Goal: Task Accomplishment & Management: Use online tool/utility

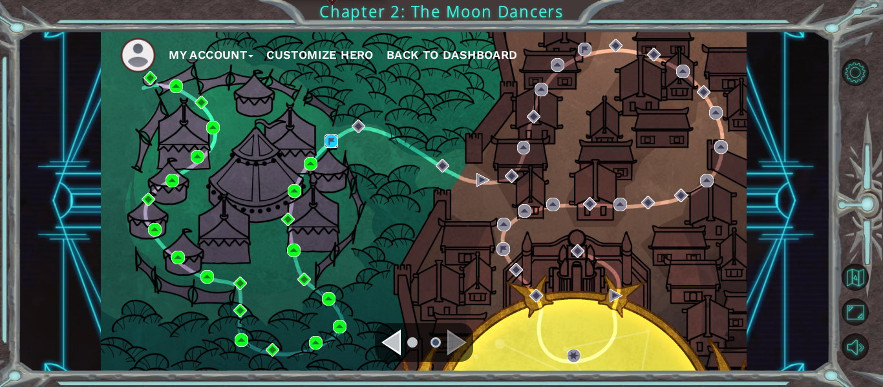
click at [334, 140] on img at bounding box center [332, 141] width 14 height 14
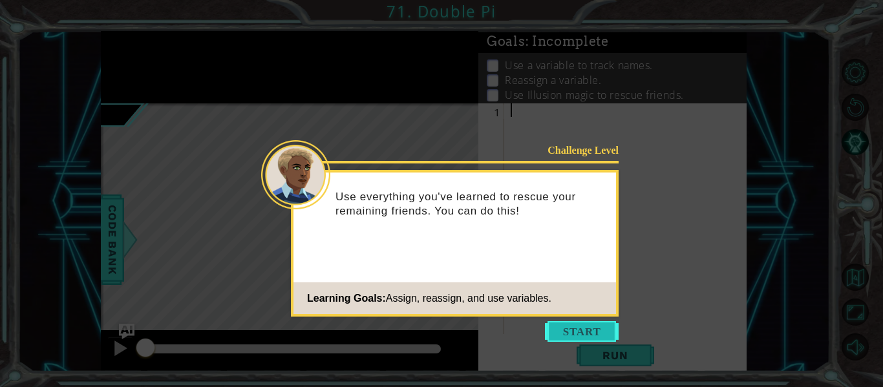
click at [572, 325] on button "Start" at bounding box center [582, 331] width 74 height 21
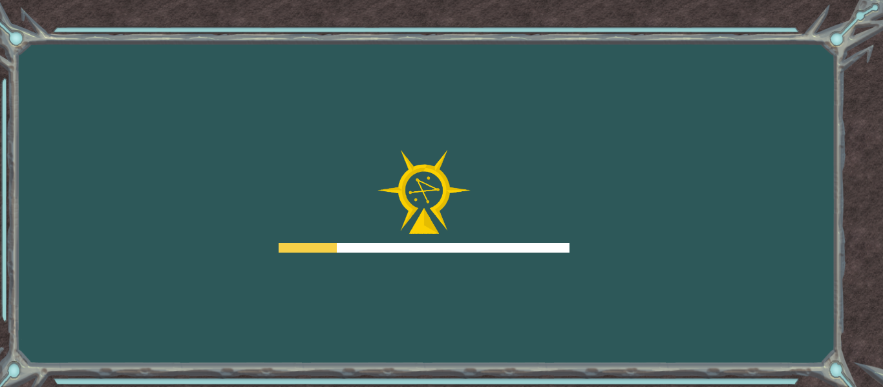
click at [535, 34] on div "Goals Error loading from server. Try refreshing the page. You'll need to join a…" at bounding box center [441, 193] width 883 height 387
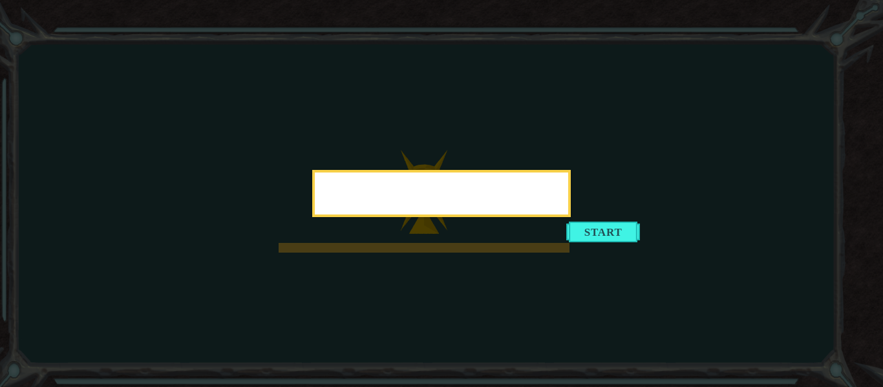
drag, startPoint x: 517, startPoint y: 16, endPoint x: 584, endPoint y: 78, distance: 91.1
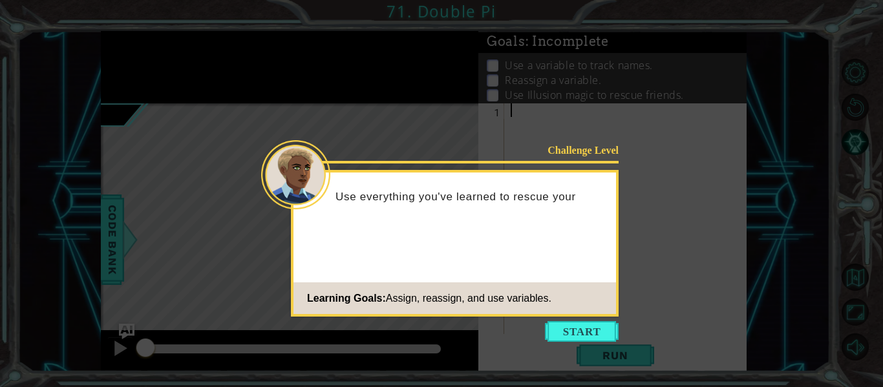
click at [586, 343] on icon at bounding box center [441, 193] width 883 height 387
click at [586, 338] on button "Start" at bounding box center [582, 331] width 74 height 21
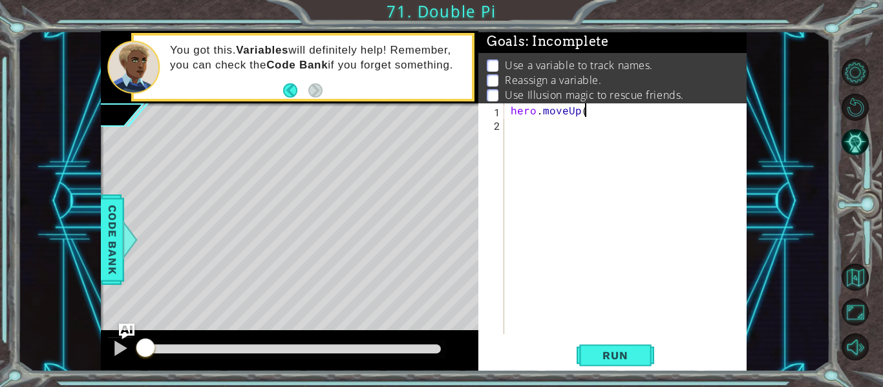
scroll to position [0, 5]
type textarea "hero.moveUp(3)"
click at [594, 343] on button "Run" at bounding box center [616, 356] width 78 height 27
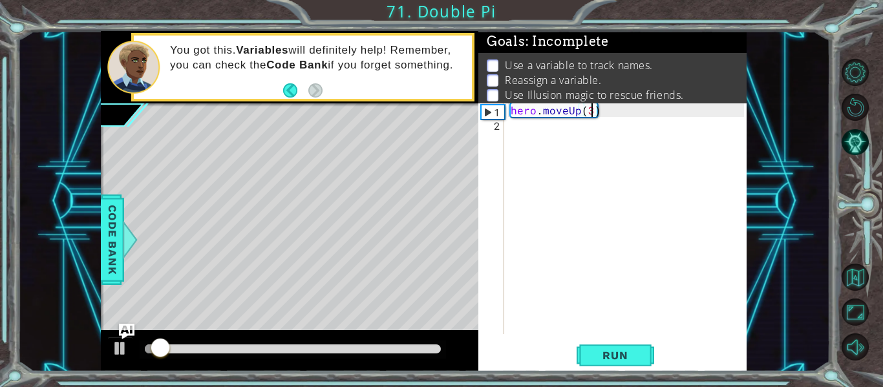
click at [528, 135] on div "hero . moveUp ( 3 )" at bounding box center [629, 232] width 242 height 258
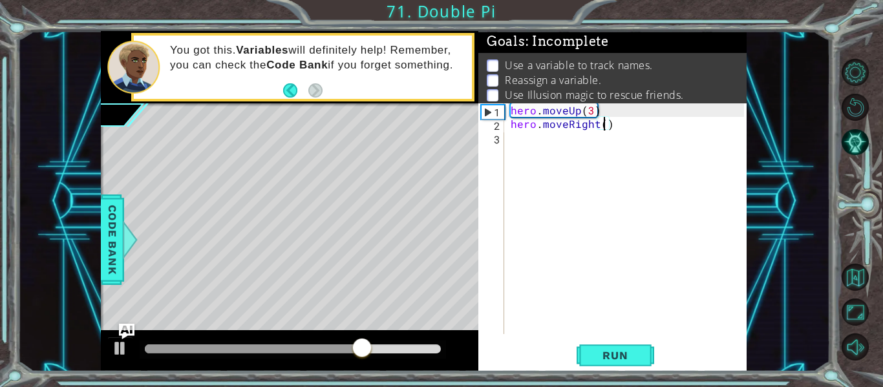
type textarea "hero.moveRight()"
click at [589, 167] on div "hero . moveUp ( 3 ) hero . moveRight ( )" at bounding box center [629, 232] width 242 height 258
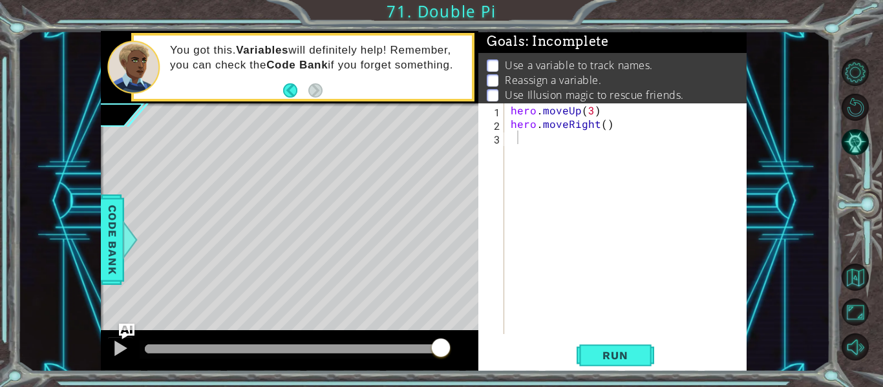
click at [457, 305] on div "Level Map" at bounding box center [399, 293] width 597 height 381
click at [568, 262] on div "hero . moveUp ( 3 ) hero . moveRight ( )" at bounding box center [629, 232] width 242 height 258
type textarea "h"
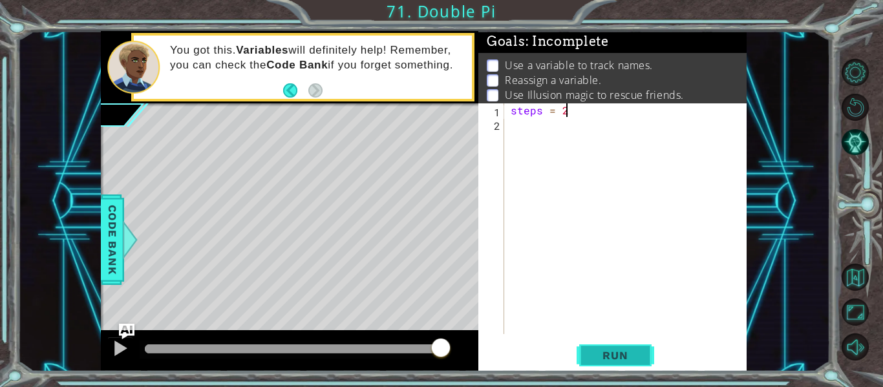
type textarea "steps = 2"
click at [597, 351] on span "Run" at bounding box center [615, 355] width 51 height 13
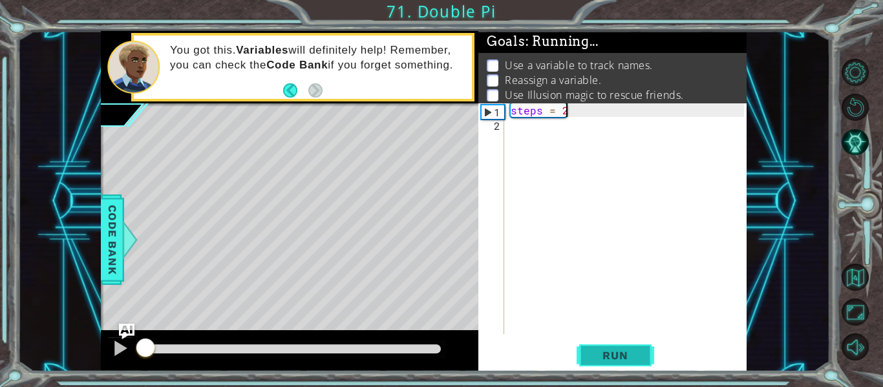
click at [597, 351] on span "Run" at bounding box center [615, 355] width 51 height 13
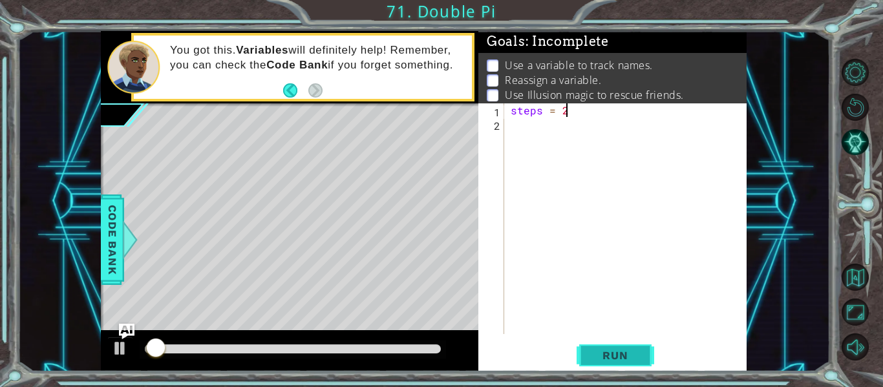
click at [597, 351] on span "Run" at bounding box center [615, 355] width 51 height 13
click at [509, 150] on div "steps = 2" at bounding box center [629, 232] width 242 height 258
type textarea "H"
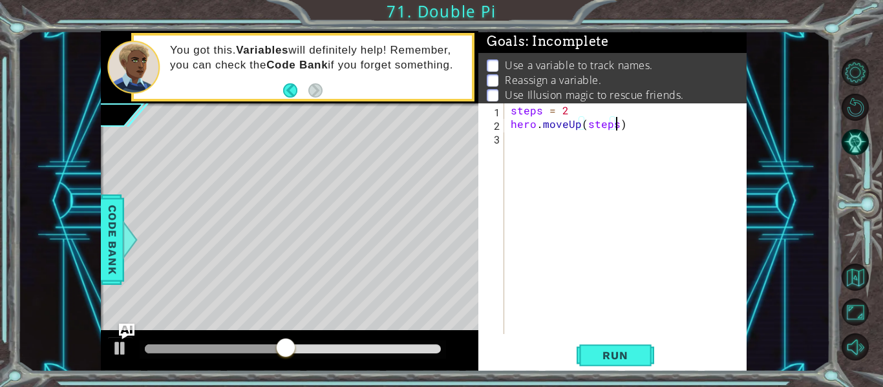
scroll to position [0, 6]
type textarea "hero.moveUp(steps)"
click at [611, 348] on button "Run" at bounding box center [616, 356] width 78 height 27
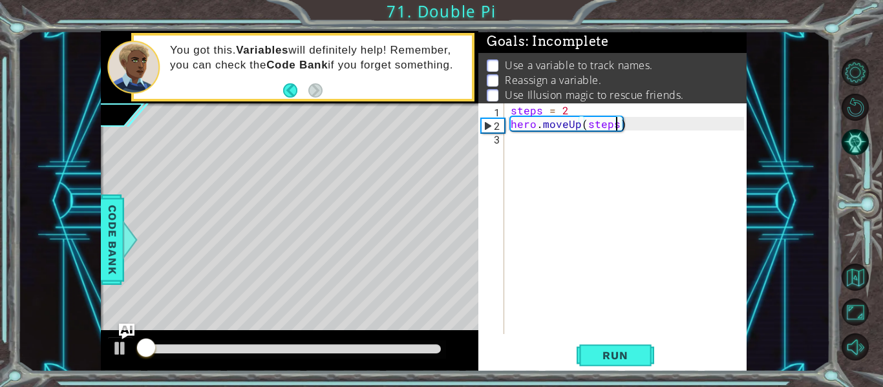
click at [547, 184] on div "steps = 2 hero . moveUp ( steps )" at bounding box center [629, 232] width 242 height 258
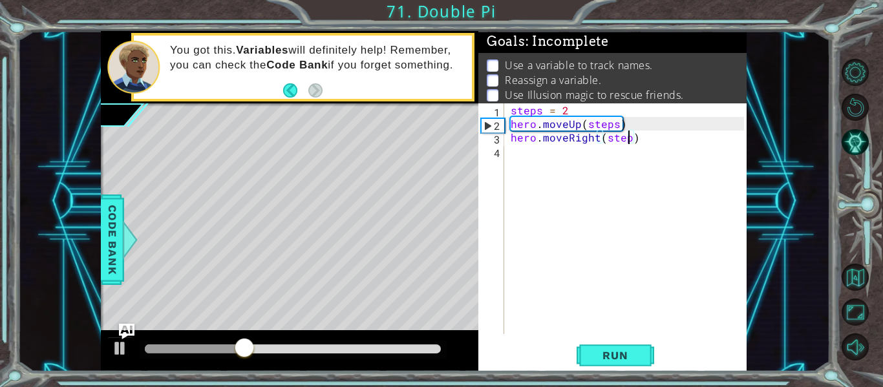
scroll to position [0, 8]
type textarea "hero.moveRight(steps)"
click at [617, 358] on span "Run" at bounding box center [615, 355] width 51 height 13
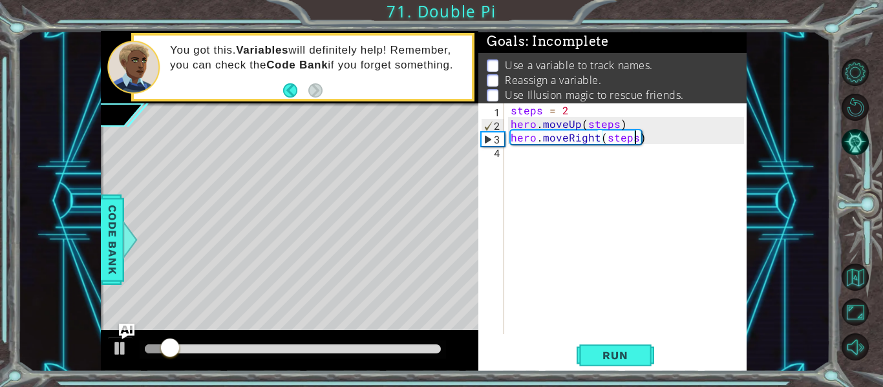
click at [515, 211] on div "steps = 2 hero . moveUp ( steps ) hero . moveRight ( steps )" at bounding box center [629, 232] width 242 height 258
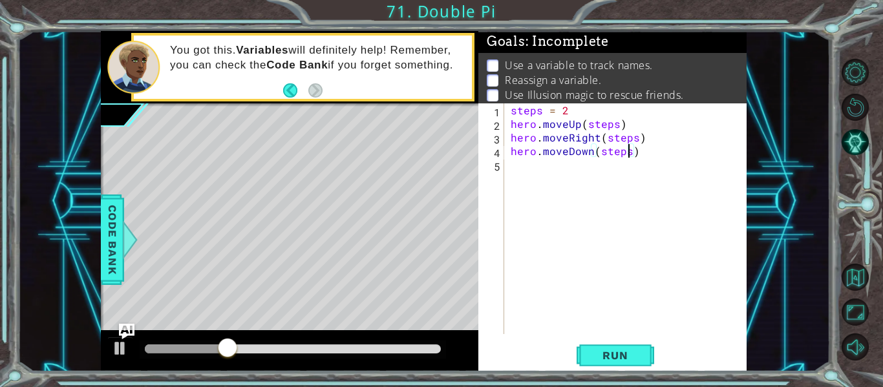
scroll to position [0, 7]
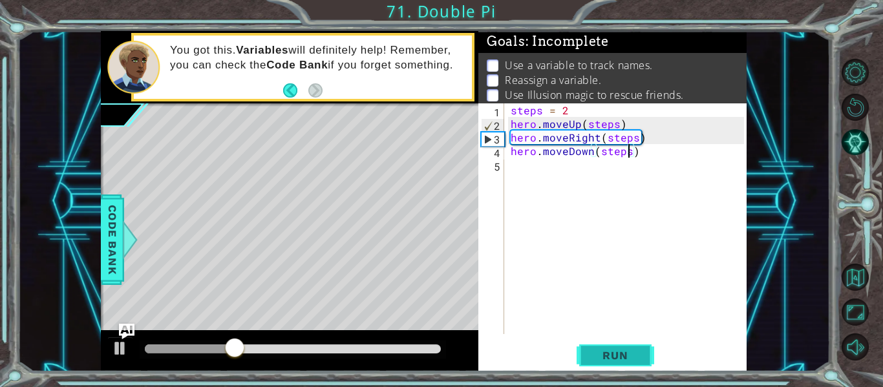
type textarea "hero.moveDown(steps)"
click at [597, 359] on span "Run" at bounding box center [615, 355] width 51 height 13
click at [511, 182] on div "steps = 2 hero . moveUp ( steps ) hero . moveRight ( steps ) hero . moveDown ( …" at bounding box center [629, 232] width 242 height 258
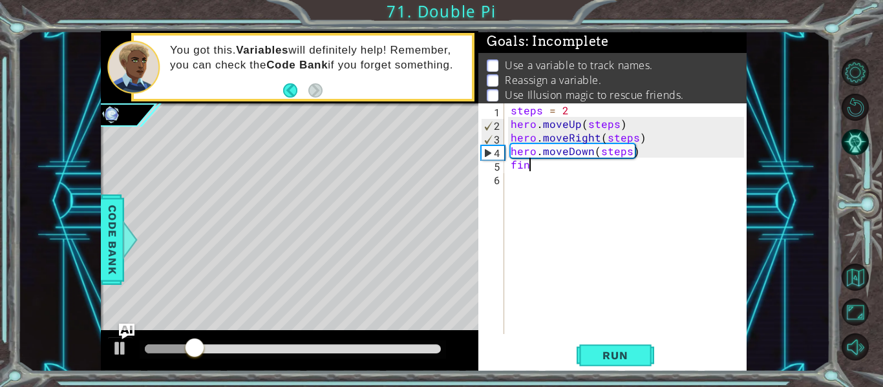
scroll to position [0, 1]
type textarea "f"
type textarea "h"
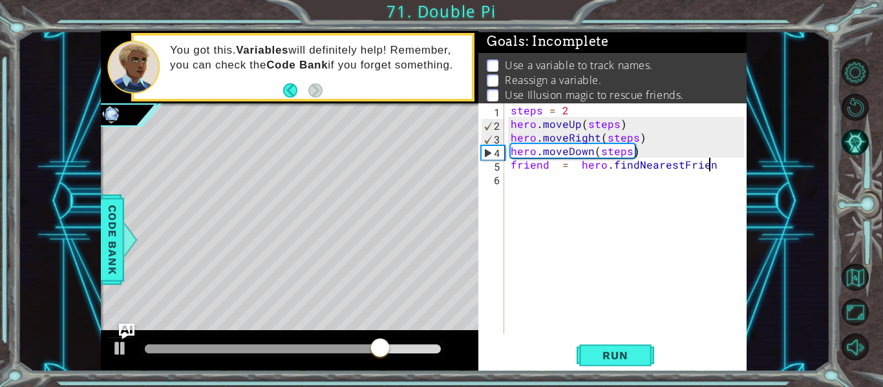
scroll to position [0, 12]
type textarea "friend = hero.findNearestFriend()"
click at [525, 197] on div "steps = 2 hero . moveUp ( steps ) hero . moveRight ( steps ) hero . moveDown ( …" at bounding box center [629, 232] width 242 height 258
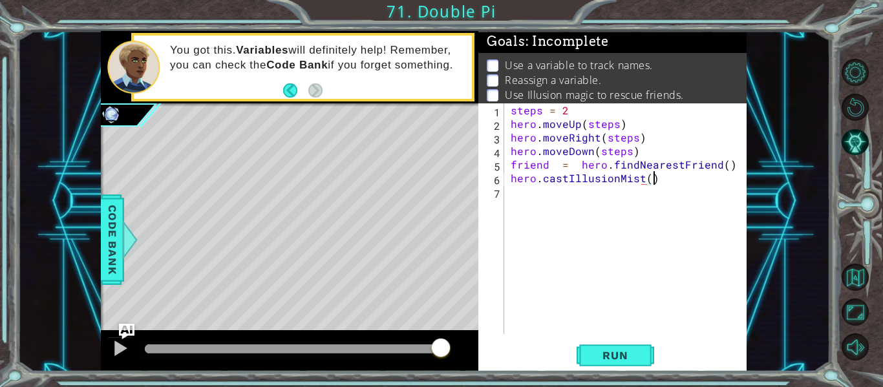
scroll to position [0, 8]
click at [652, 184] on div "steps = 2 hero . moveUp ( steps ) hero . moveRight ( steps ) hero . moveDown ( …" at bounding box center [629, 232] width 242 height 258
click at [648, 181] on div "steps = 2 hero . moveUp ( steps ) hero . moveRight ( steps ) hero . moveDown ( …" at bounding box center [629, 232] width 242 height 258
type textarea "hero.castIllusionMist(friend)"
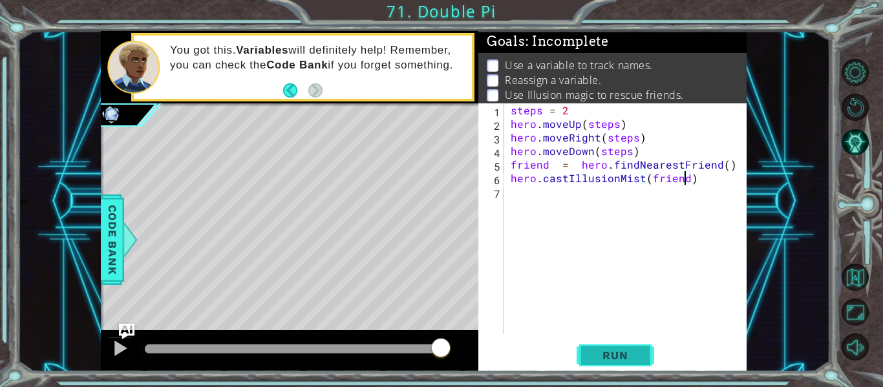
click at [614, 354] on span "Run" at bounding box center [615, 355] width 51 height 13
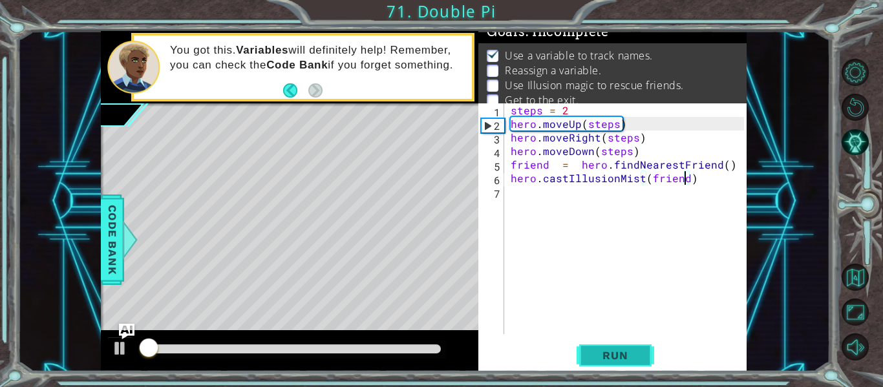
scroll to position [10, 0]
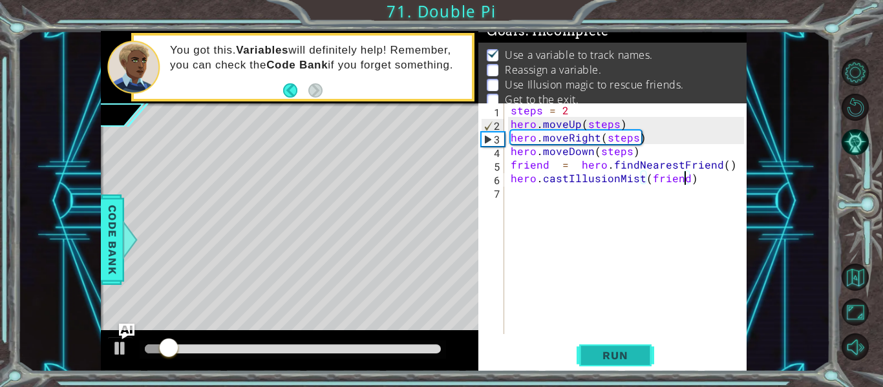
click at [614, 354] on span "Run" at bounding box center [615, 355] width 51 height 13
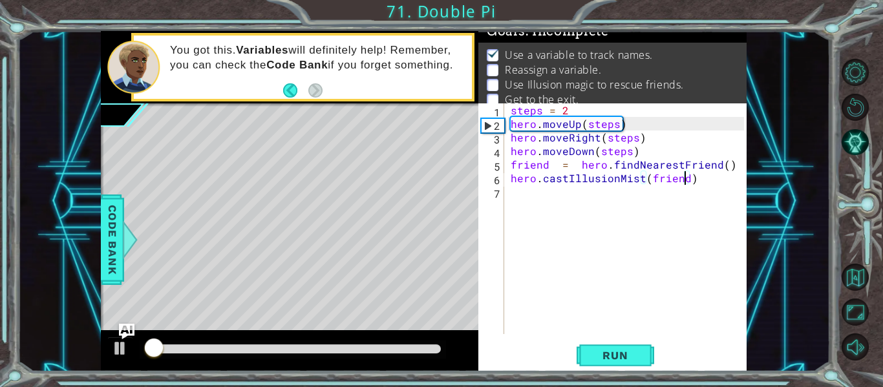
click at [436, 345] on div at bounding box center [293, 349] width 296 height 9
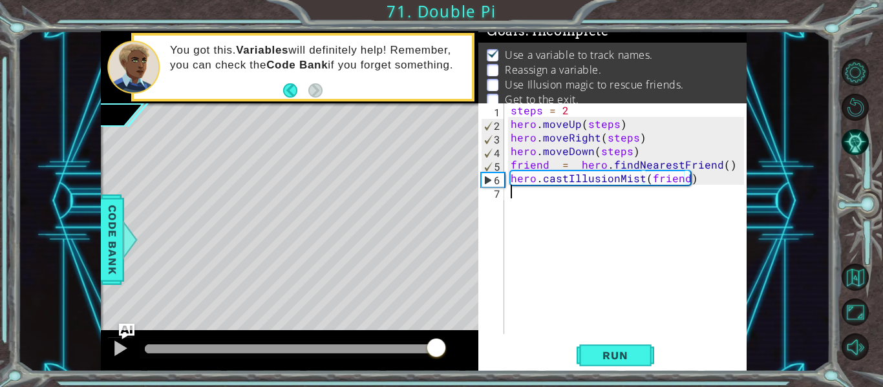
click at [531, 213] on div "steps = 2 hero . moveUp ( steps ) hero . moveRight ( steps ) hero . moveDown ( …" at bounding box center [629, 232] width 242 height 258
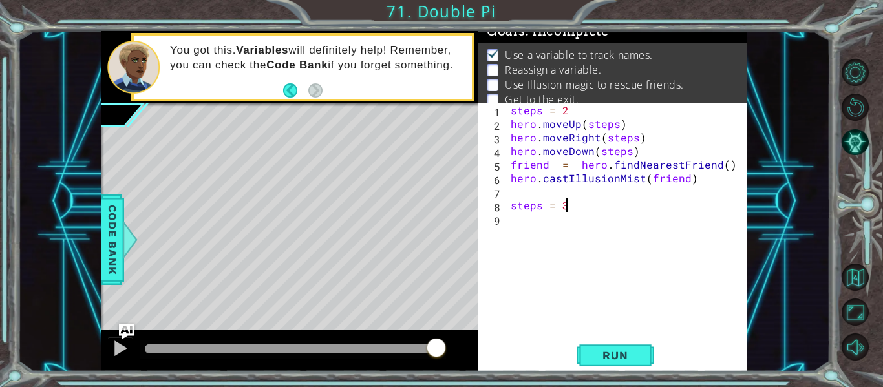
scroll to position [0, 3]
type textarea "steps = 3"
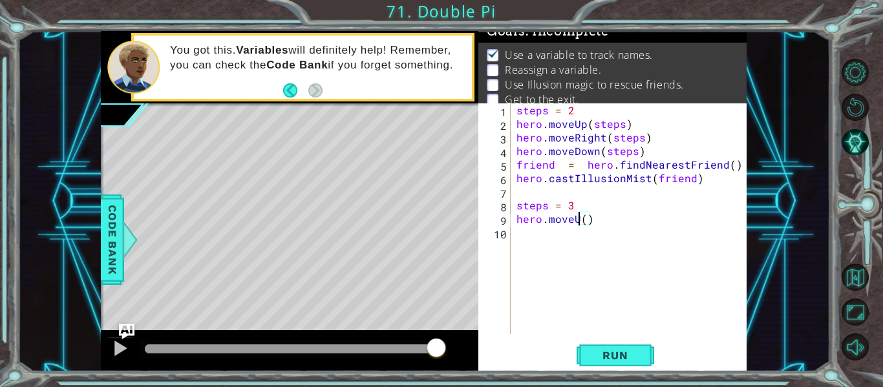
scroll to position [0, 5]
click at [589, 362] on button "Run" at bounding box center [616, 356] width 78 height 27
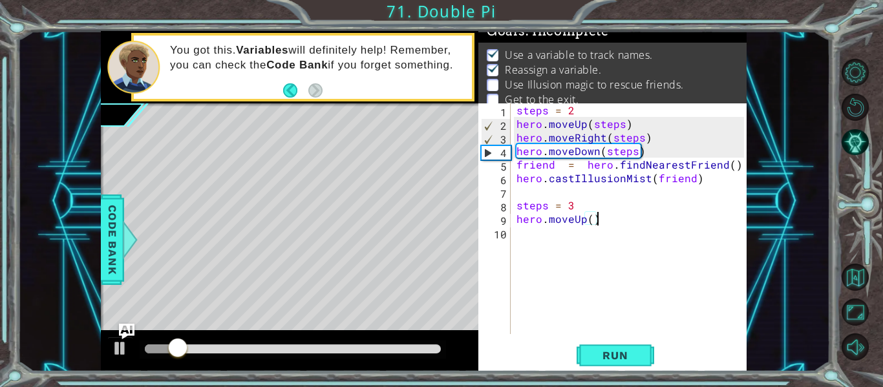
click at [600, 222] on div "steps = 2 hero . moveUp ( steps ) hero . moveRight ( steps ) hero . moveDown ( …" at bounding box center [632, 232] width 237 height 258
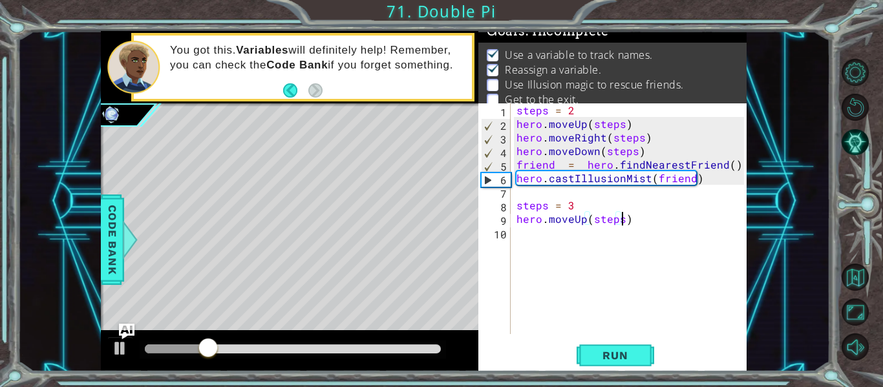
scroll to position [0, 6]
type textarea "hero.moveUp(steps)"
click at [643, 345] on button "Run" at bounding box center [616, 356] width 78 height 27
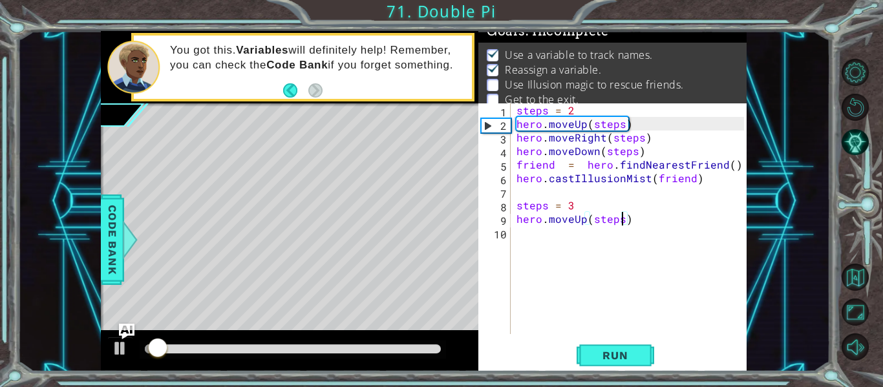
click at [541, 261] on div "steps = 2 hero . moveUp ( steps ) hero . moveRight ( steps ) hero . moveDown ( …" at bounding box center [632, 232] width 237 height 258
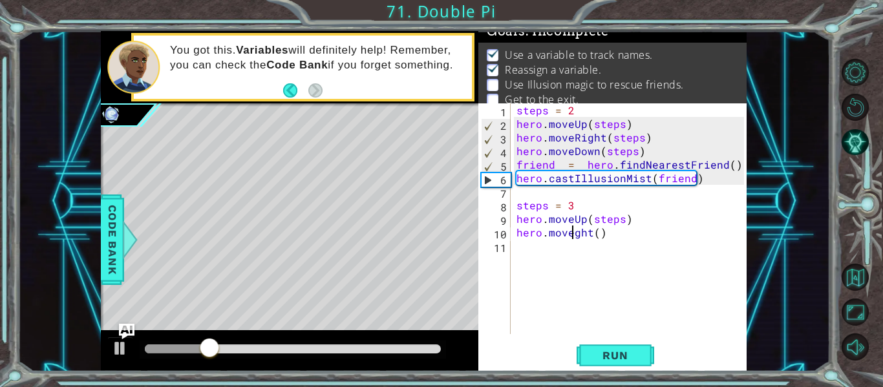
scroll to position [0, 5]
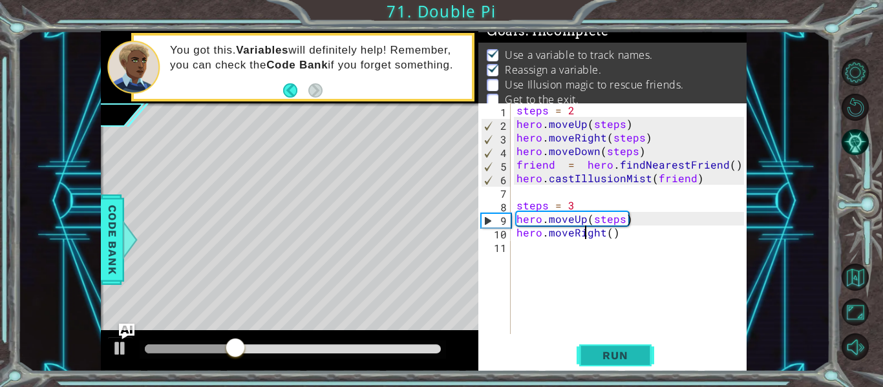
click at [599, 361] on span "Run" at bounding box center [615, 355] width 51 height 13
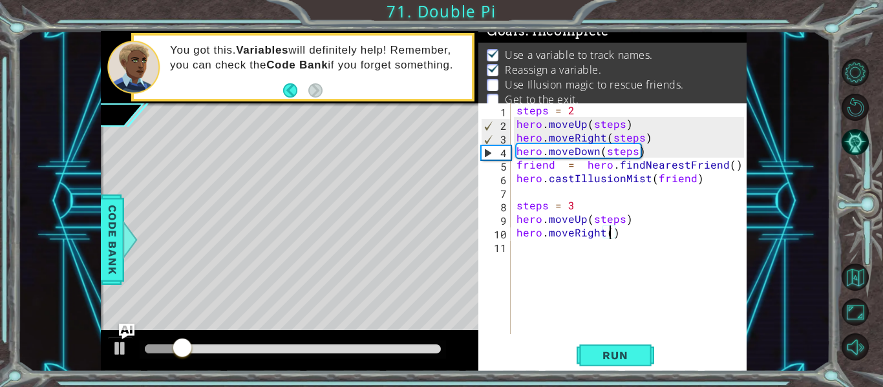
click at [610, 238] on div "steps = 2 hero . moveUp ( steps ) hero . moveRight ( steps ) hero . moveDown ( …" at bounding box center [632, 232] width 237 height 258
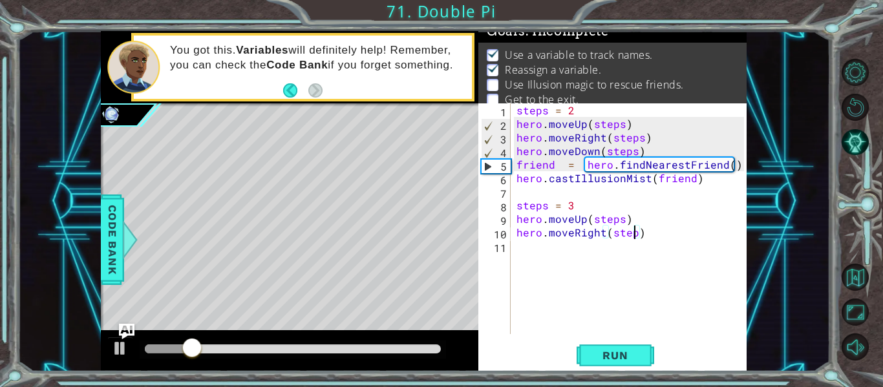
type textarea "hero.moveRight(steps)"
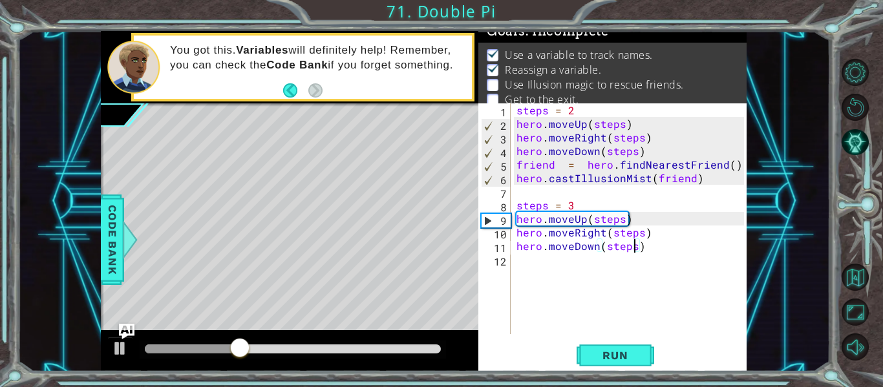
scroll to position [0, 7]
type textarea "hero.moveDown(steps)"
click at [633, 360] on span "Run" at bounding box center [615, 355] width 51 height 13
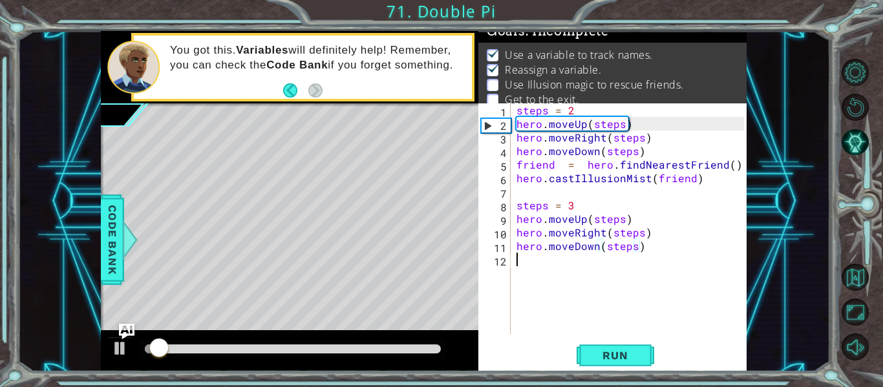
click at [554, 281] on div "steps = 2 hero . moveUp ( steps ) hero . moveRight ( steps ) hero . moveDown ( …" at bounding box center [632, 232] width 237 height 258
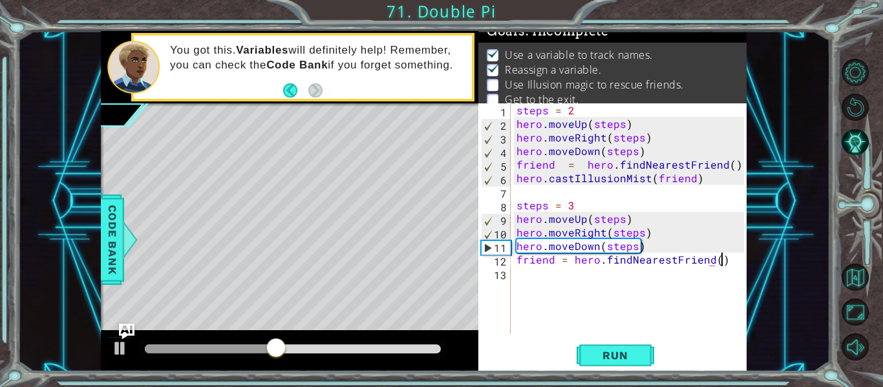
scroll to position [0, 12]
type textarea "friend = hero.findNearestFriend()"
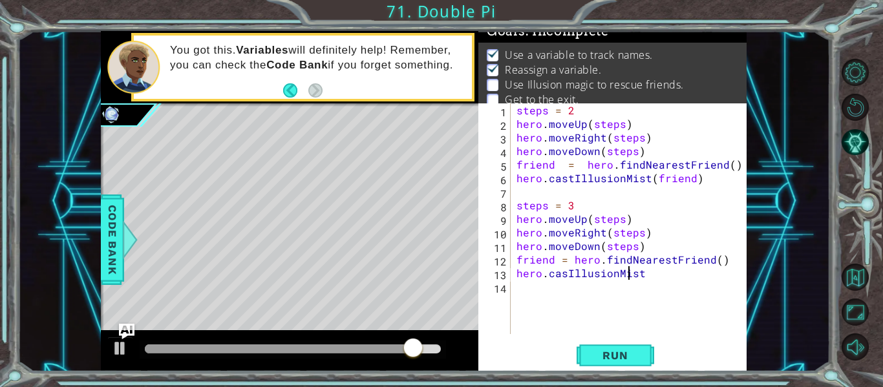
scroll to position [0, 7]
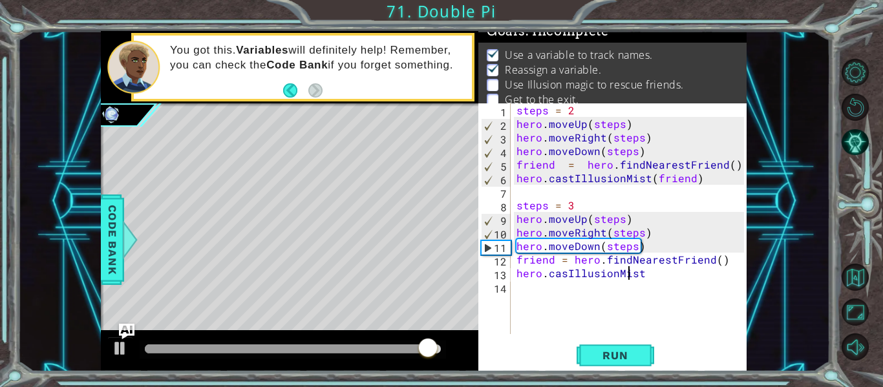
click at [663, 272] on div "steps = 2 hero . moveUp ( steps ) hero . moveRight ( steps ) hero . moveDown ( …" at bounding box center [632, 232] width 237 height 258
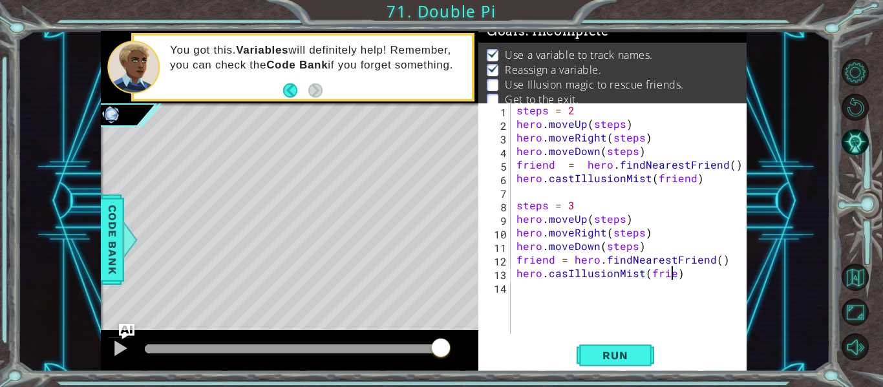
type textarea "hero.casIllusionMist(friend)"
click at [665, 297] on div "steps = 2 hero . moveUp ( steps ) hero . moveRight ( steps ) hero . moveDown ( …" at bounding box center [632, 232] width 237 height 258
click at [623, 341] on div "hero.moveRight() 1 2 3 4 5 6 7 8 9 10 11 12 13 14 15 steps = 2 hero . moveUp ( …" at bounding box center [612, 237] width 268 height 268
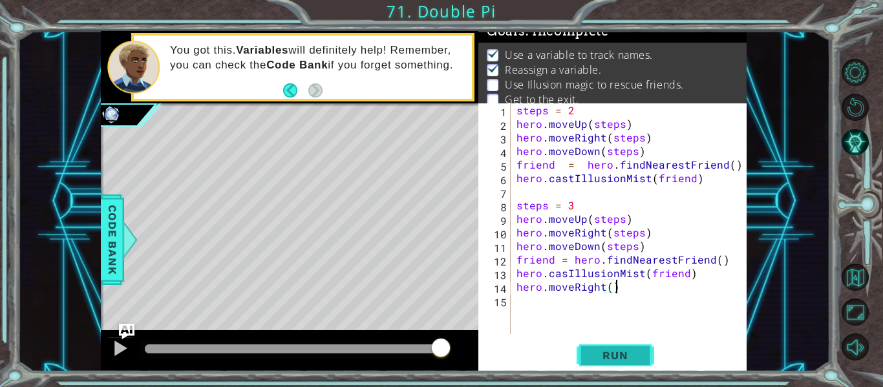
click at [633, 358] on span "Run" at bounding box center [615, 355] width 51 height 13
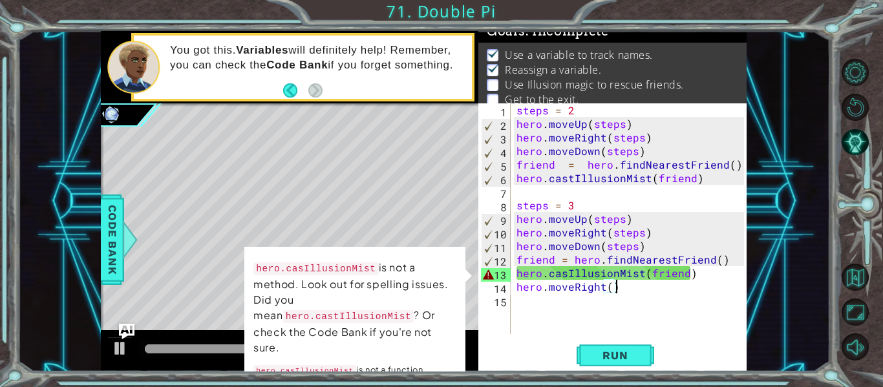
click at [640, 275] on div "steps = 2 hero . moveUp ( steps ) hero . moveRight ( steps ) hero . moveDown ( …" at bounding box center [632, 232] width 237 height 258
click at [590, 352] on span "Run" at bounding box center [615, 355] width 51 height 13
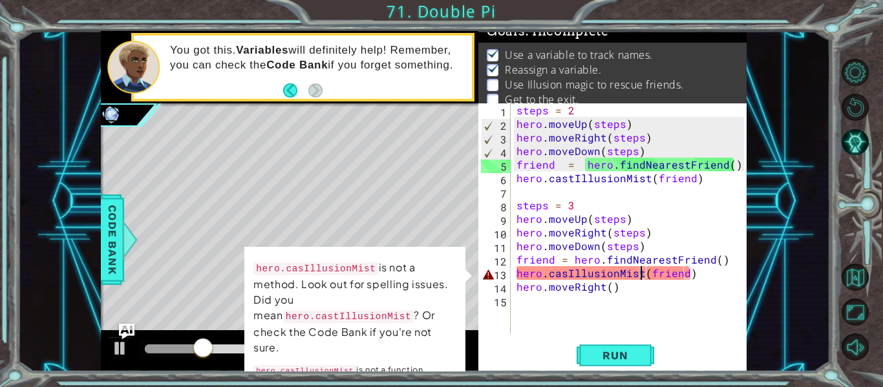
click at [567, 278] on div "steps = 2 hero . moveUp ( steps ) hero . moveRight ( steps ) hero . moveDown ( …" at bounding box center [632, 232] width 237 height 258
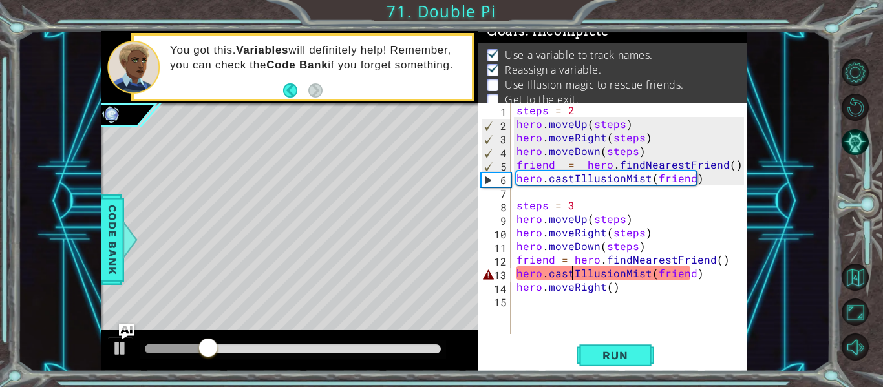
scroll to position [0, 4]
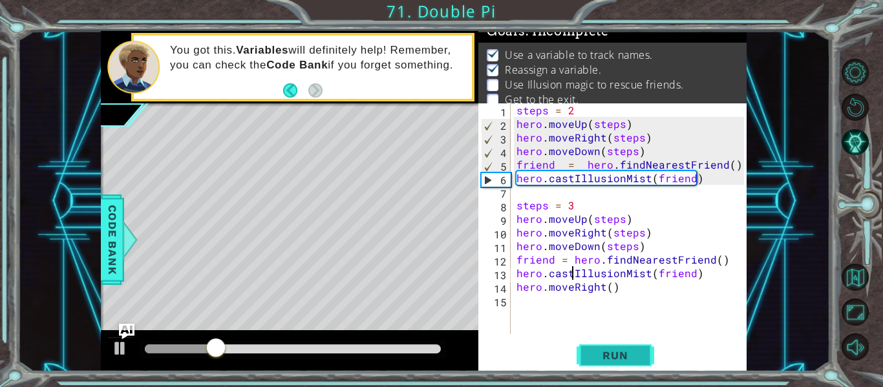
type textarea "hero.castIllusionMist(friend)"
click at [612, 355] on span "Run" at bounding box center [615, 355] width 51 height 13
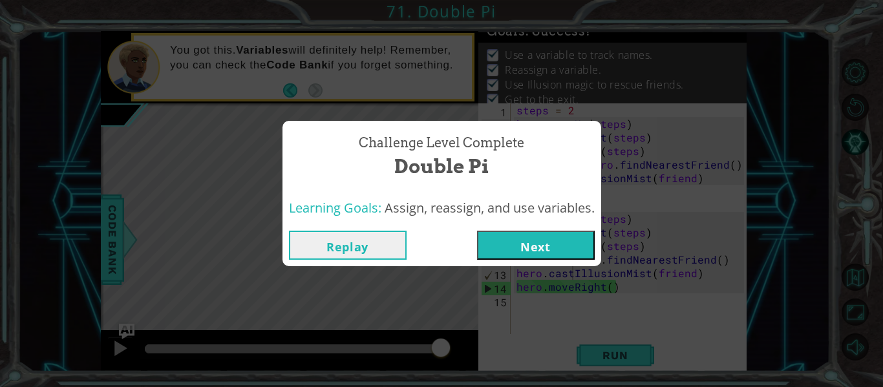
click at [533, 255] on button "Next" at bounding box center [536, 245] width 118 height 29
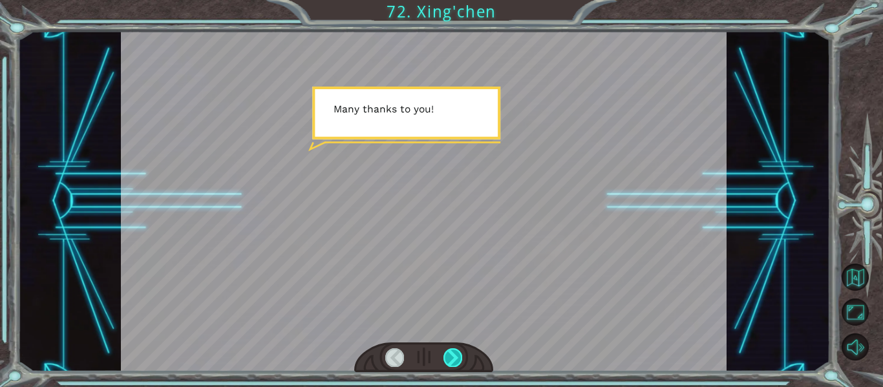
click at [452, 358] on div at bounding box center [453, 357] width 19 height 18
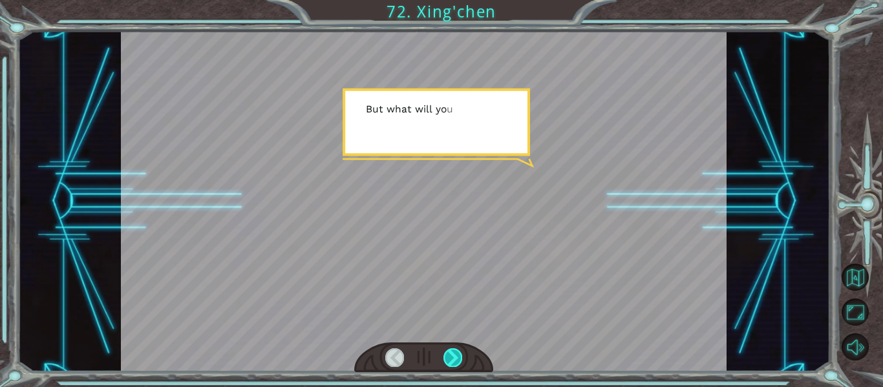
click at [452, 358] on div at bounding box center [453, 357] width 19 height 18
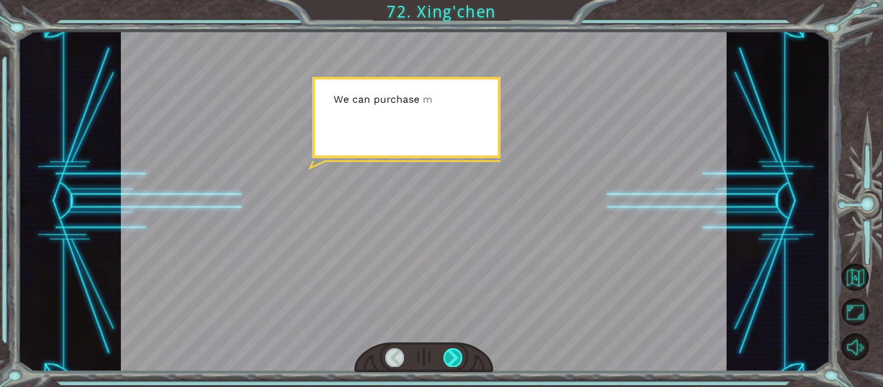
click at [452, 358] on div at bounding box center [453, 357] width 19 height 18
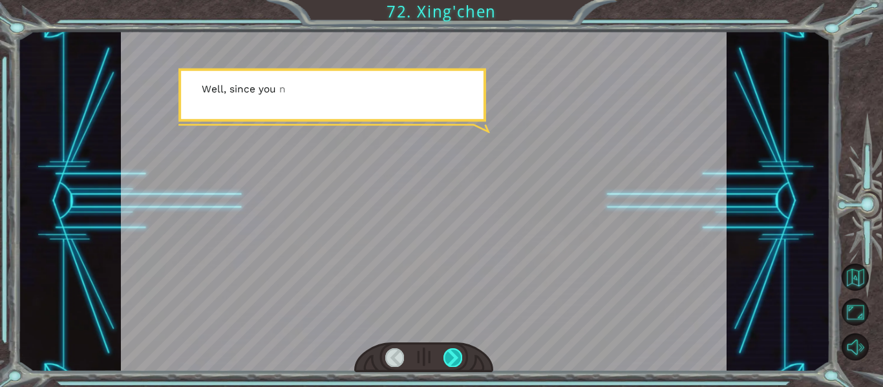
click at [452, 358] on div at bounding box center [453, 357] width 19 height 18
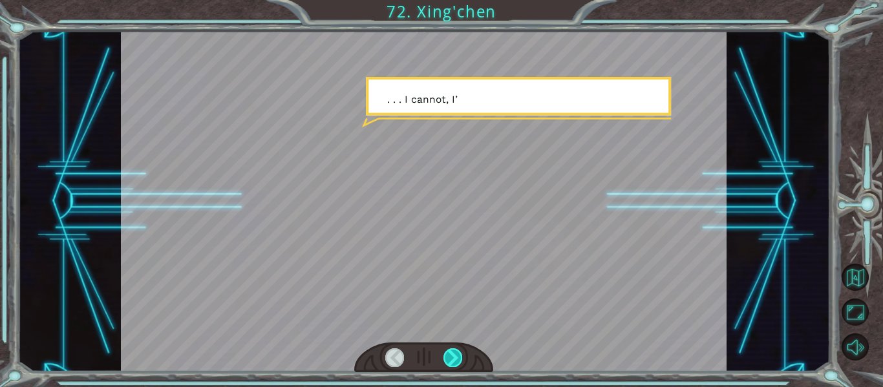
click at [452, 358] on div at bounding box center [453, 357] width 19 height 18
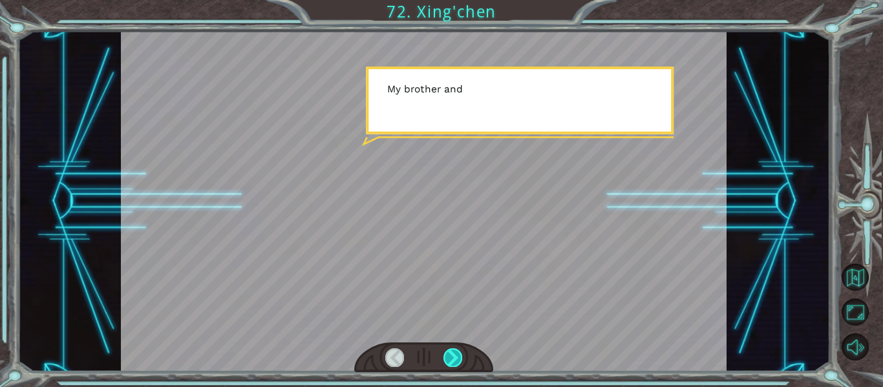
click at [452, 358] on div at bounding box center [453, 357] width 19 height 18
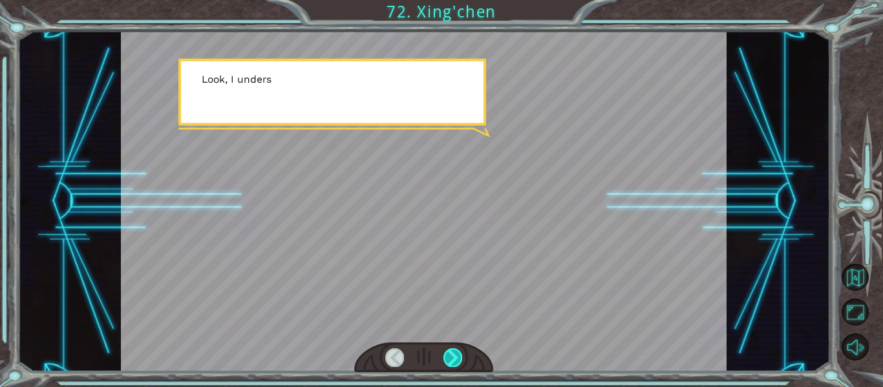
click at [452, 358] on div at bounding box center [453, 357] width 19 height 18
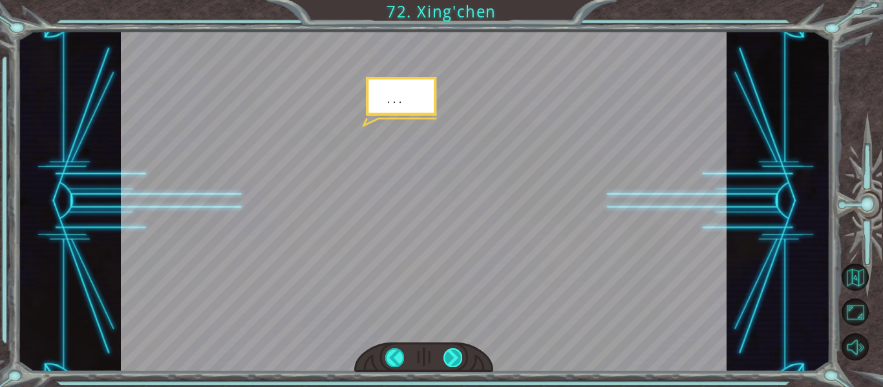
click at [452, 358] on div at bounding box center [453, 357] width 19 height 18
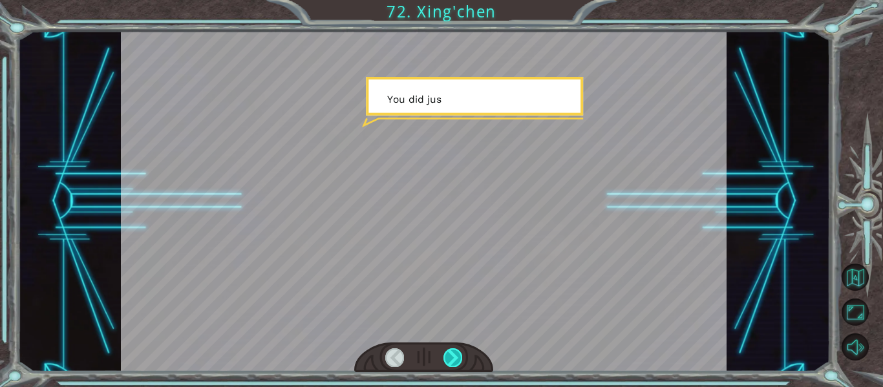
click at [452, 358] on div at bounding box center [453, 357] width 19 height 18
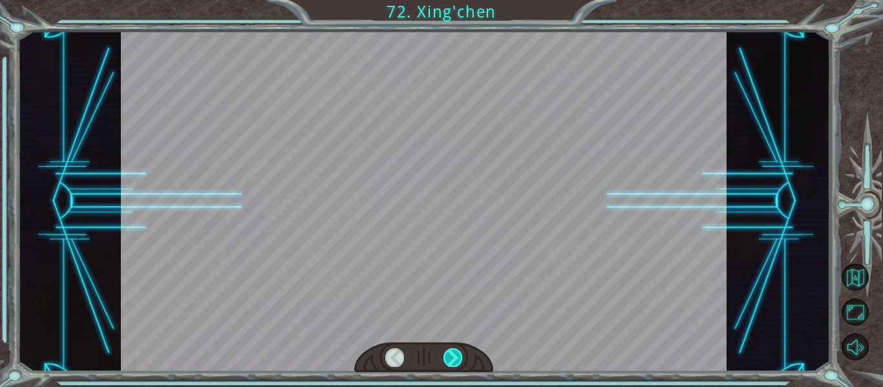
click at [452, 358] on div at bounding box center [453, 357] width 19 height 18
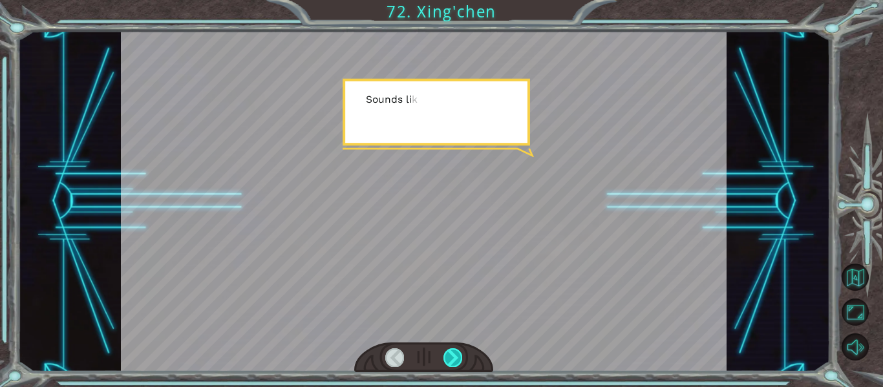
click at [452, 358] on div at bounding box center [453, 357] width 19 height 18
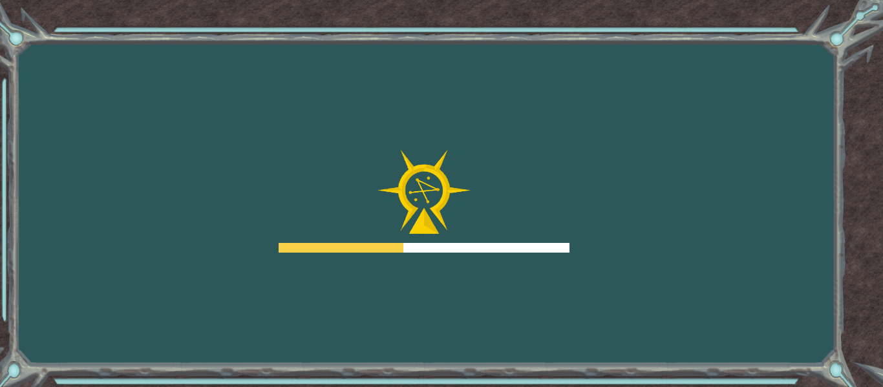
click at [63, 129] on div "Goals Error loading from server. Try refreshing the page. You'll need to join a…" at bounding box center [441, 193] width 883 height 387
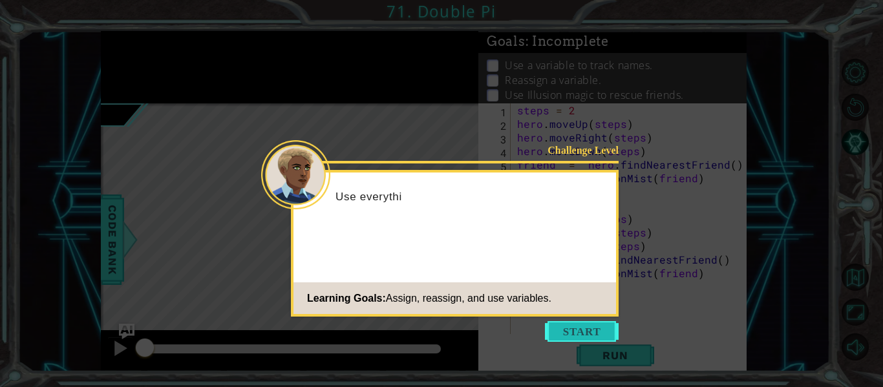
click at [584, 325] on button "Start" at bounding box center [582, 331] width 74 height 21
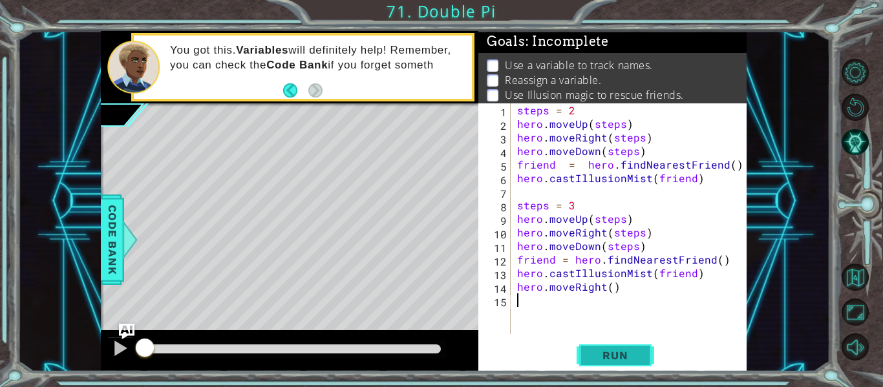
click at [615, 350] on span "Run" at bounding box center [615, 355] width 51 height 13
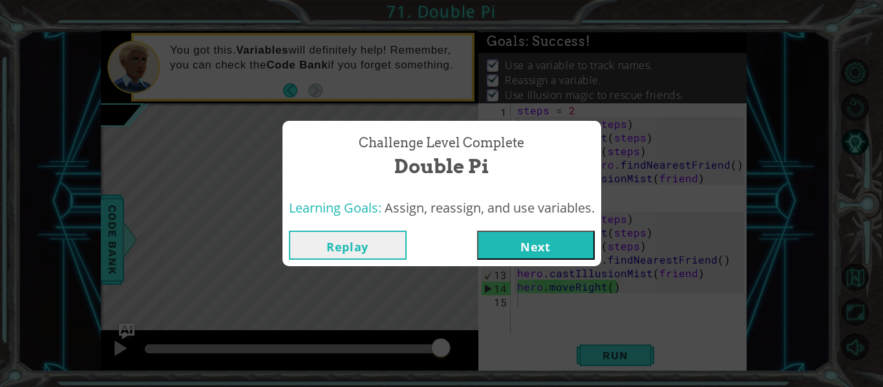
click at [502, 248] on button "Next" at bounding box center [536, 245] width 118 height 29
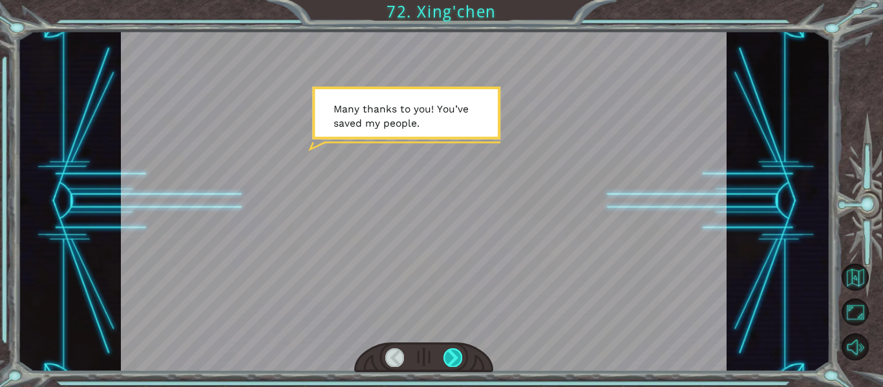
click at [460, 357] on div at bounding box center [453, 357] width 19 height 18
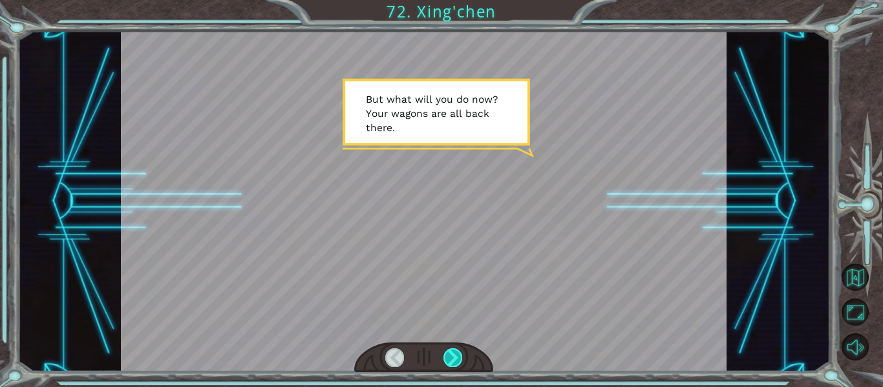
click at [460, 357] on div at bounding box center [453, 357] width 19 height 18
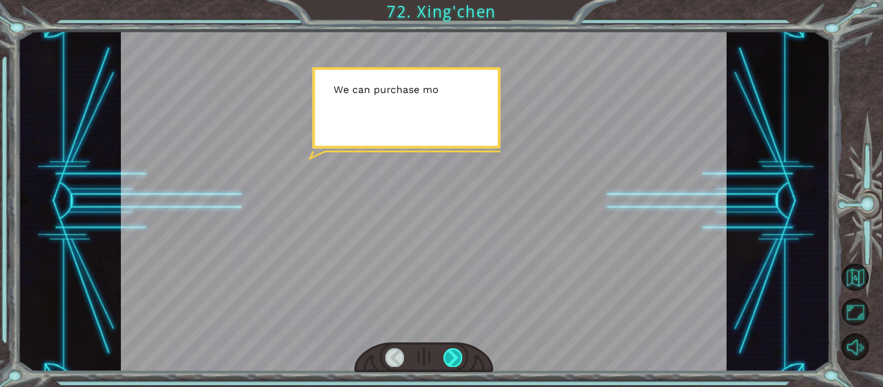
click at [460, 357] on div at bounding box center [453, 357] width 19 height 18
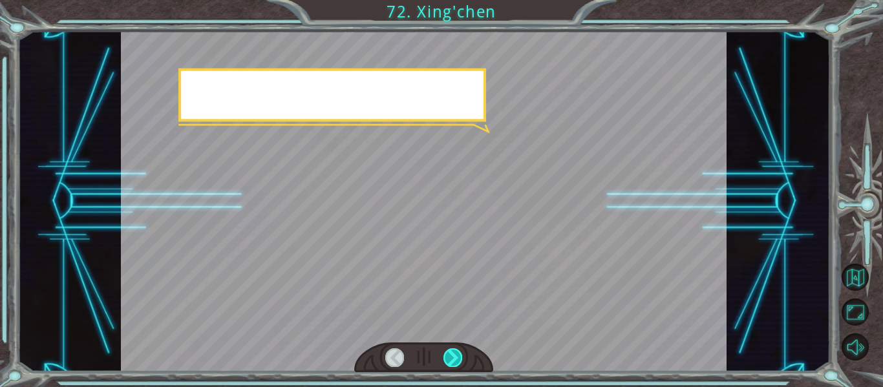
click at [460, 357] on div at bounding box center [453, 357] width 19 height 18
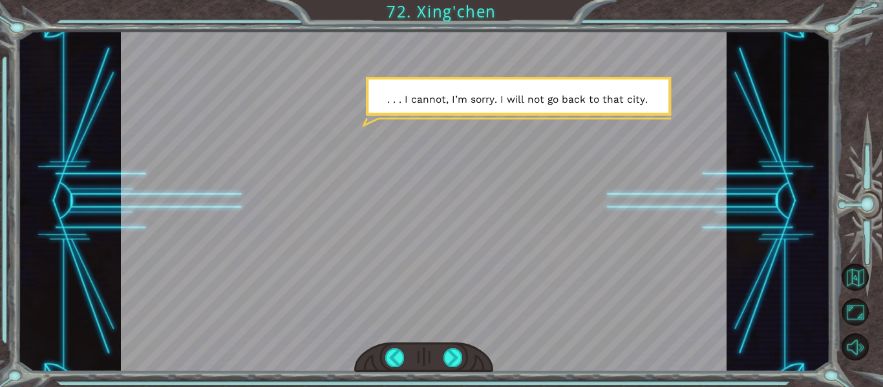
click at [463, 367] on div at bounding box center [424, 358] width 140 height 30
click at [462, 362] on div at bounding box center [453, 357] width 19 height 18
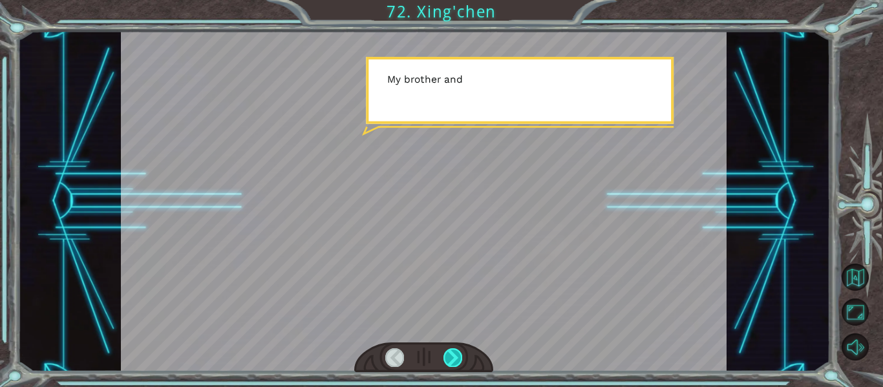
click at [462, 363] on div at bounding box center [453, 357] width 19 height 18
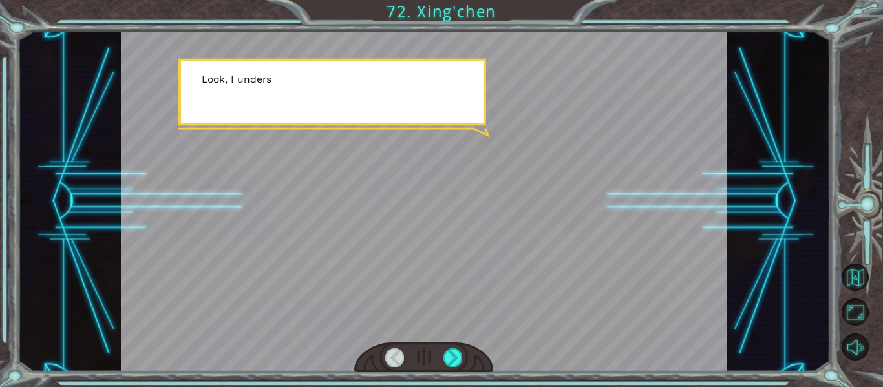
click at [462, 365] on div at bounding box center [424, 358] width 140 height 30
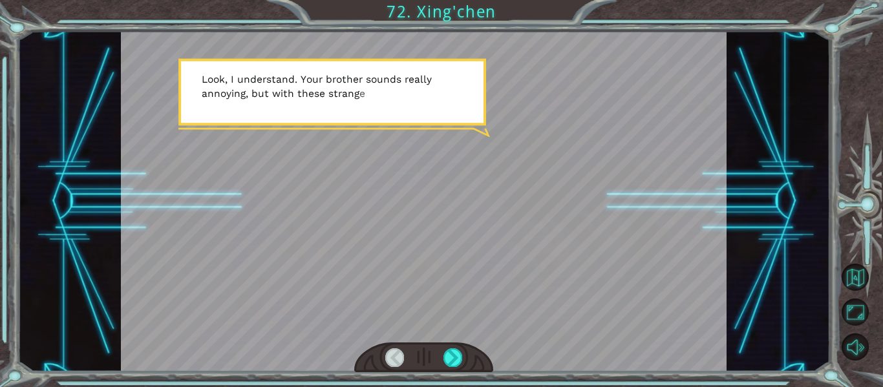
click at [465, 369] on div at bounding box center [424, 358] width 140 height 30
click at [462, 365] on div at bounding box center [424, 358] width 140 height 30
click at [462, 360] on div at bounding box center [453, 357] width 19 height 18
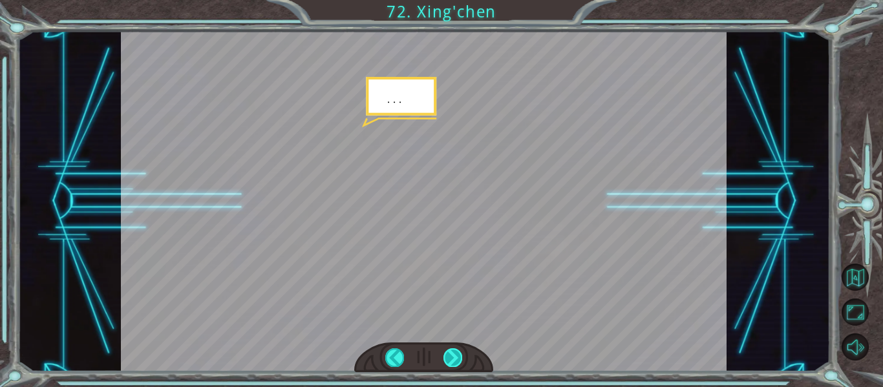
click at [460, 361] on div at bounding box center [453, 357] width 19 height 18
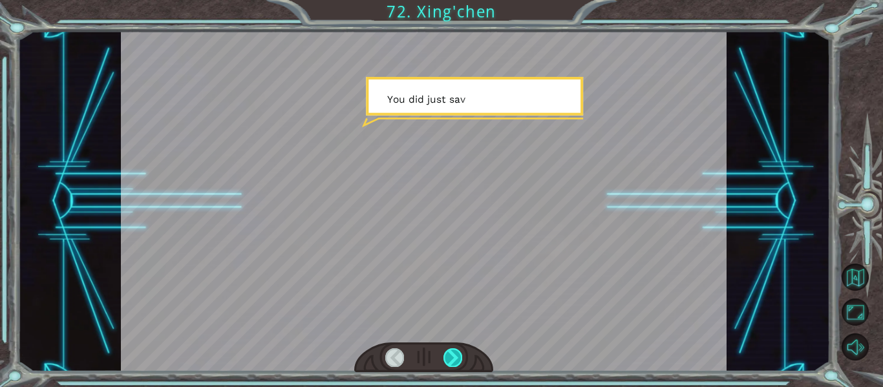
click at [460, 361] on div at bounding box center [453, 357] width 19 height 18
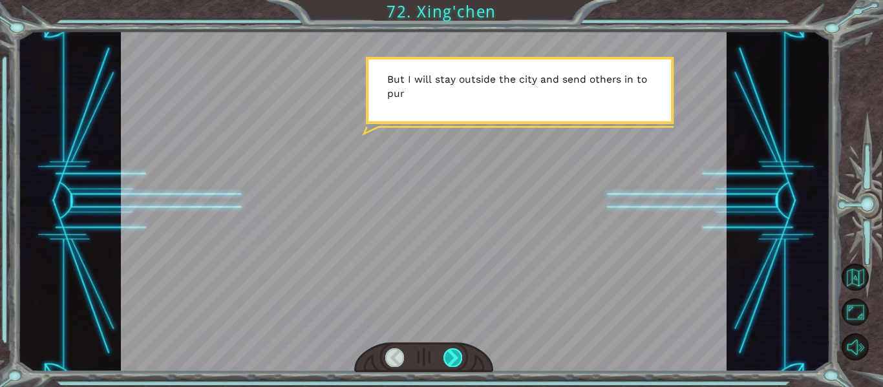
click at [459, 363] on div at bounding box center [453, 357] width 19 height 18
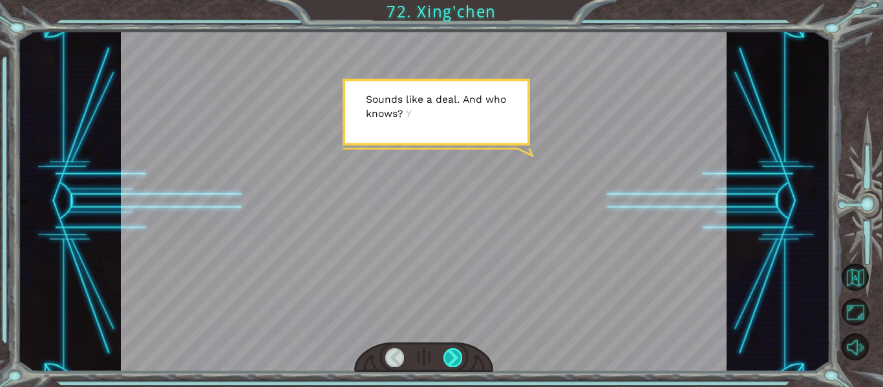
click at [456, 358] on div at bounding box center [453, 357] width 19 height 18
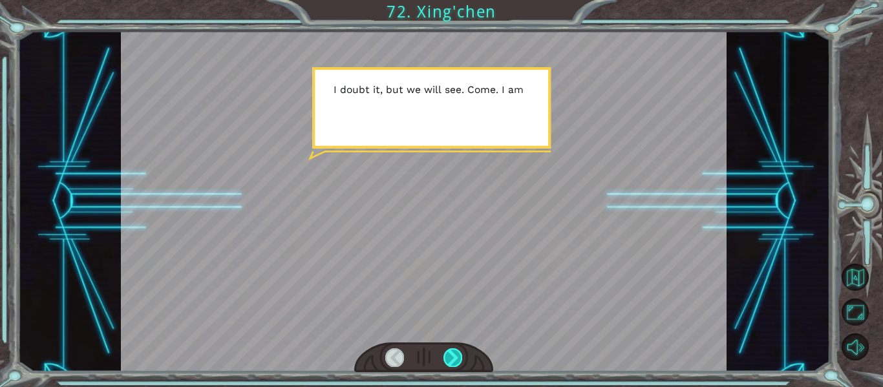
click at [460, 353] on div at bounding box center [453, 357] width 19 height 18
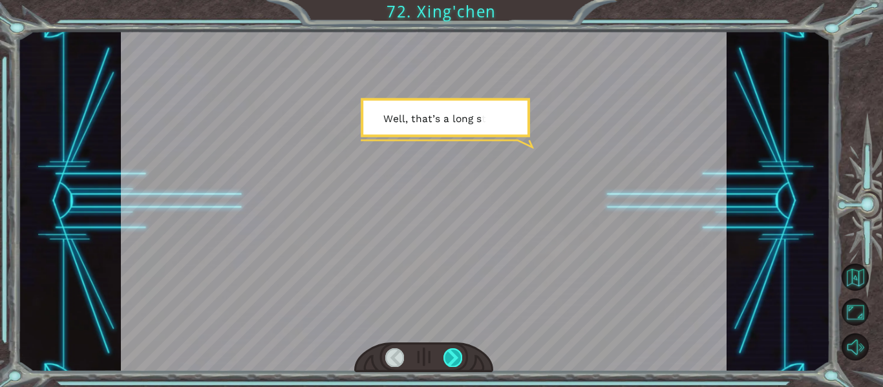
click at [461, 354] on div at bounding box center [453, 357] width 19 height 18
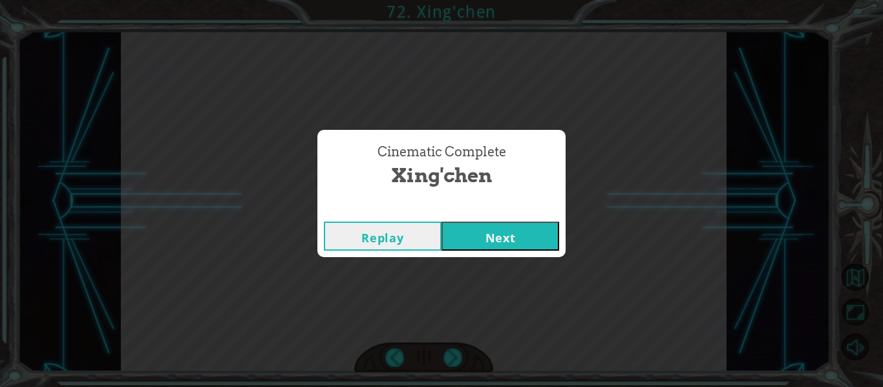
click at [541, 236] on button "Next" at bounding box center [501, 236] width 118 height 29
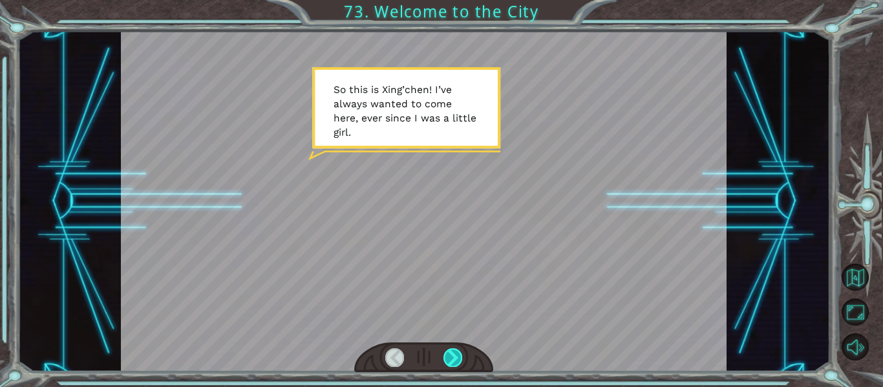
click at [444, 357] on div at bounding box center [453, 357] width 19 height 18
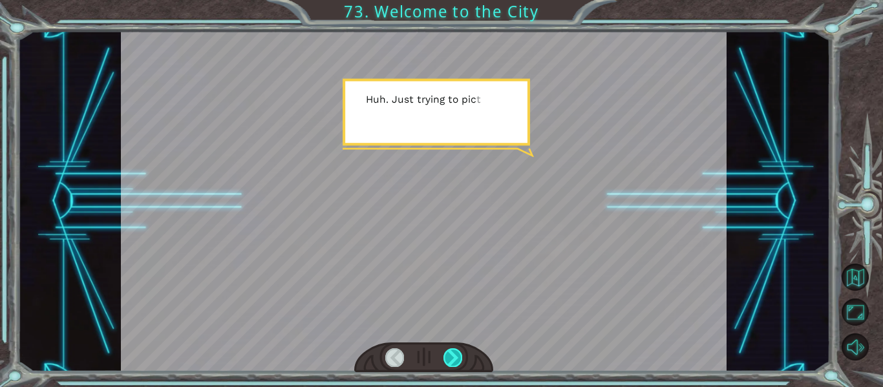
click at [444, 357] on div at bounding box center [453, 357] width 19 height 18
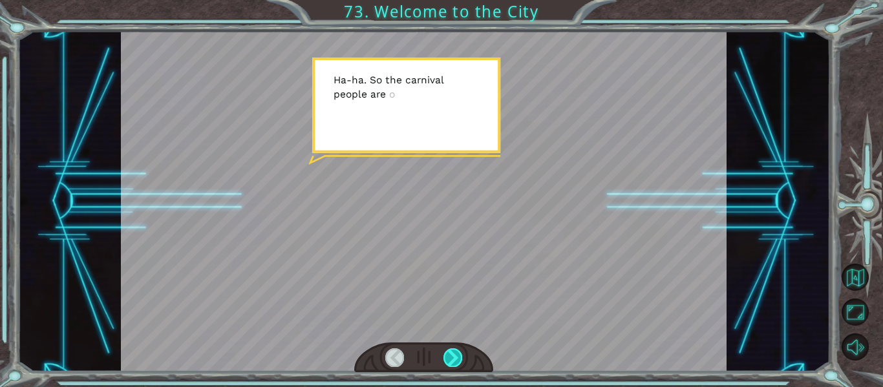
click at [444, 357] on div at bounding box center [453, 357] width 19 height 18
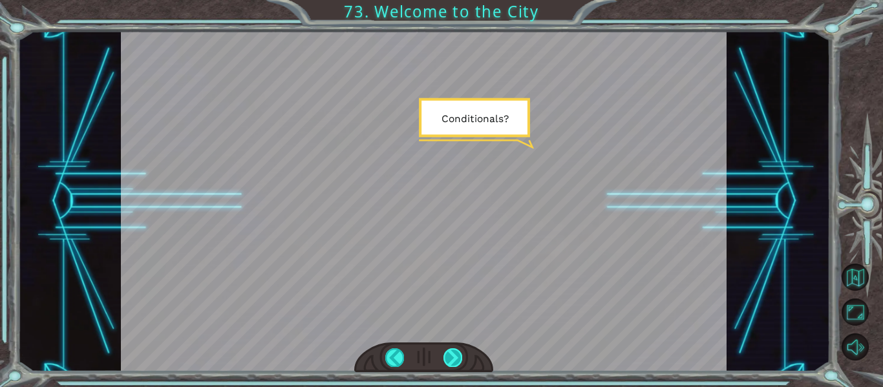
click at [444, 357] on div at bounding box center [453, 357] width 19 height 18
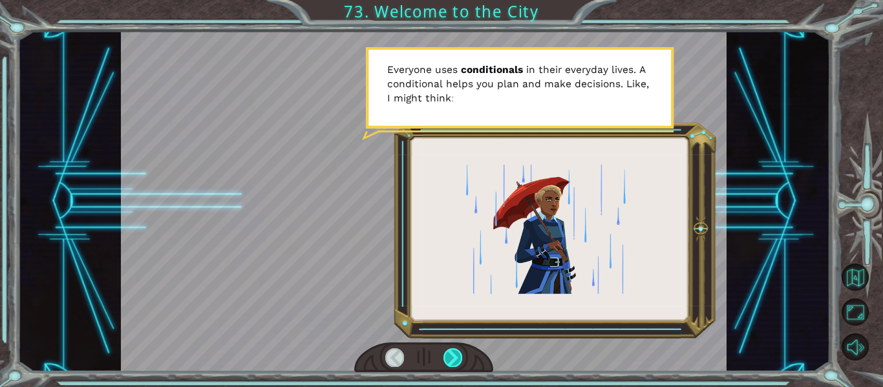
click at [444, 357] on div at bounding box center [453, 357] width 19 height 18
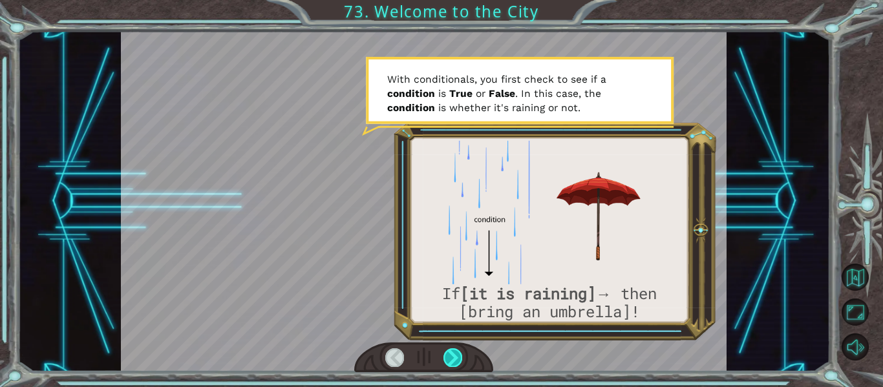
click at [444, 358] on div at bounding box center [453, 357] width 19 height 18
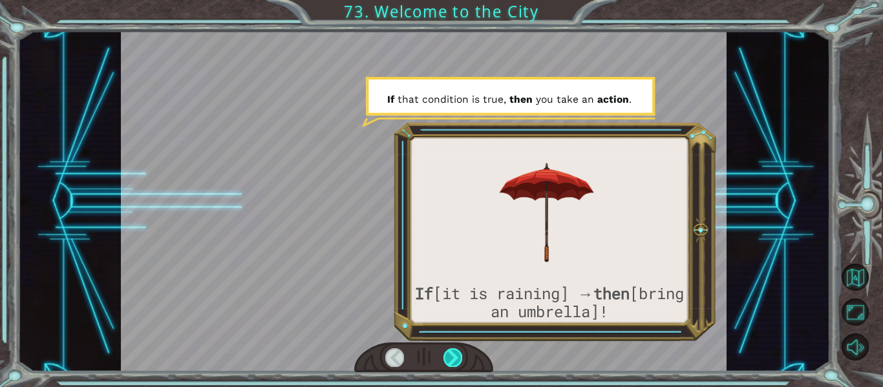
click at [449, 361] on div at bounding box center [453, 357] width 19 height 18
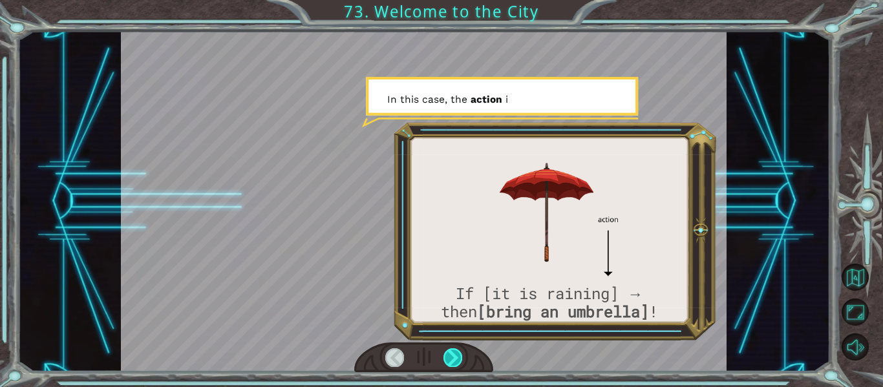
click at [449, 360] on div at bounding box center [453, 357] width 19 height 18
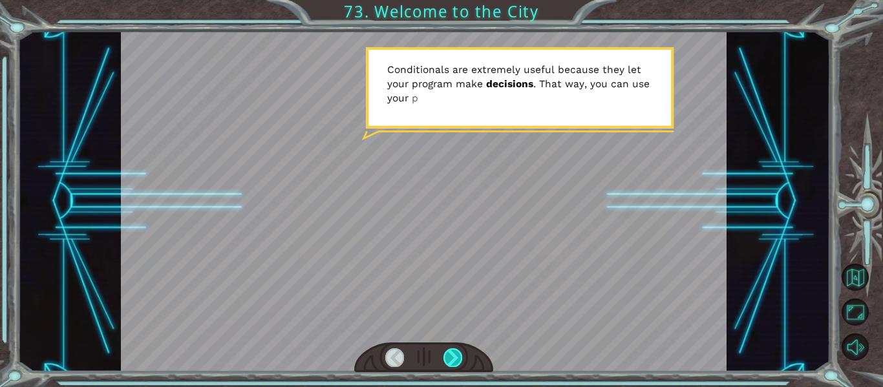
click at [449, 360] on div at bounding box center [453, 357] width 19 height 18
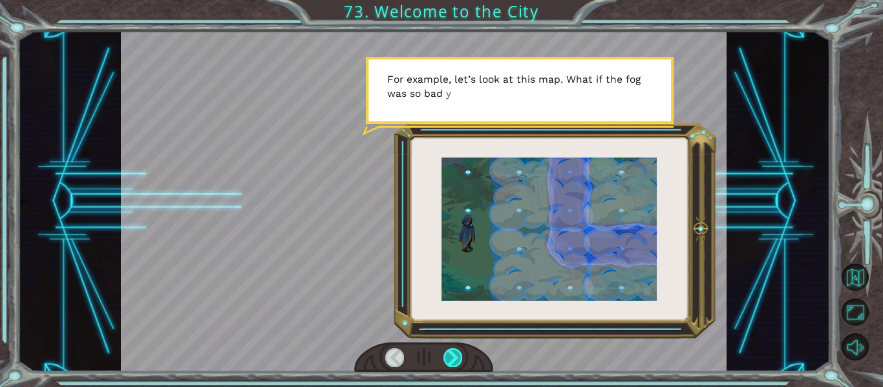
click at [449, 360] on div at bounding box center [453, 357] width 19 height 18
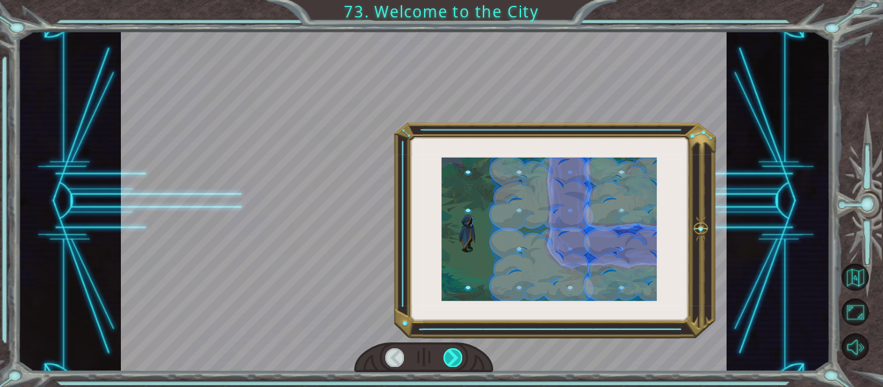
click at [449, 360] on div at bounding box center [453, 357] width 19 height 18
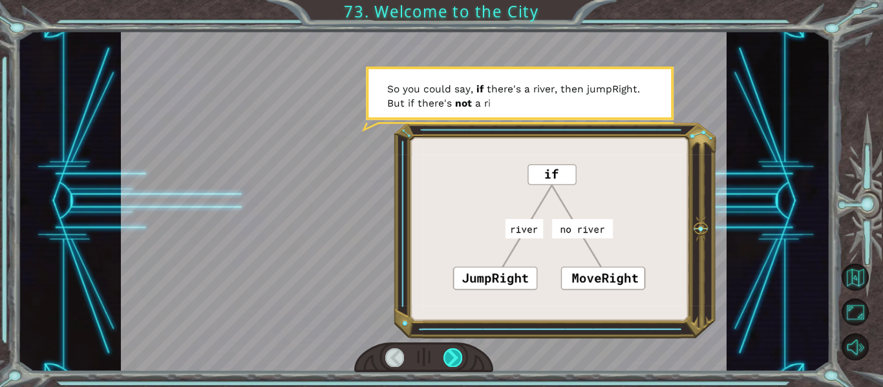
click at [449, 360] on div at bounding box center [453, 357] width 19 height 18
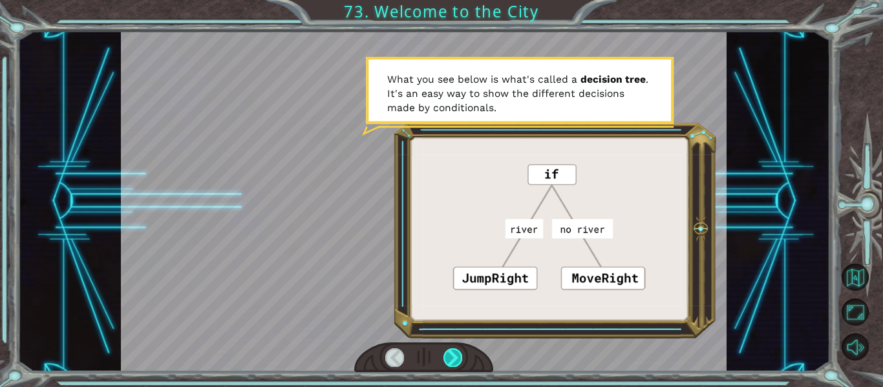
click at [449, 360] on div at bounding box center [453, 357] width 19 height 18
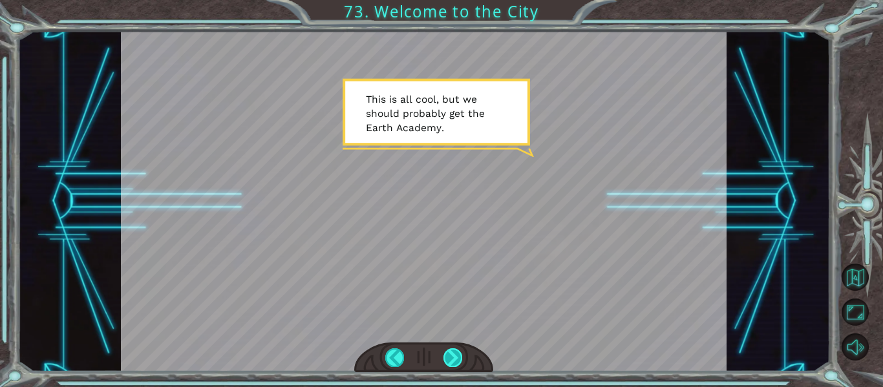
click at [447, 360] on div at bounding box center [453, 357] width 19 height 18
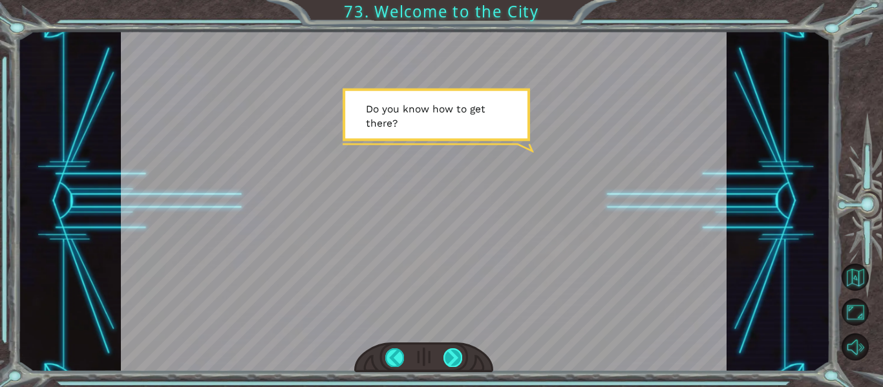
click at [447, 360] on div at bounding box center [453, 357] width 19 height 18
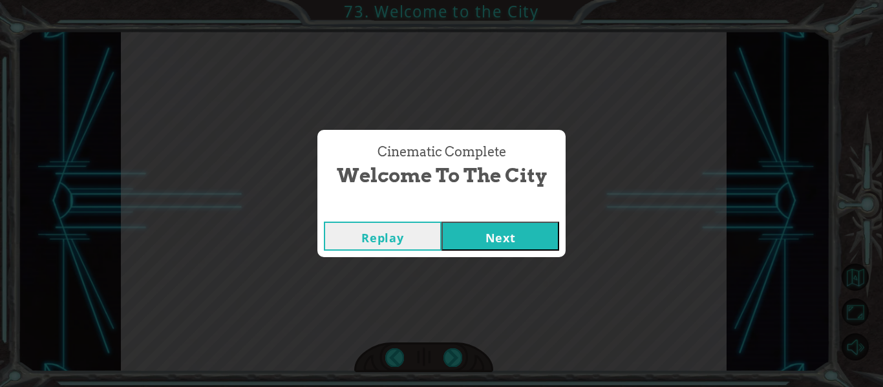
click at [475, 236] on button "Next" at bounding box center [501, 236] width 118 height 29
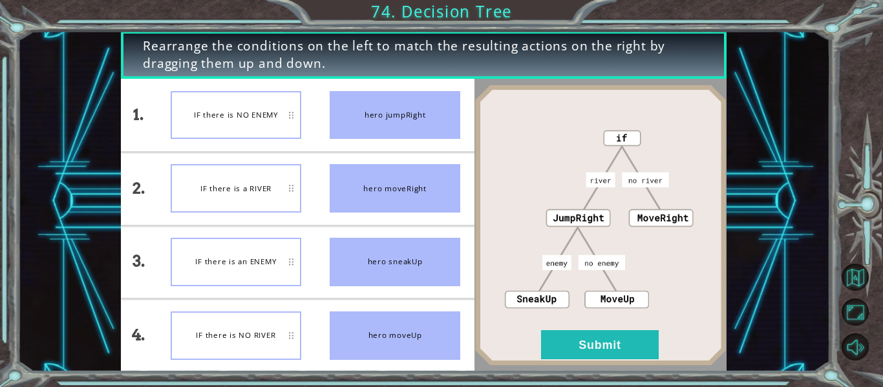
click at [265, 245] on div "IF there is an ENEMY" at bounding box center [236, 262] width 131 height 48
click at [562, 350] on button "Submit" at bounding box center [600, 344] width 118 height 29
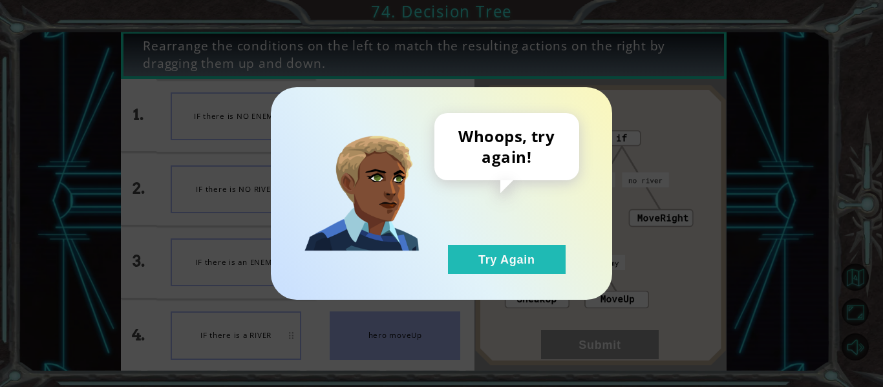
click at [491, 239] on div "Whoops, try again! Try Again" at bounding box center [506, 193] width 145 height 161
click at [491, 241] on div "Whoops, try again! Try Again" at bounding box center [506, 193] width 145 height 161
click at [493, 244] on div "Whoops, try again! Try Again" at bounding box center [506, 193] width 145 height 161
click at [495, 255] on button "Try Again" at bounding box center [507, 259] width 118 height 29
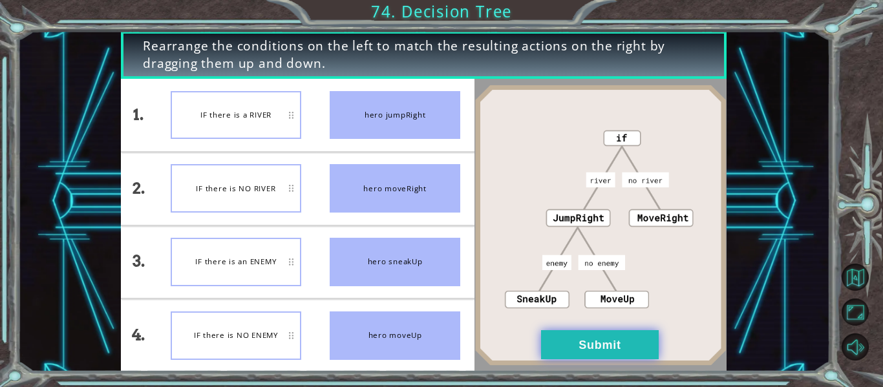
click at [617, 334] on button "Submit" at bounding box center [600, 344] width 118 height 29
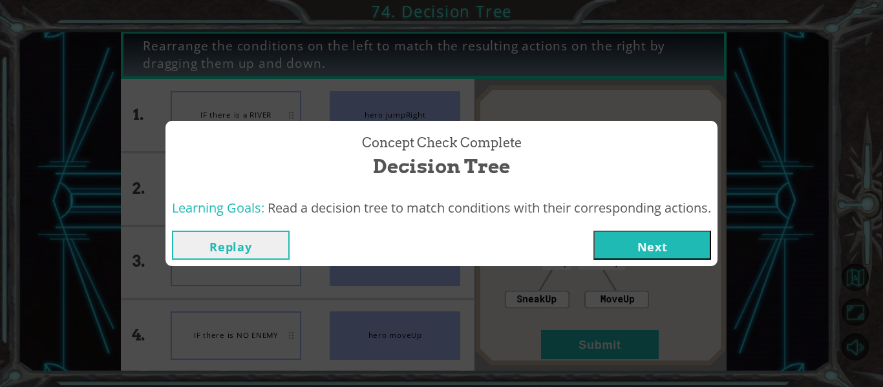
click at [675, 235] on button "Next" at bounding box center [653, 245] width 118 height 29
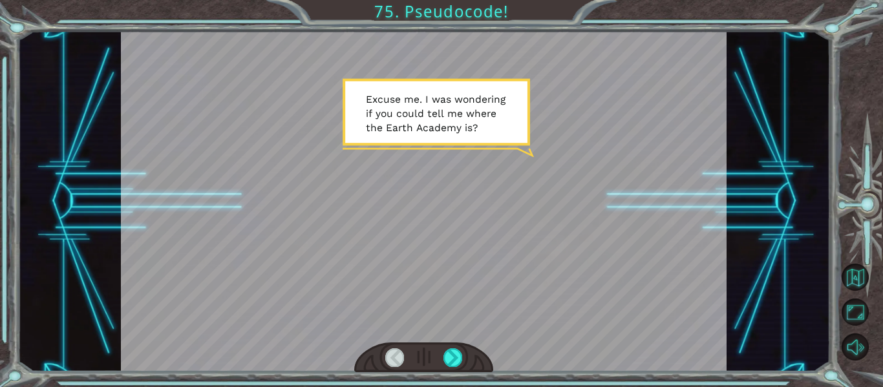
drag, startPoint x: 284, startPoint y: 205, endPoint x: 309, endPoint y: 234, distance: 38.5
click at [309, 234] on div at bounding box center [424, 201] width 606 height 341
click at [458, 348] on div at bounding box center [453, 357] width 19 height 18
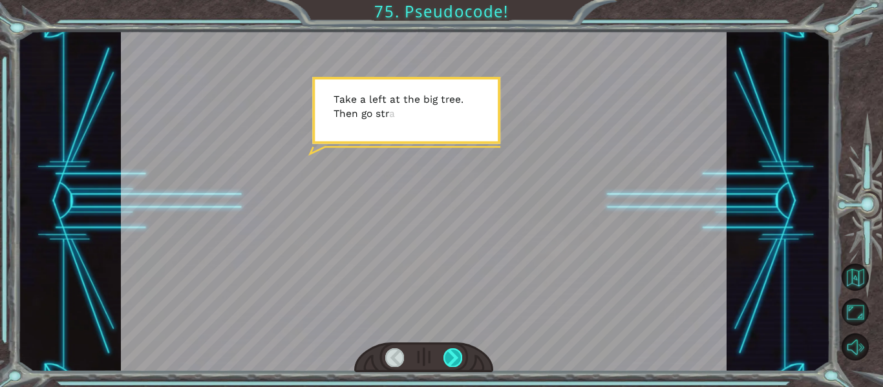
click at [458, 348] on div at bounding box center [453, 357] width 19 height 18
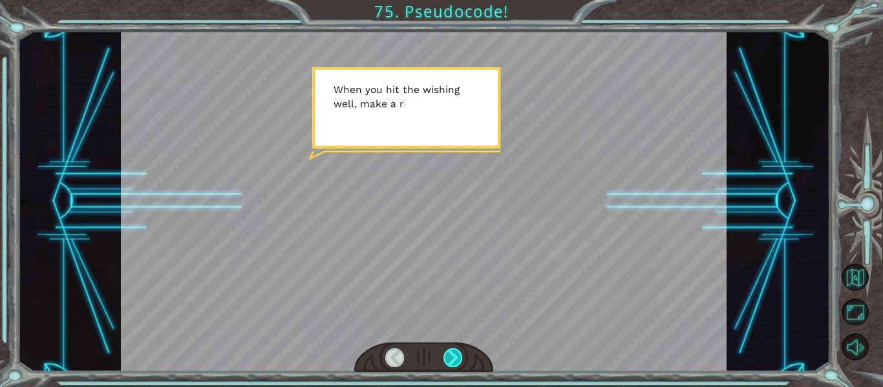
click at [458, 348] on div at bounding box center [453, 357] width 19 height 18
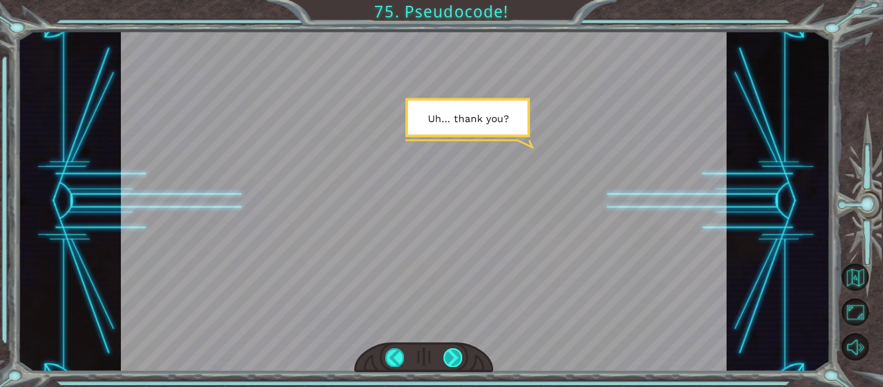
click at [458, 348] on div at bounding box center [453, 357] width 19 height 18
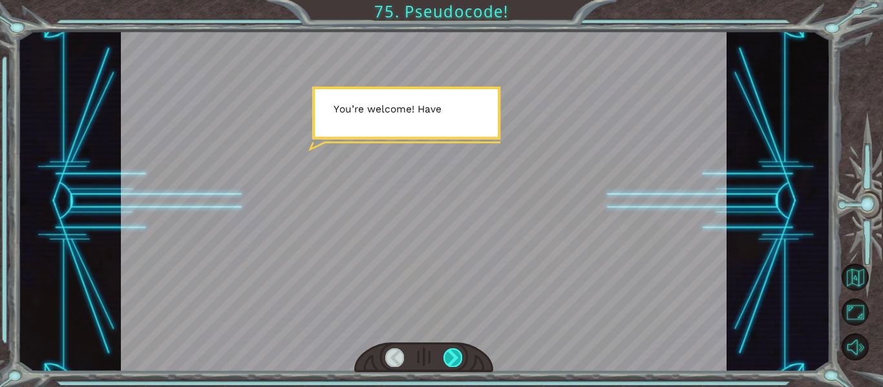
click at [458, 348] on div at bounding box center [453, 357] width 19 height 18
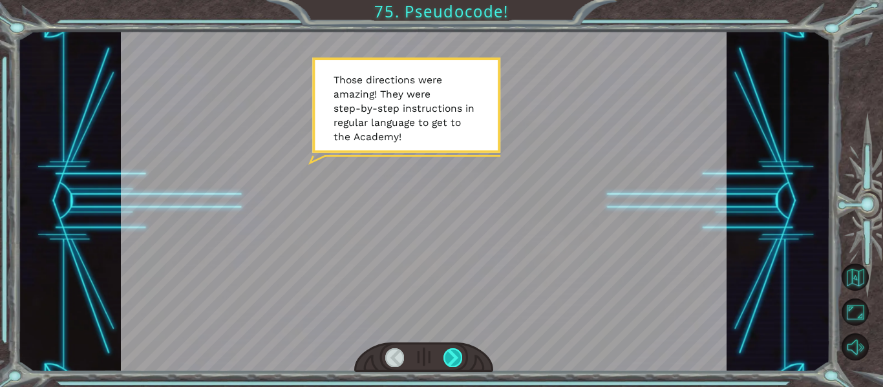
click at [458, 348] on div at bounding box center [453, 357] width 19 height 18
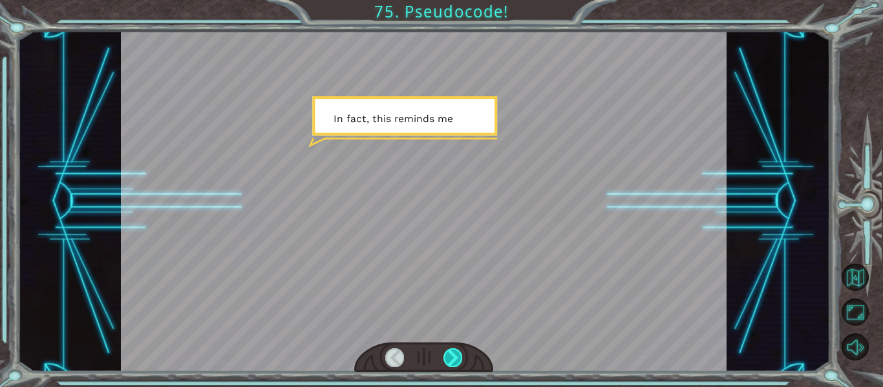
click at [458, 348] on div at bounding box center [453, 357] width 19 height 18
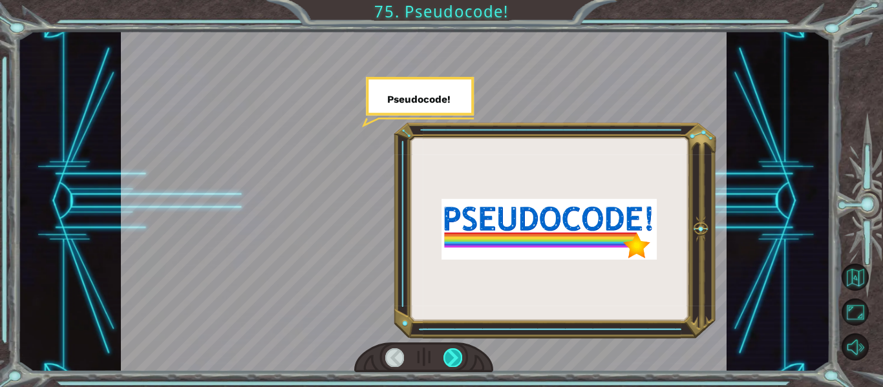
click at [458, 348] on div at bounding box center [453, 357] width 19 height 18
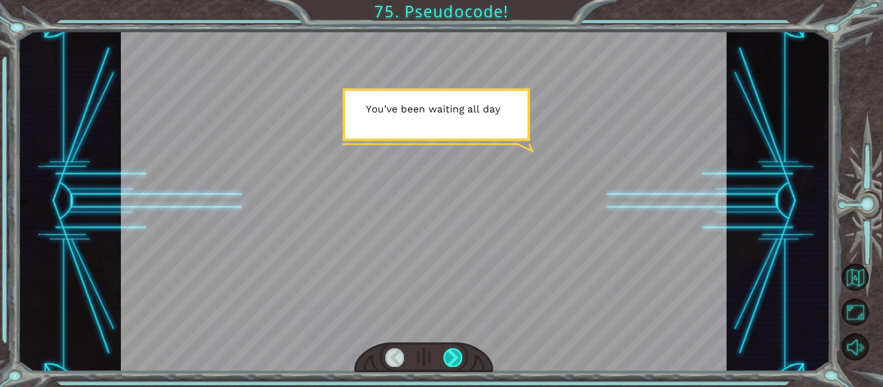
click at [458, 348] on div at bounding box center [453, 357] width 19 height 18
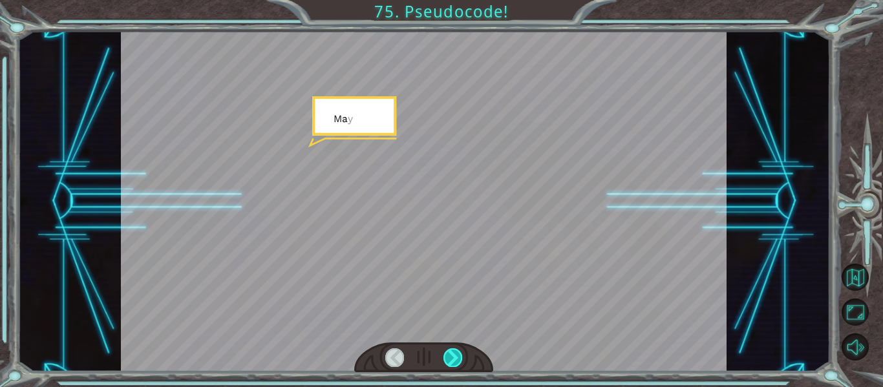
click at [458, 348] on div at bounding box center [453, 357] width 19 height 18
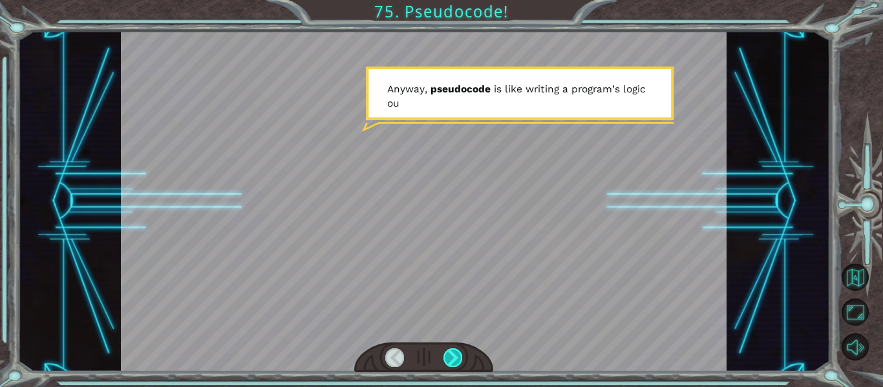
click at [457, 350] on div at bounding box center [453, 357] width 19 height 18
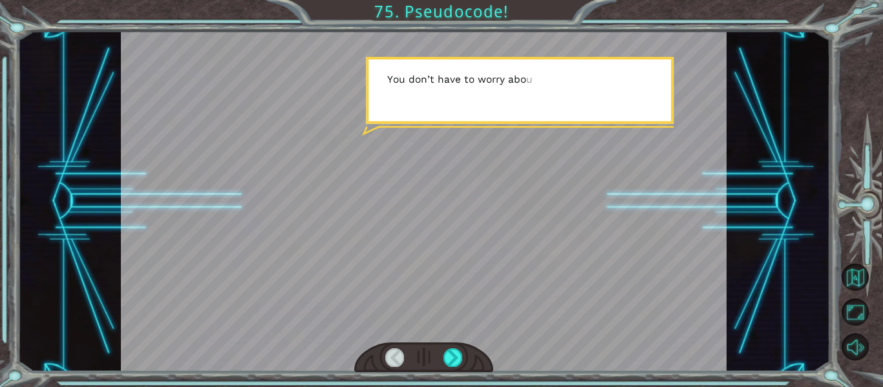
click at [460, 347] on div at bounding box center [424, 358] width 140 height 30
click at [455, 363] on div at bounding box center [453, 357] width 19 height 18
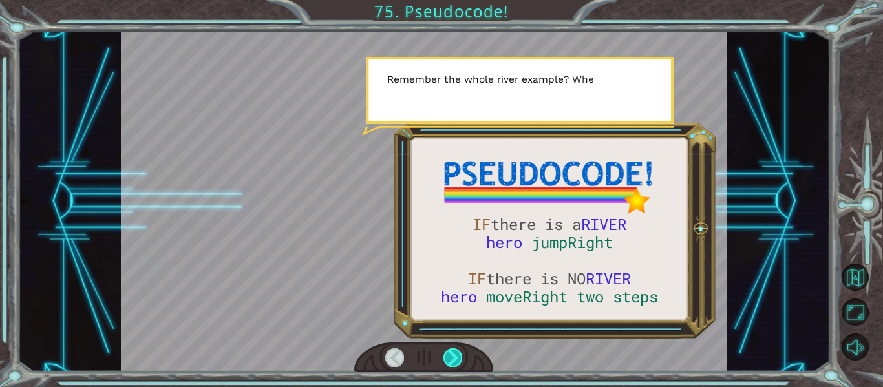
click at [455, 363] on div at bounding box center [453, 357] width 19 height 18
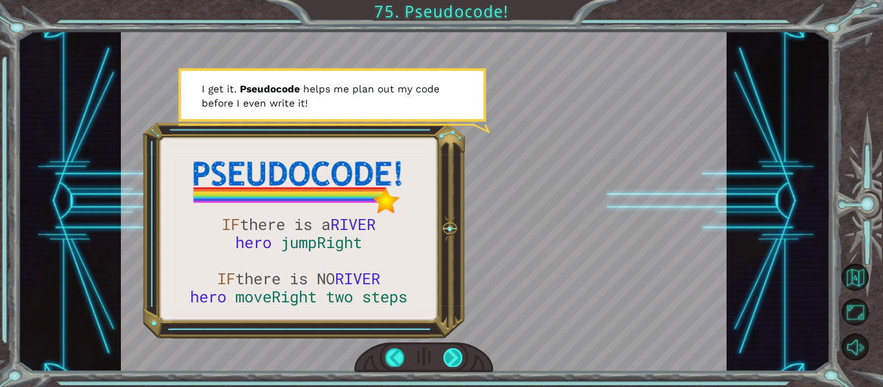
click at [455, 363] on div at bounding box center [453, 357] width 19 height 18
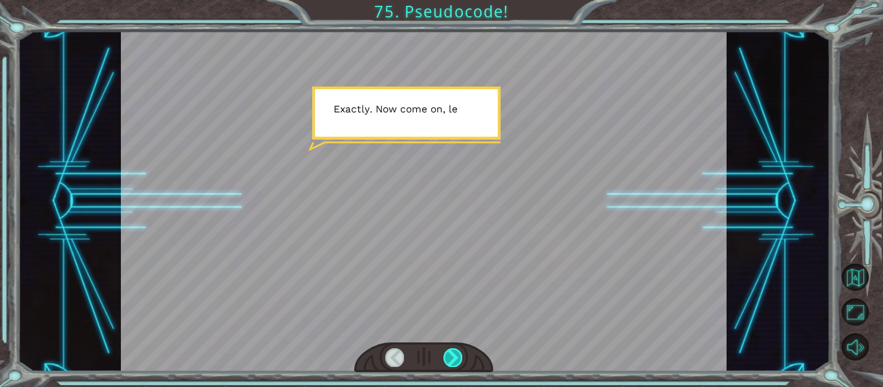
click at [455, 363] on div at bounding box center [453, 357] width 19 height 18
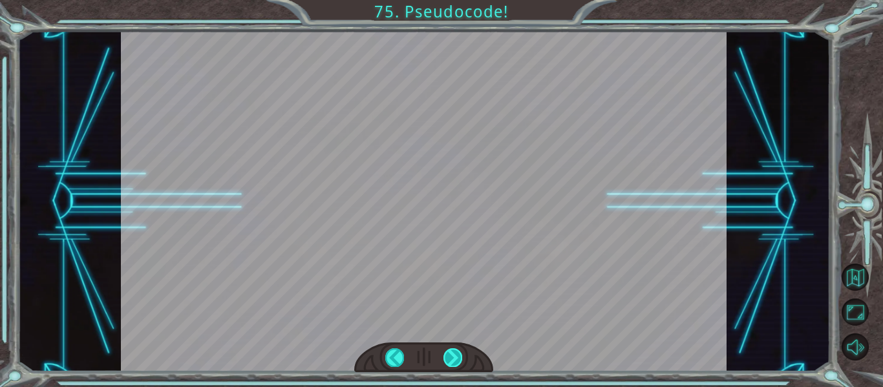
click at [455, 363] on div at bounding box center [453, 357] width 19 height 18
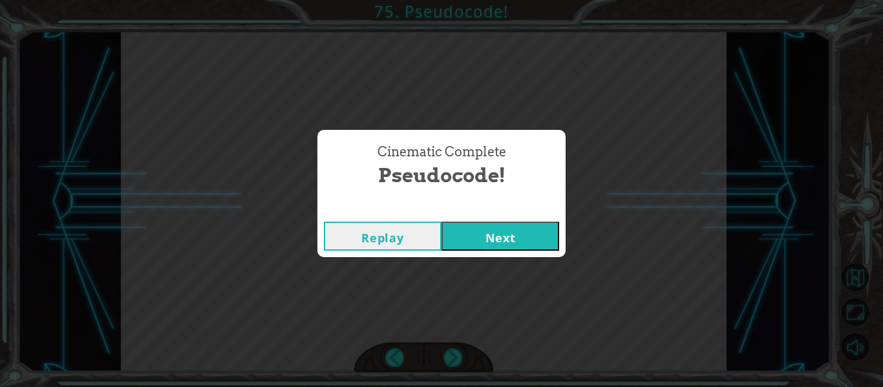
click at [504, 224] on button "Next" at bounding box center [501, 236] width 118 height 29
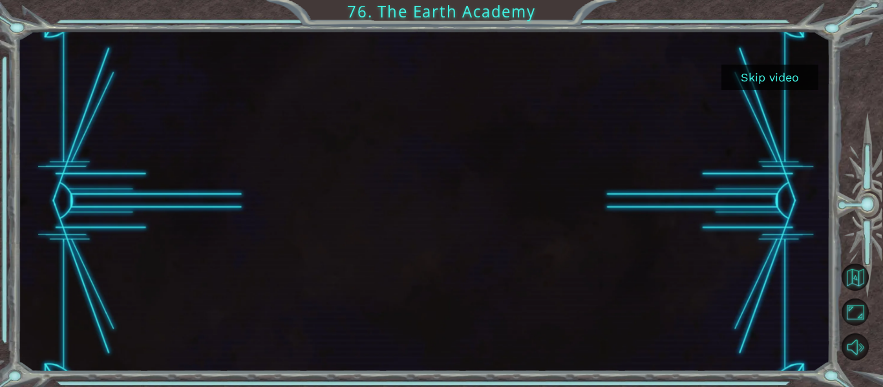
click at [765, 85] on button "Skip video" at bounding box center [770, 77] width 97 height 25
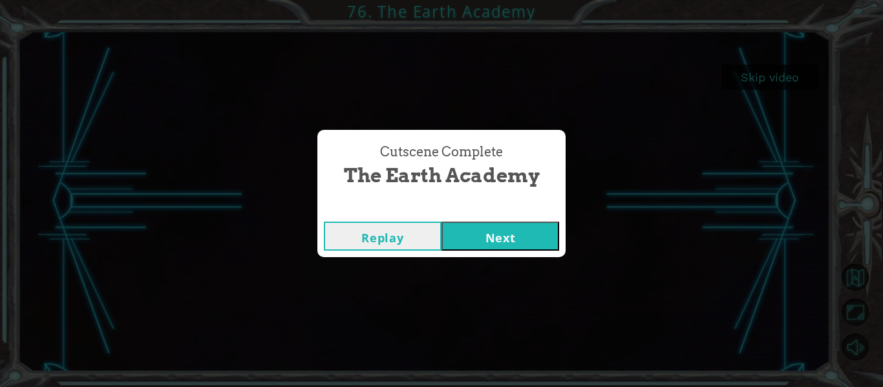
click at [467, 254] on div "Replay Next" at bounding box center [441, 236] width 248 height 42
click at [512, 222] on button "Next" at bounding box center [501, 236] width 118 height 29
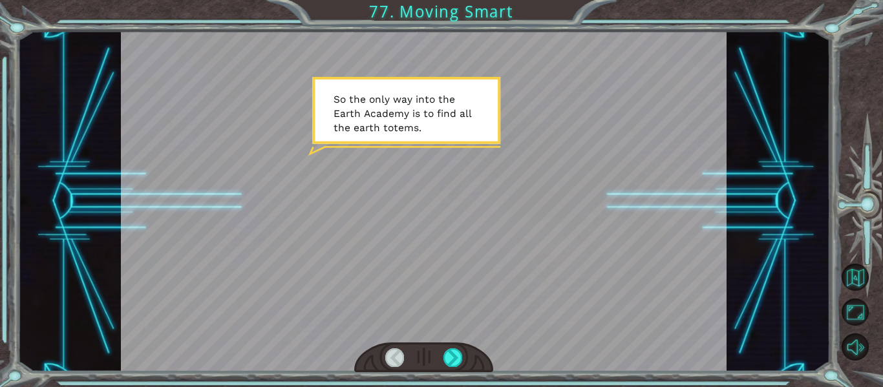
click at [440, 359] on div at bounding box center [424, 358] width 140 height 30
click at [445, 359] on div at bounding box center [453, 357] width 19 height 18
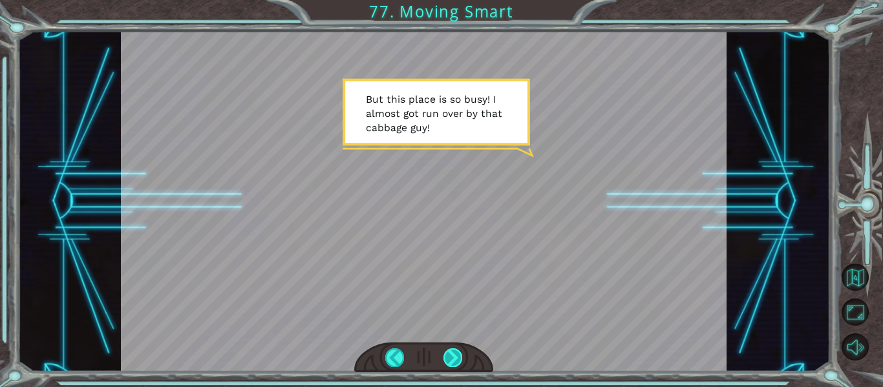
click at [448, 366] on div at bounding box center [453, 357] width 19 height 18
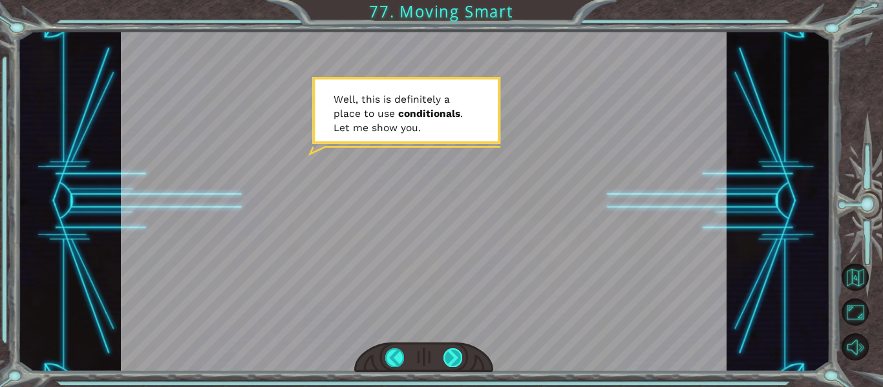
click at [449, 365] on div at bounding box center [453, 357] width 19 height 18
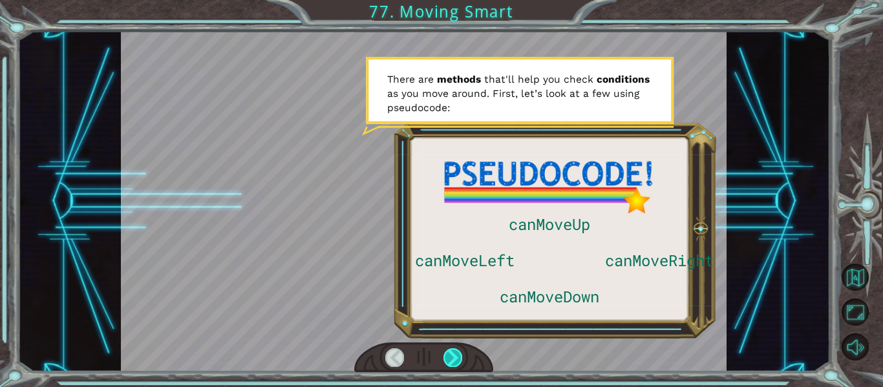
click at [449, 366] on div at bounding box center [453, 357] width 19 height 18
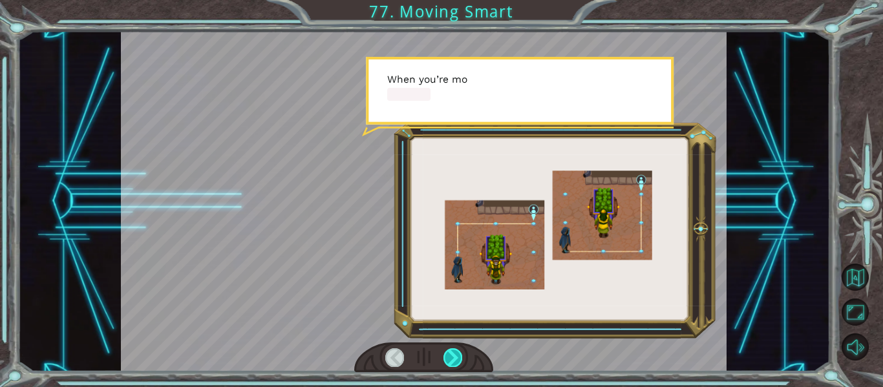
click at [449, 365] on div at bounding box center [453, 357] width 19 height 18
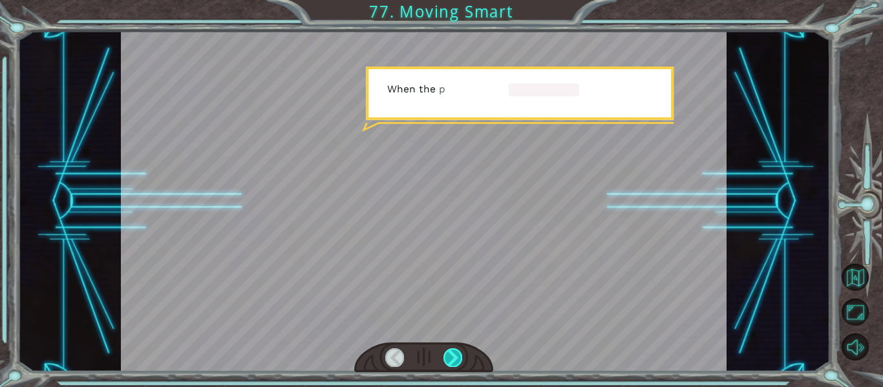
click at [449, 365] on div at bounding box center [453, 357] width 19 height 18
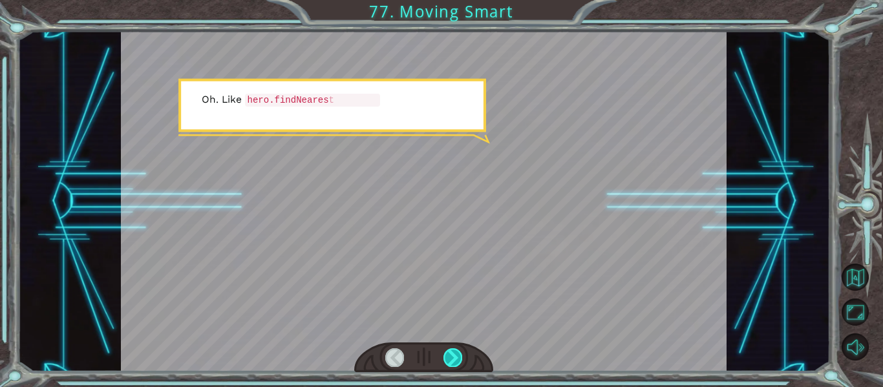
click at [449, 365] on div at bounding box center [453, 357] width 19 height 18
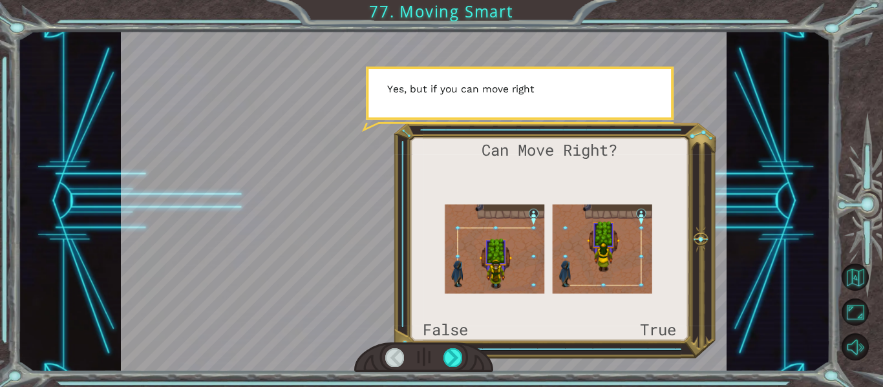
click at [515, 342] on div at bounding box center [424, 201] width 606 height 341
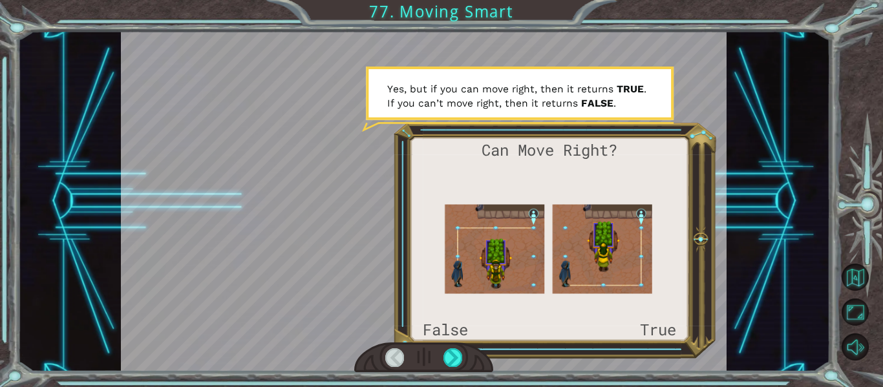
click at [429, 367] on div at bounding box center [424, 358] width 140 height 30
click at [449, 356] on div at bounding box center [453, 357] width 19 height 18
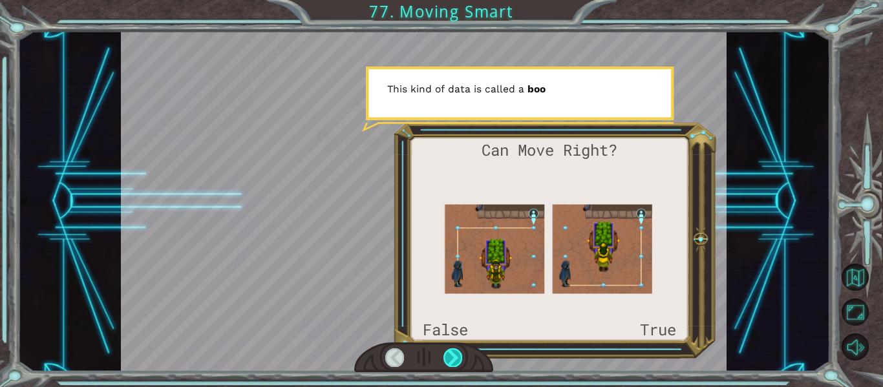
click at [447, 359] on div at bounding box center [453, 357] width 19 height 18
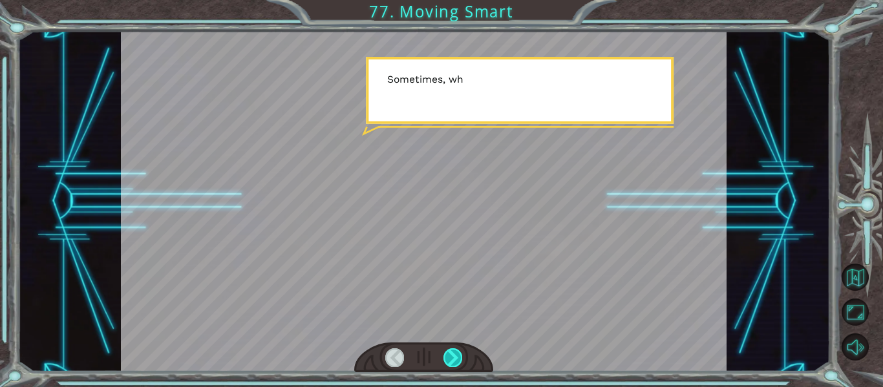
click at [447, 359] on div at bounding box center [453, 357] width 19 height 18
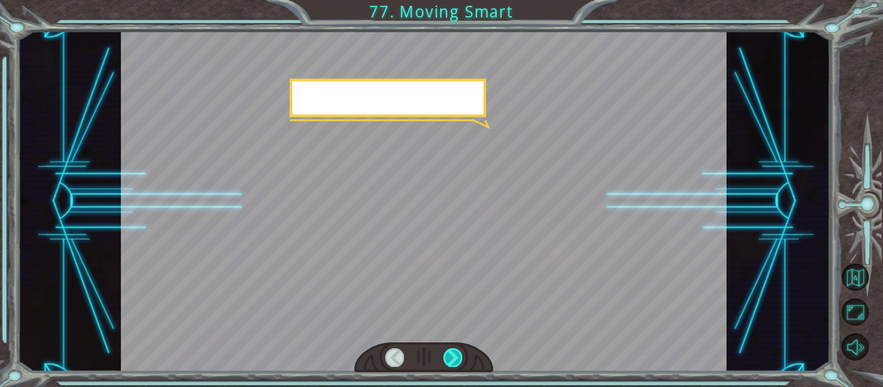
click at [447, 359] on div at bounding box center [453, 357] width 19 height 18
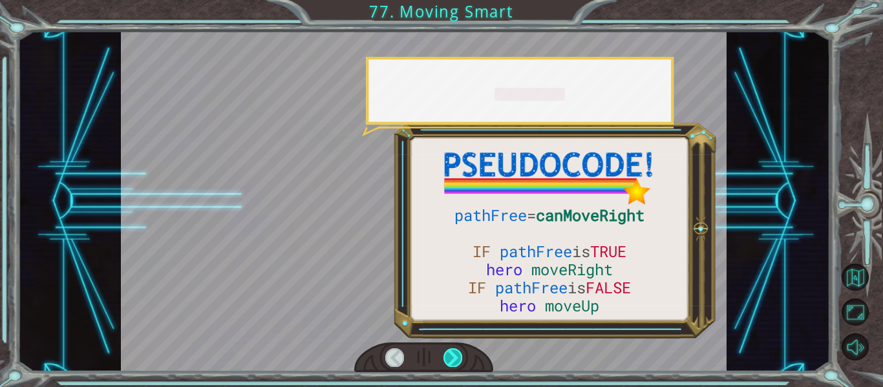
click at [447, 359] on div at bounding box center [453, 357] width 19 height 18
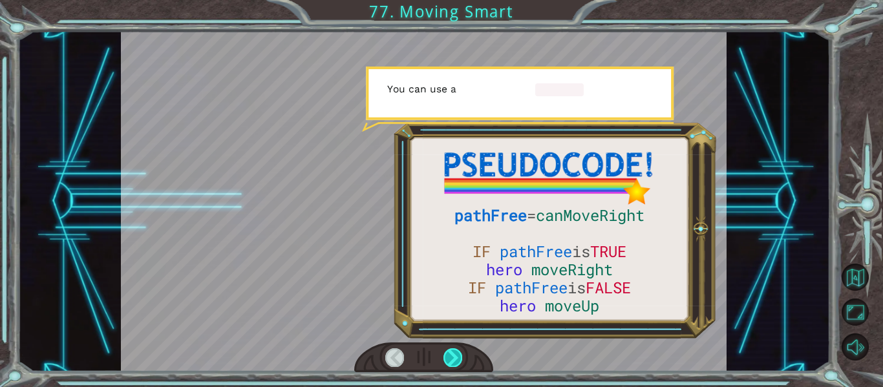
click at [447, 359] on div at bounding box center [453, 357] width 19 height 18
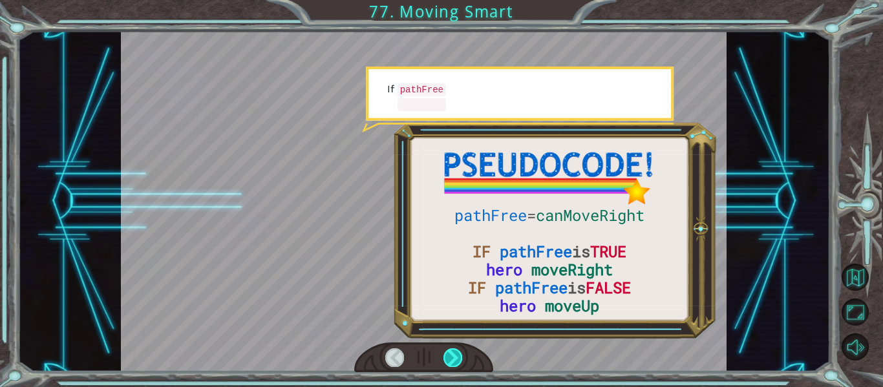
click at [447, 359] on div at bounding box center [453, 357] width 19 height 18
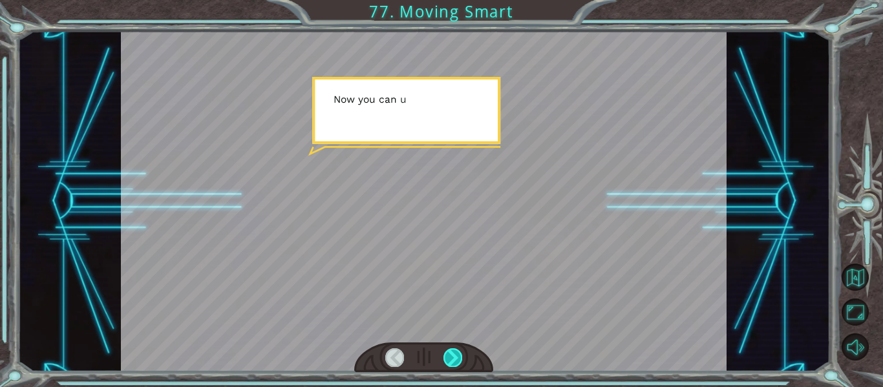
click at [447, 359] on div at bounding box center [453, 357] width 19 height 18
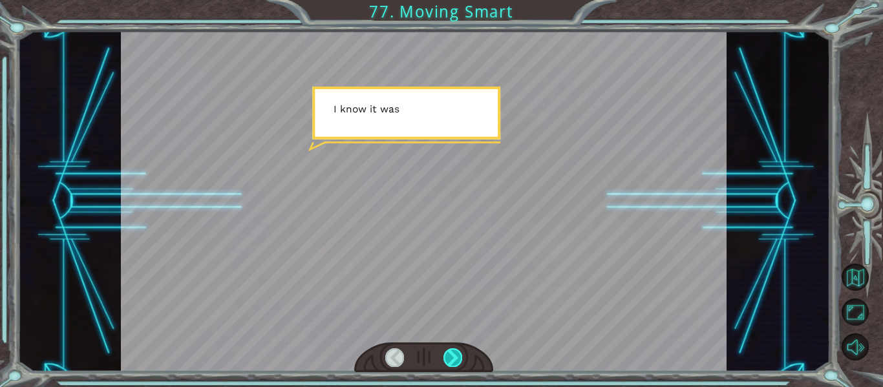
click at [447, 359] on div at bounding box center [453, 357] width 19 height 18
click at [447, 0] on div "pathFree = canMoveRight IF pathFree is TRUE hero moveRight IF pathFree is FALSE…" at bounding box center [441, 0] width 883 height 0
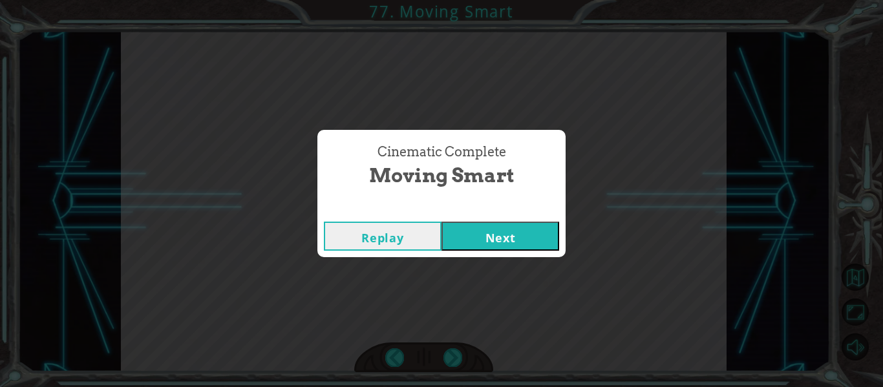
click at [489, 257] on div "Cinematic Complete Moving Smart Replay Next" at bounding box center [441, 193] width 883 height 387
click at [471, 240] on button "Next" at bounding box center [501, 236] width 118 height 29
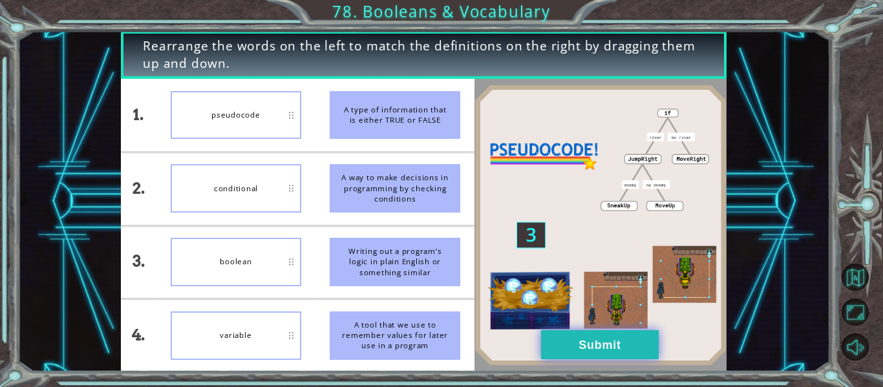
click at [632, 356] on button "Submit" at bounding box center [600, 344] width 118 height 29
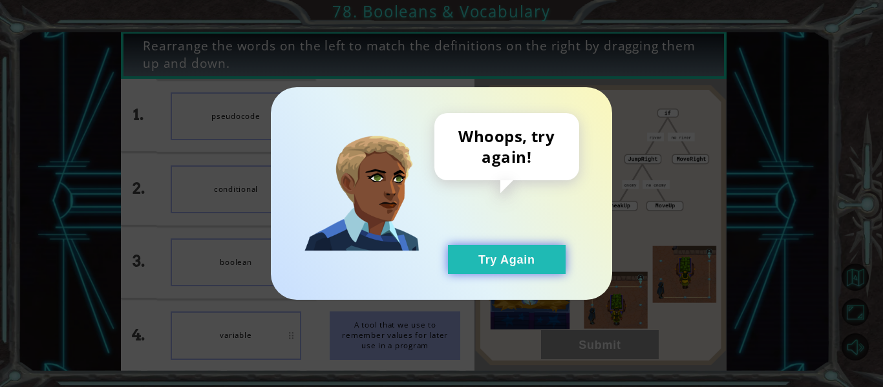
click at [539, 263] on button "Try Again" at bounding box center [507, 259] width 118 height 29
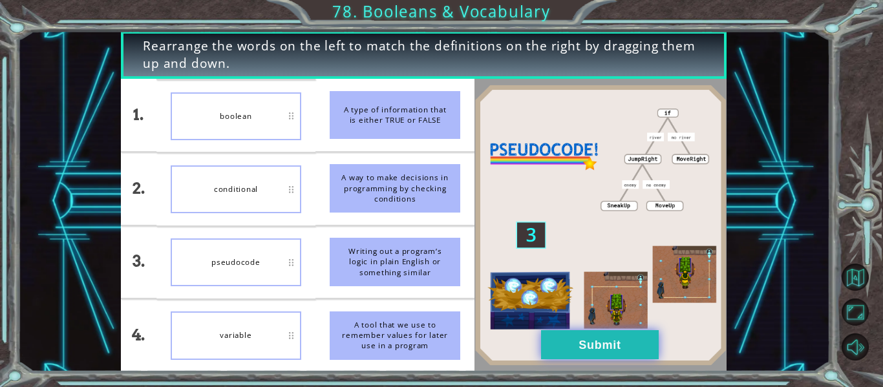
click at [546, 339] on button "Submit" at bounding box center [600, 344] width 118 height 29
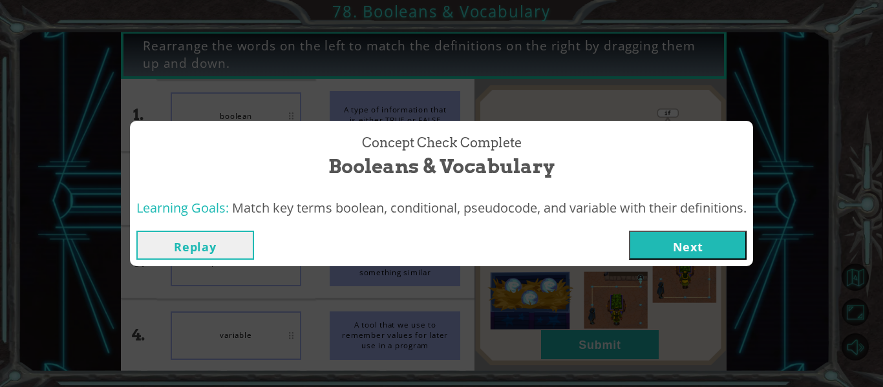
click at [680, 257] on button "Next" at bounding box center [688, 245] width 118 height 29
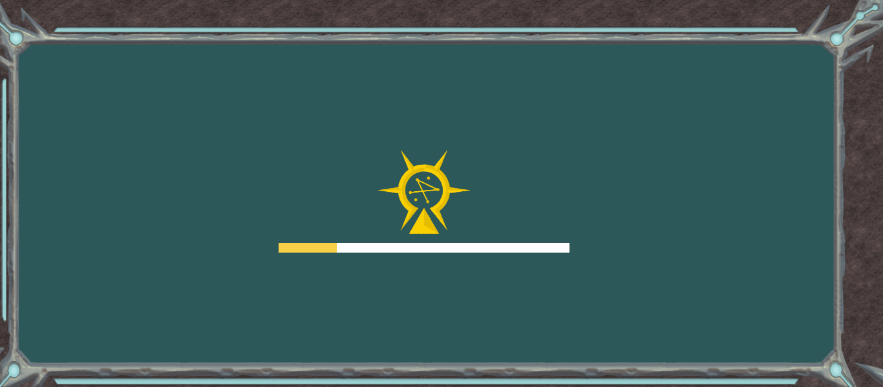
click at [680, 257] on div "Goals Error loading from server. Try refreshing the page. You'll need to join a…" at bounding box center [441, 193] width 883 height 387
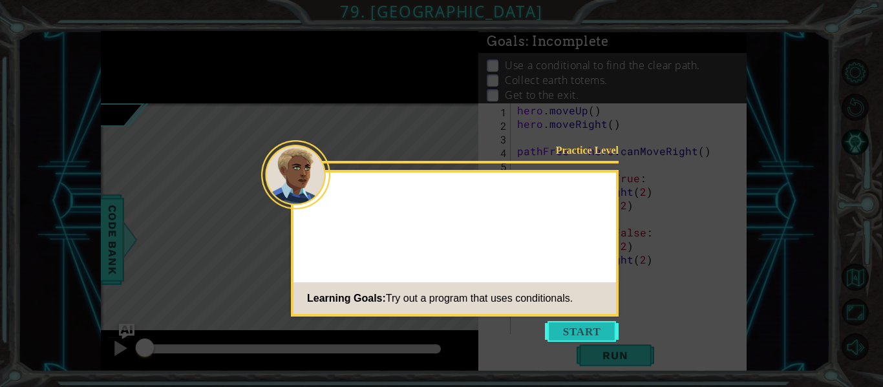
click at [595, 335] on button "Start" at bounding box center [582, 331] width 74 height 21
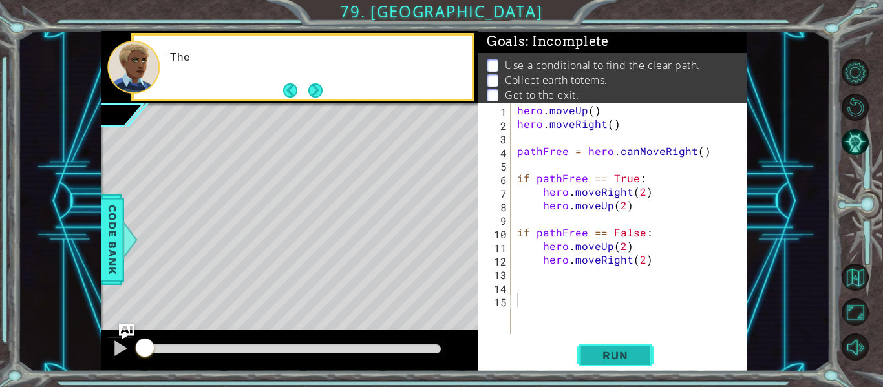
click at [604, 352] on span "Run" at bounding box center [615, 355] width 51 height 13
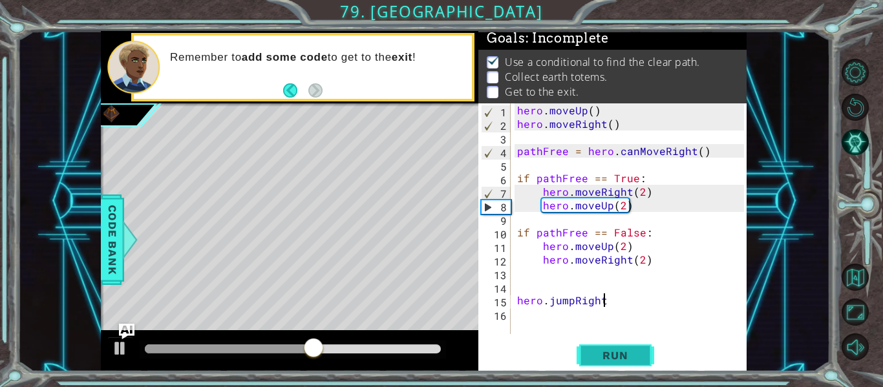
scroll to position [0, 6]
type textarea "hero.jumpRight()"
click at [614, 357] on span "Run" at bounding box center [615, 355] width 51 height 13
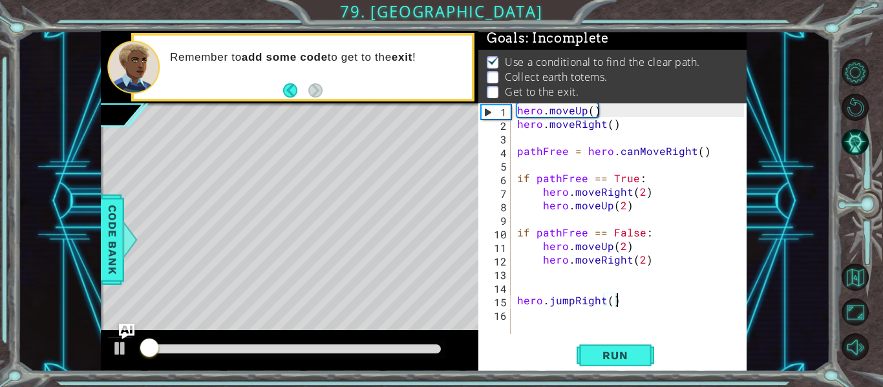
click at [542, 317] on div "hero . moveUp ( ) hero . moveRight ( ) pathFree = hero . canMoveRight ( ) if pa…" at bounding box center [633, 232] width 236 height 258
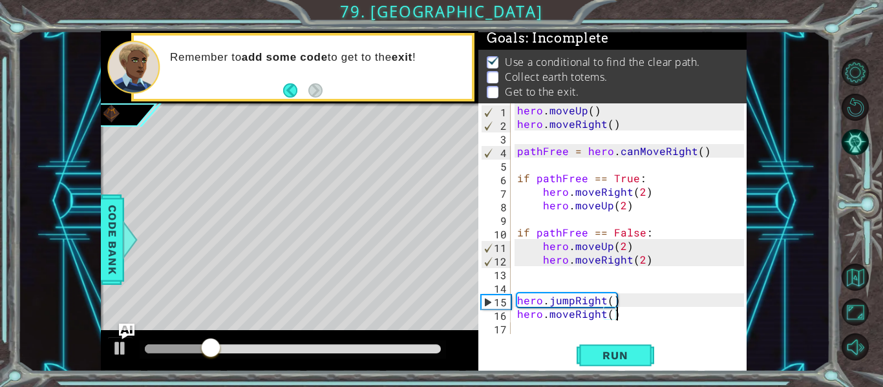
type textarea "hero.moveRight()"
click at [587, 341] on div "hero.moveRight() 1 2 3 4 5 6 7 8 9 10 11 12 13 14 15 16 17 hero . moveUp ( ) he…" at bounding box center [612, 237] width 268 height 268
click at [592, 353] on span "Run" at bounding box center [615, 355] width 51 height 13
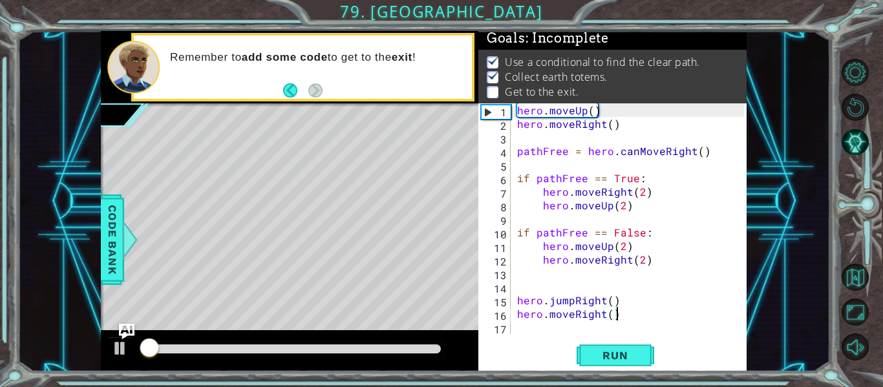
click at [561, 316] on div "hero . moveUp ( ) hero . moveRight ( ) pathFree = hero . canMoveRight ( ) if pa…" at bounding box center [633, 232] width 236 height 258
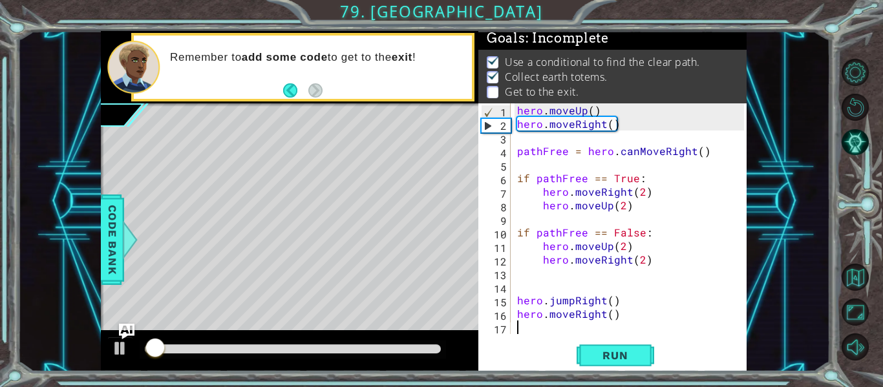
click at [562, 326] on div "hero . moveUp ( ) hero . moveRight ( ) pathFree = hero . canMoveRight ( ) if pa…" at bounding box center [633, 232] width 236 height 258
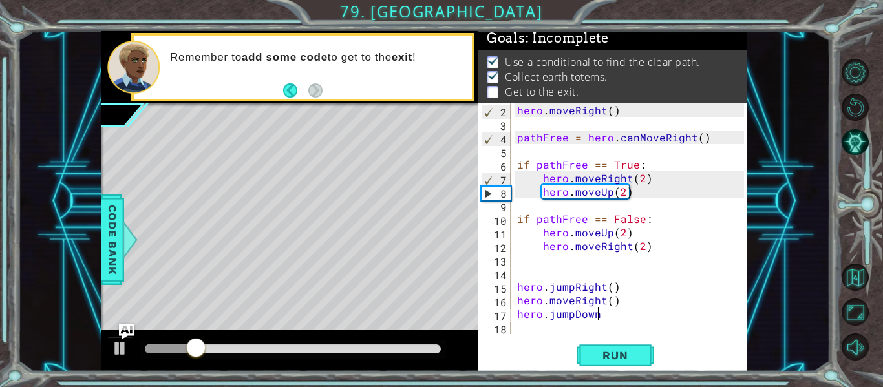
type textarea "hero.jumpDown()"
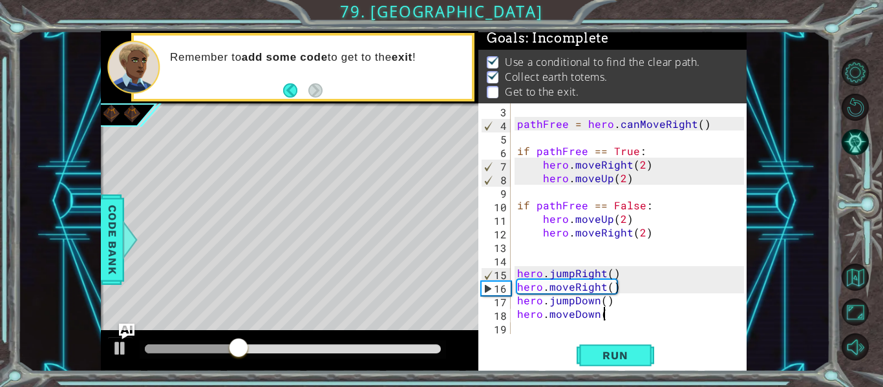
scroll to position [0, 5]
type textarea "hero.moveDown()"
click at [586, 347] on button "Run" at bounding box center [616, 356] width 78 height 27
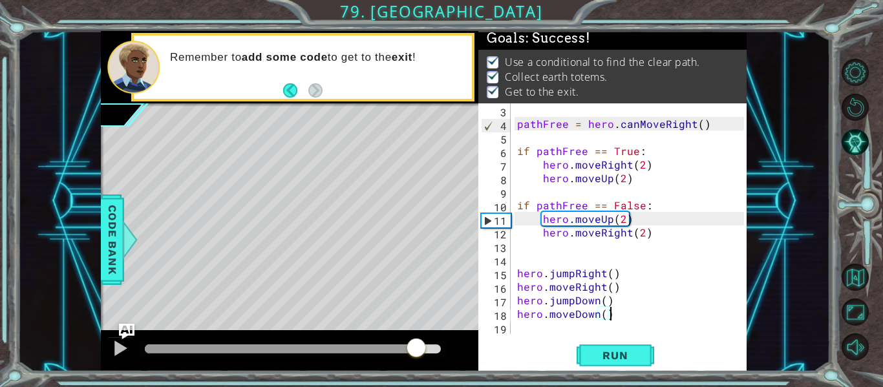
click at [416, 347] on div at bounding box center [293, 349] width 296 height 9
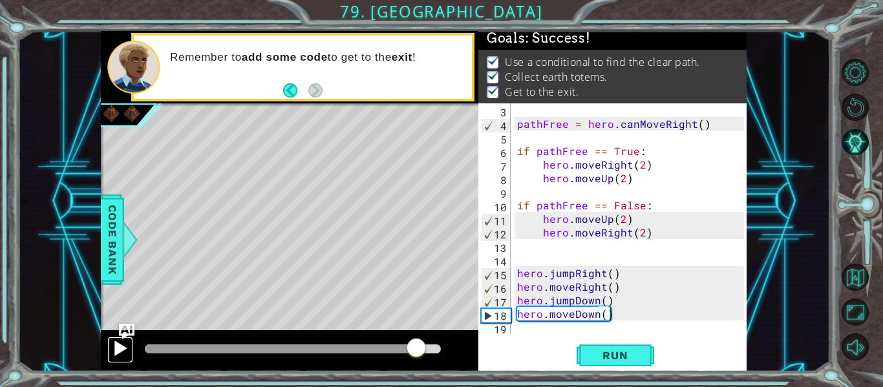
click at [129, 348] on button at bounding box center [120, 350] width 26 height 27
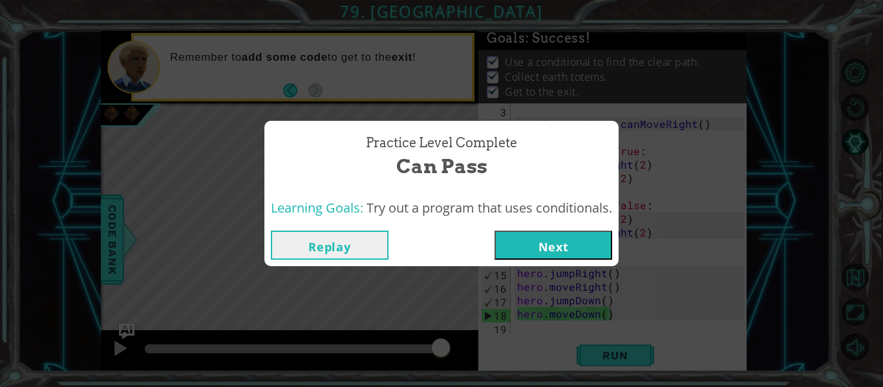
click at [524, 252] on button "Next" at bounding box center [554, 245] width 118 height 29
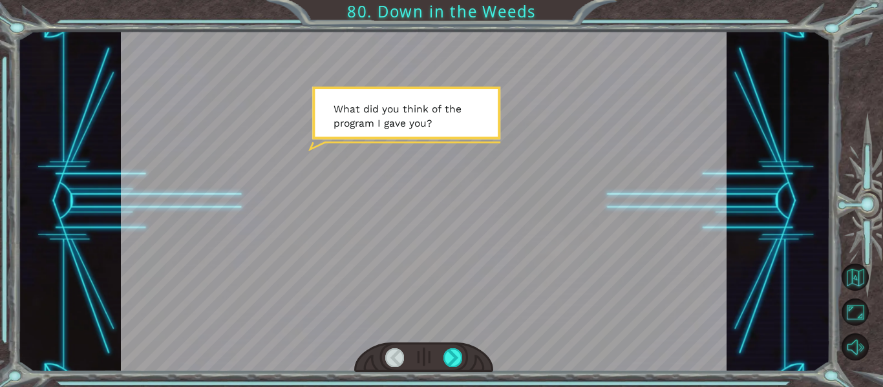
click at [461, 374] on div "Temporary Text W h a t d i d y o u t h i n k o f t h e p r [PERSON_NAME] I g a …" at bounding box center [441, 193] width 883 height 387
click at [455, 358] on div at bounding box center [453, 357] width 19 height 18
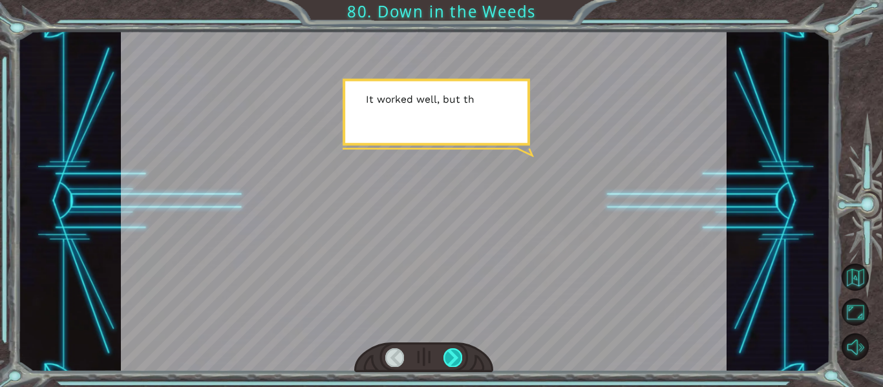
click at [455, 359] on div at bounding box center [453, 357] width 19 height 18
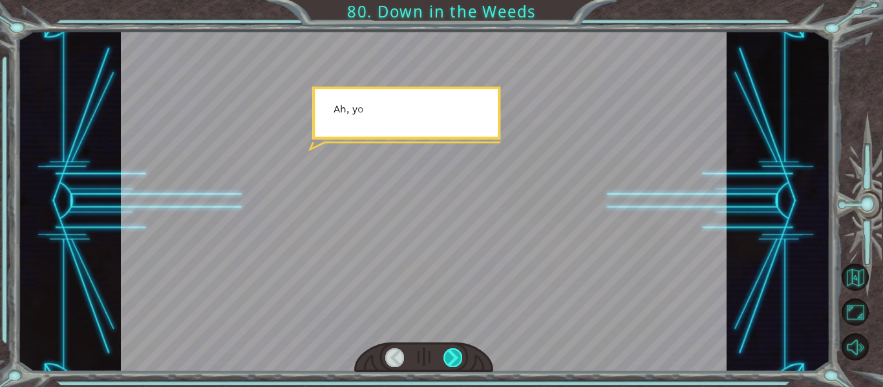
click at [455, 359] on div at bounding box center [453, 357] width 19 height 18
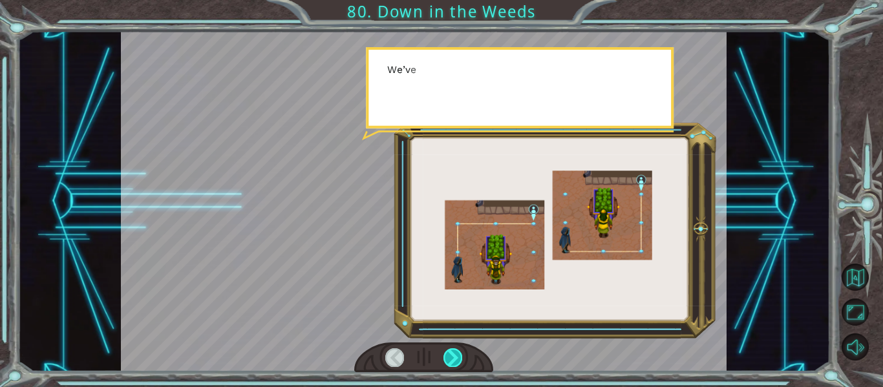
click at [455, 359] on div at bounding box center [453, 357] width 19 height 18
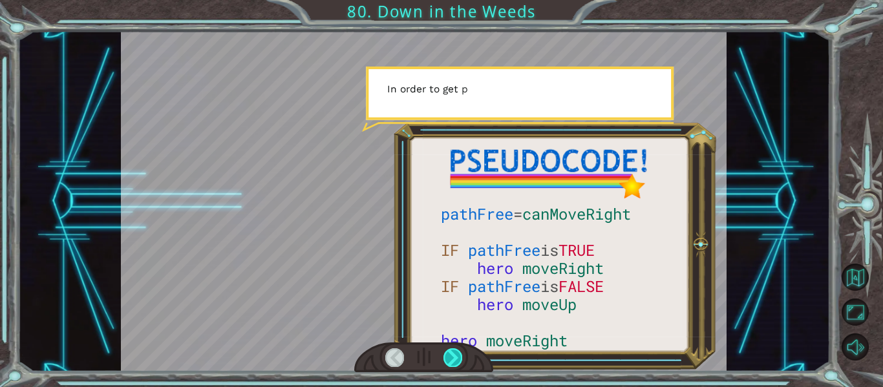
click at [455, 359] on div at bounding box center [453, 357] width 19 height 18
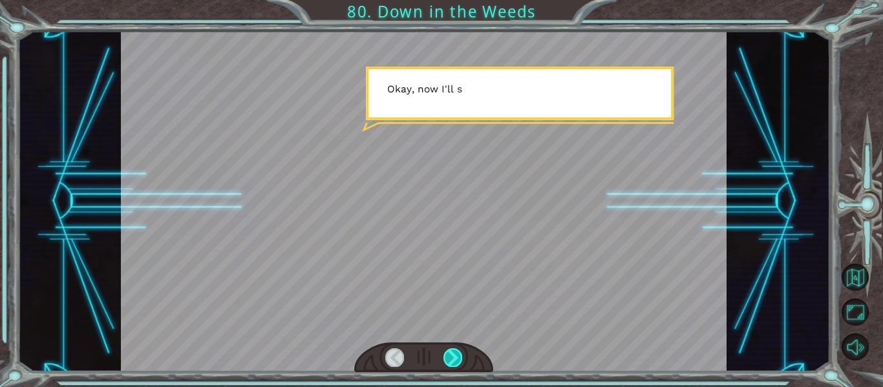
click at [455, 359] on div at bounding box center [453, 357] width 19 height 18
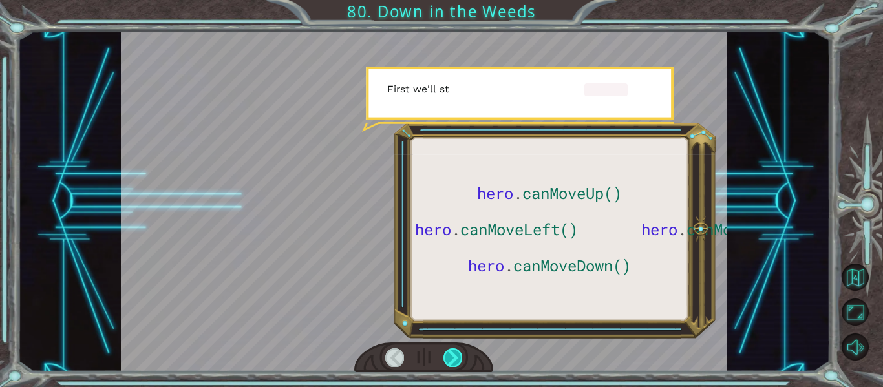
click at [455, 359] on div at bounding box center [453, 357] width 19 height 18
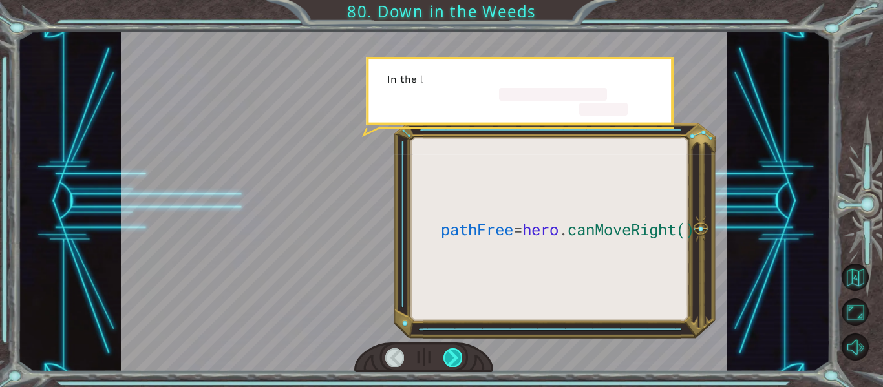
click at [455, 359] on div at bounding box center [453, 357] width 19 height 18
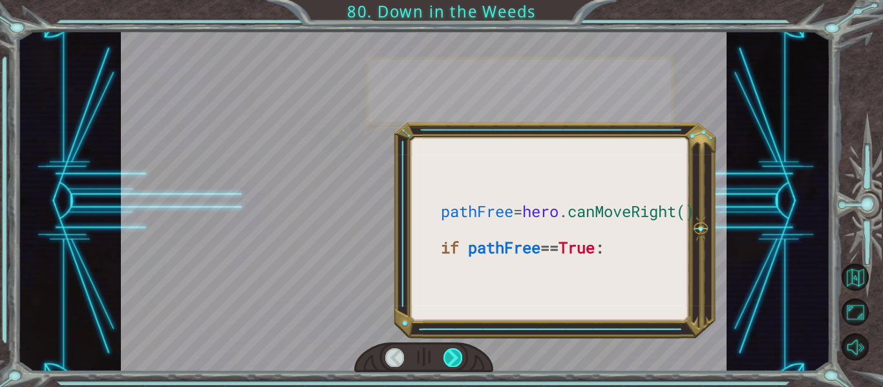
click at [455, 359] on div at bounding box center [453, 357] width 19 height 18
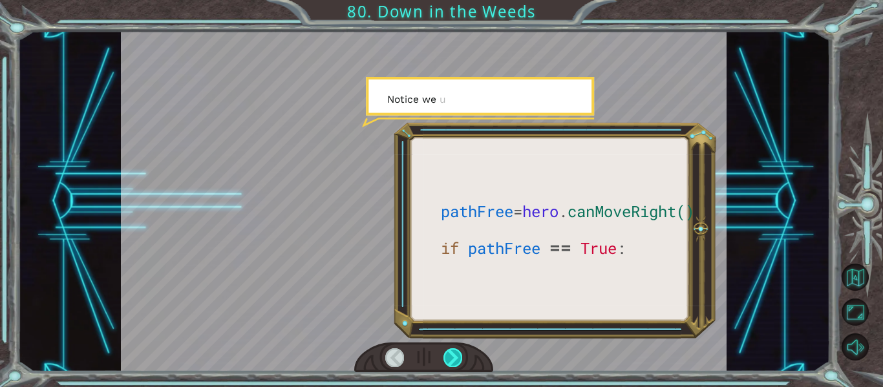
click at [455, 359] on div at bounding box center [453, 357] width 19 height 18
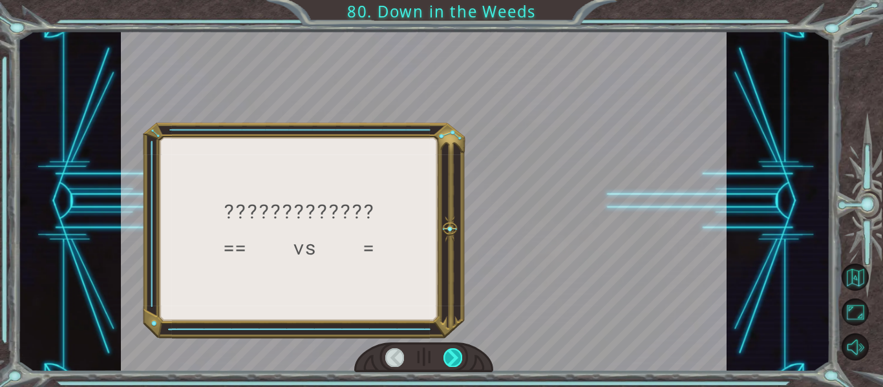
click at [455, 359] on div at bounding box center [453, 357] width 19 height 18
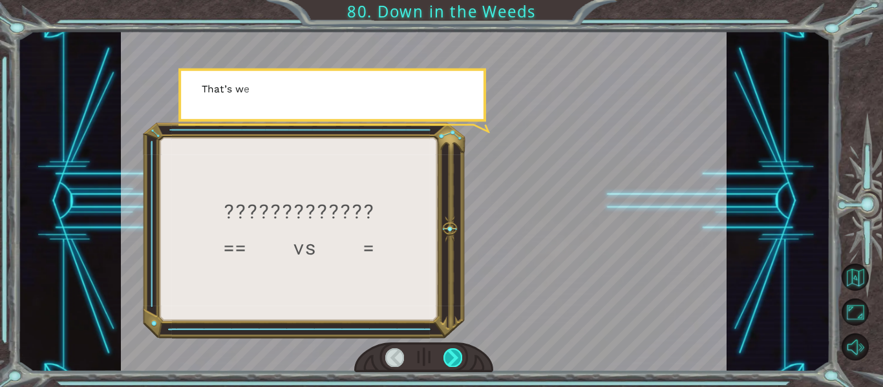
click at [454, 359] on div at bounding box center [453, 357] width 19 height 18
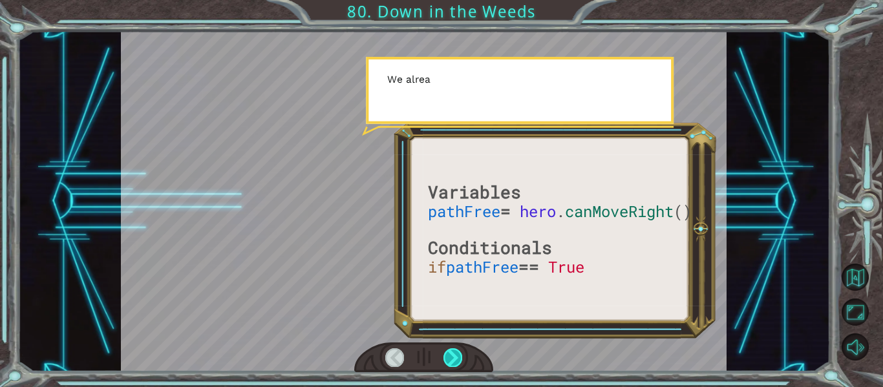
click at [454, 359] on div at bounding box center [453, 357] width 19 height 18
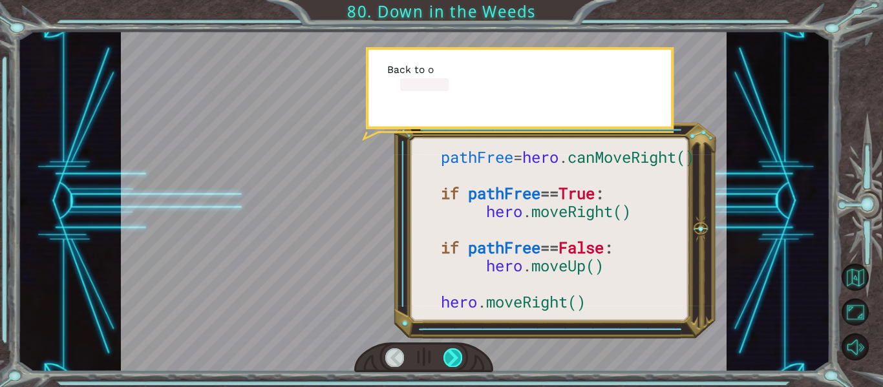
click at [454, 359] on div at bounding box center [453, 357] width 19 height 18
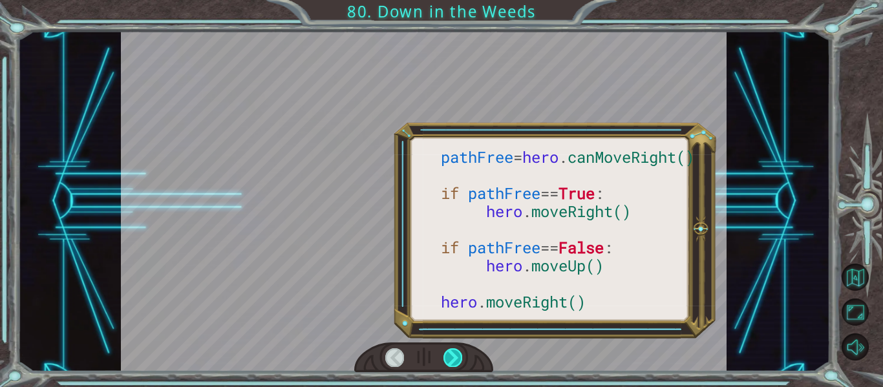
click at [454, 359] on div at bounding box center [453, 357] width 19 height 18
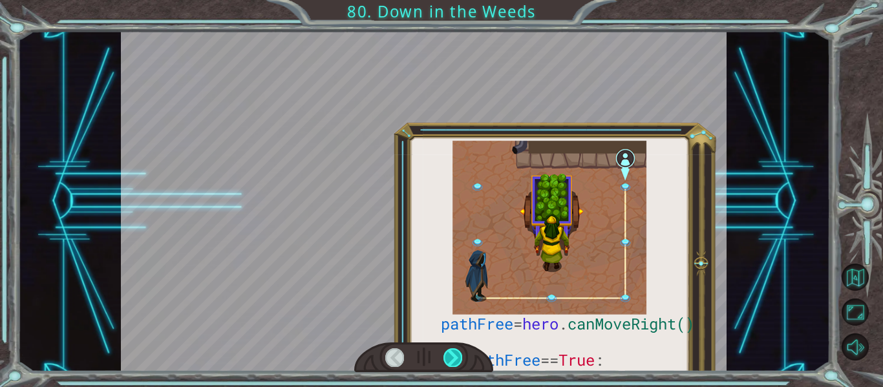
click at [454, 359] on div at bounding box center [453, 357] width 19 height 18
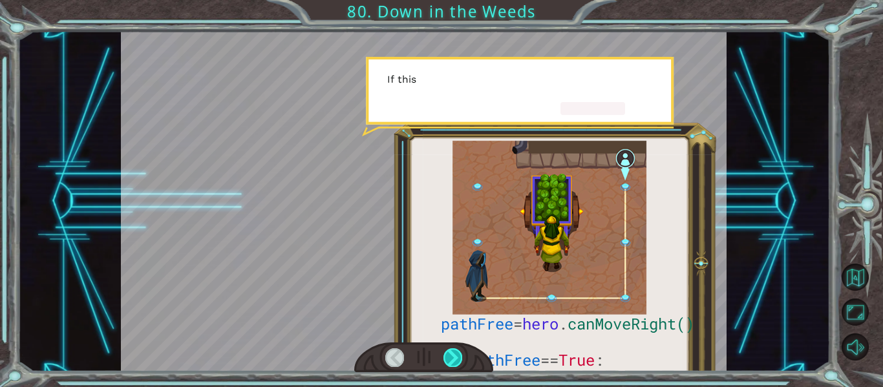
click at [454, 359] on div at bounding box center [453, 357] width 19 height 18
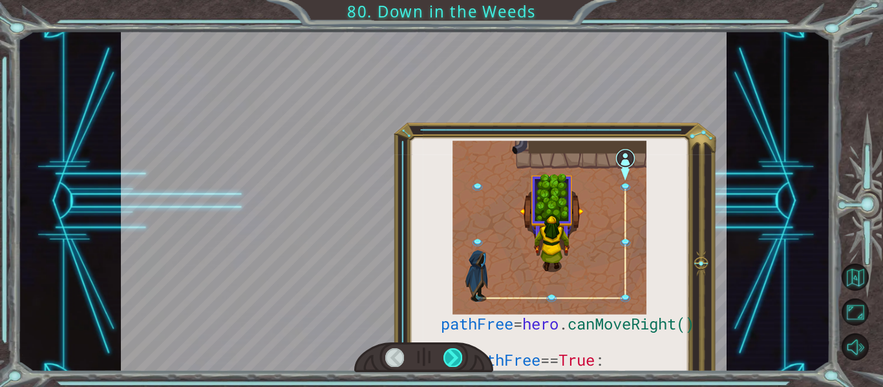
click at [454, 359] on div at bounding box center [453, 357] width 19 height 18
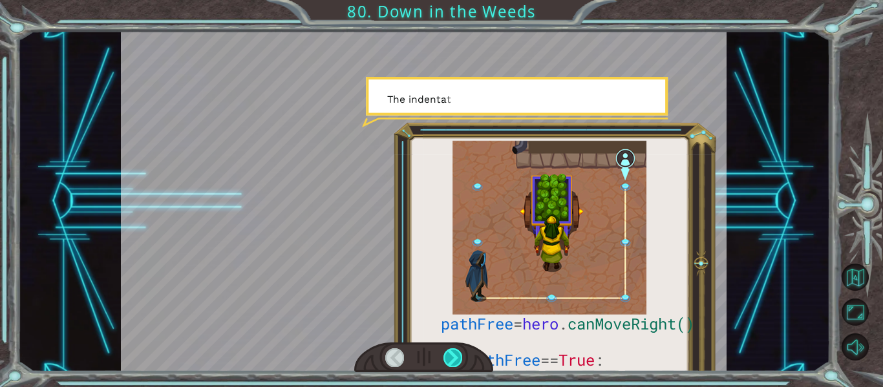
click at [454, 359] on div at bounding box center [453, 357] width 19 height 18
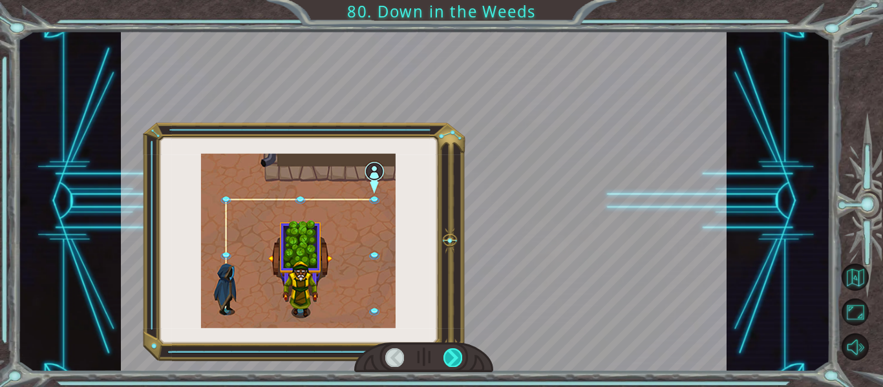
click at [454, 359] on div at bounding box center [453, 357] width 19 height 18
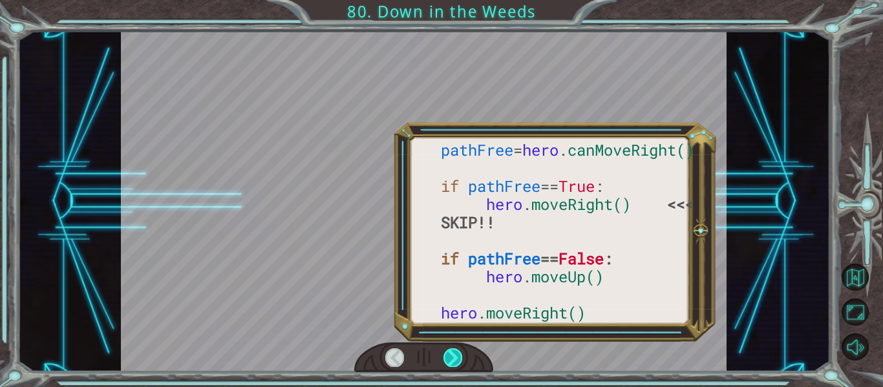
click at [454, 359] on div at bounding box center [453, 357] width 19 height 18
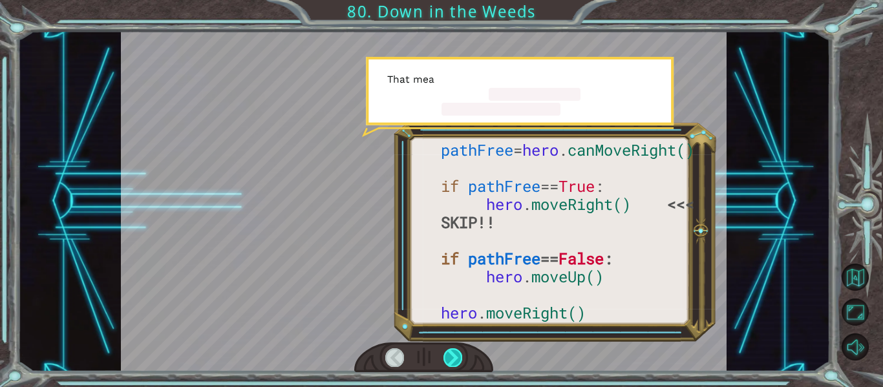
click at [454, 359] on div at bounding box center [453, 357] width 19 height 18
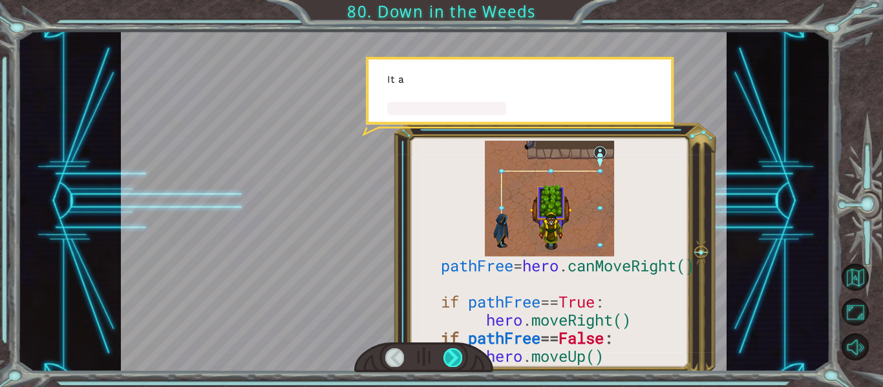
click at [454, 359] on div at bounding box center [453, 357] width 19 height 18
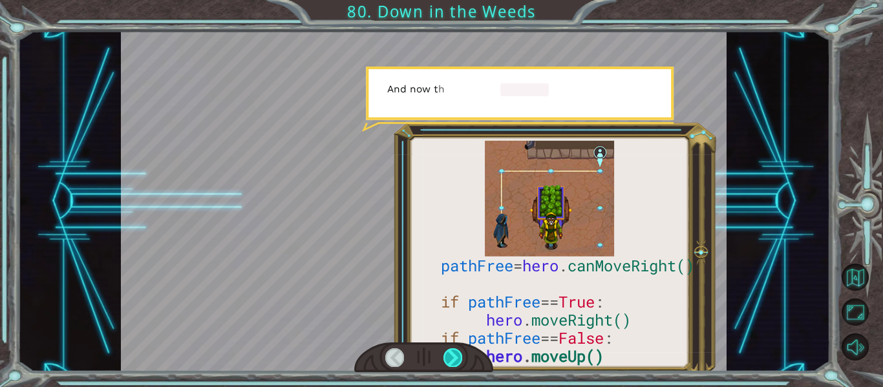
click at [454, 359] on div at bounding box center [453, 357] width 19 height 18
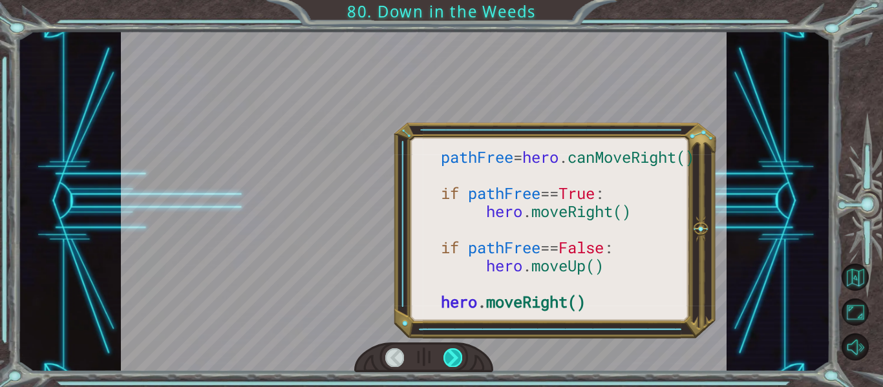
click at [454, 359] on div at bounding box center [453, 357] width 19 height 18
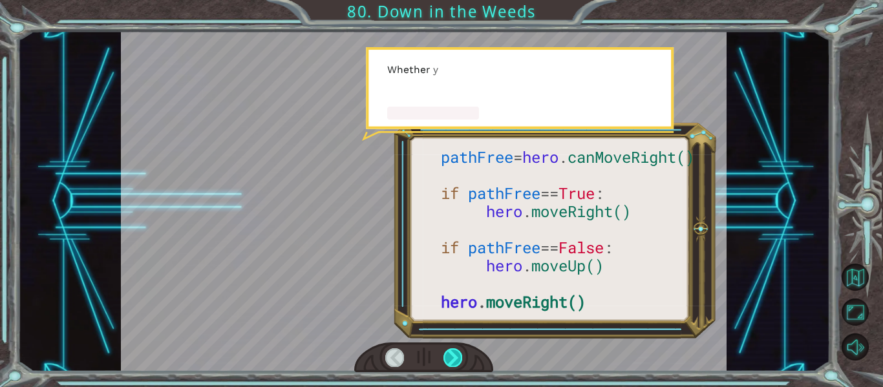
click at [454, 359] on div at bounding box center [453, 357] width 19 height 18
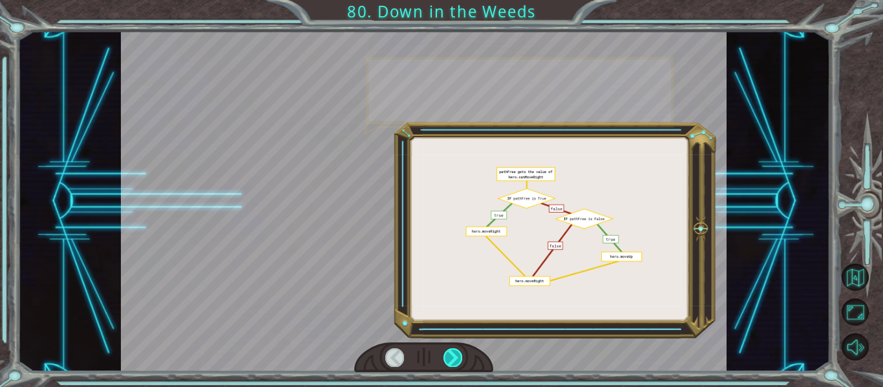
click at [454, 359] on div at bounding box center [453, 357] width 19 height 18
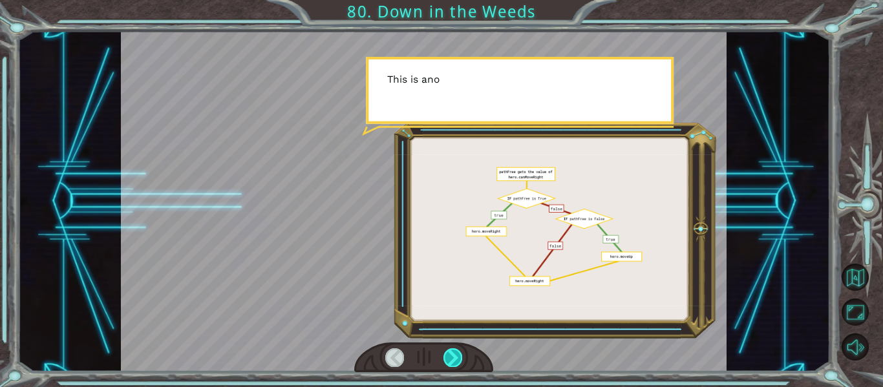
click at [454, 359] on div at bounding box center [453, 357] width 19 height 18
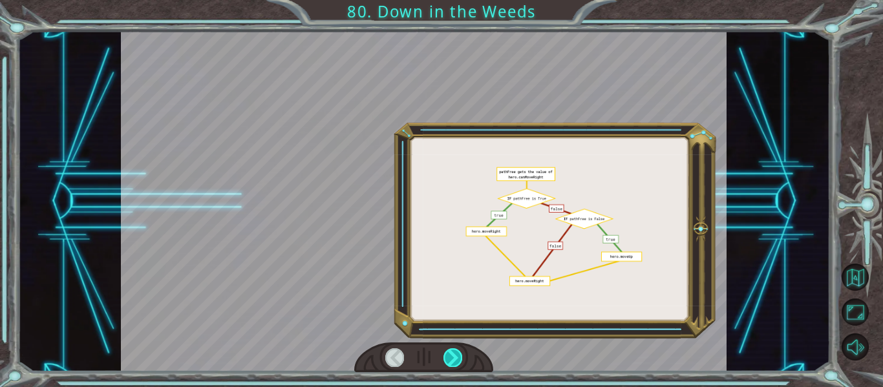
click at [454, 359] on div at bounding box center [453, 357] width 19 height 18
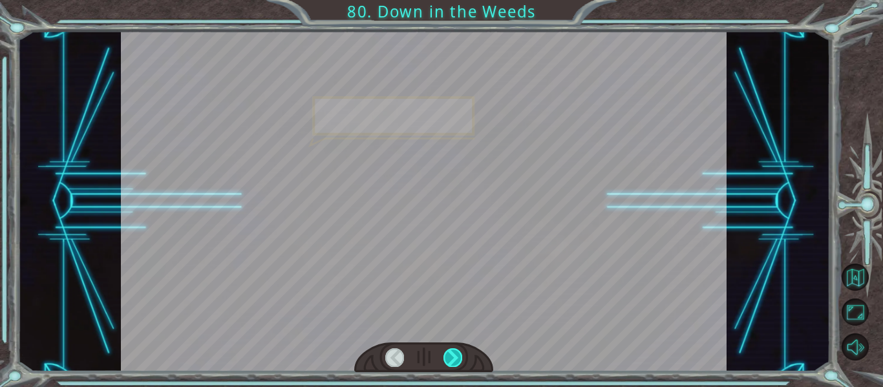
click at [454, 359] on div at bounding box center [453, 357] width 19 height 18
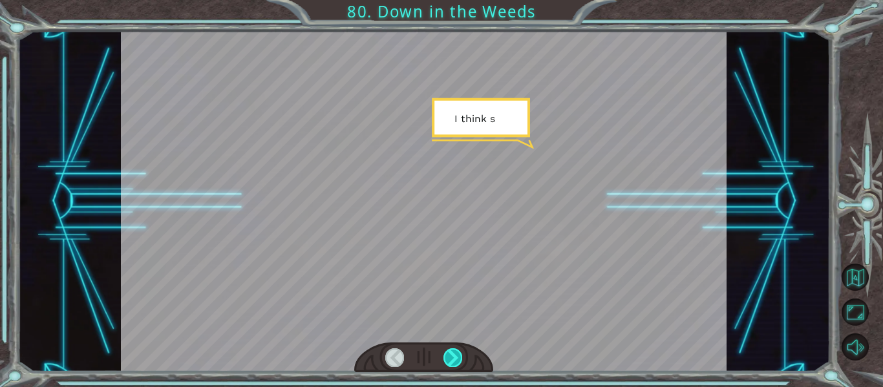
click at [454, 359] on div at bounding box center [453, 357] width 19 height 18
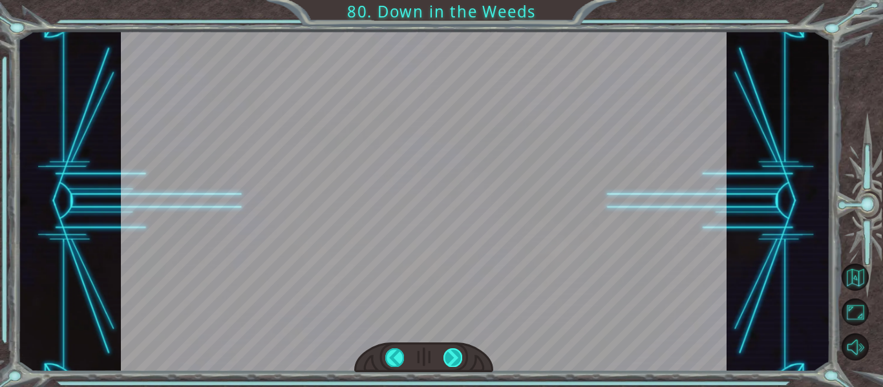
click at [454, 0] on div "W h a t d i d y o u t h i n k o f t h e p r o g r a m I g a v e y o u ? I t w o…" at bounding box center [441, 0] width 883 height 0
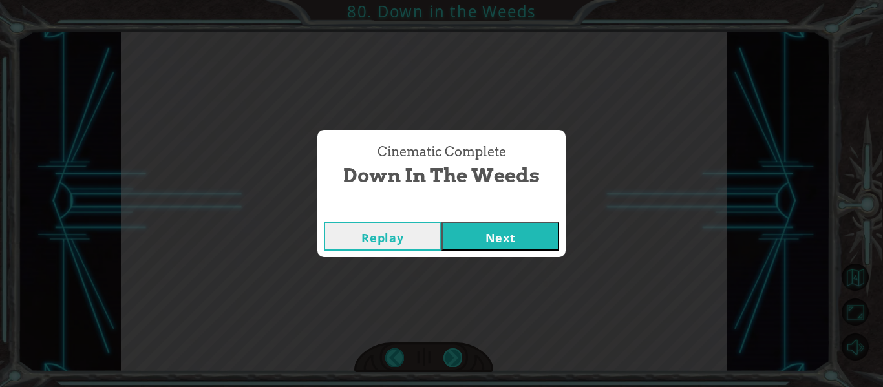
click at [454, 359] on div "Cinematic Complete Down in the Weeds Replay Next" at bounding box center [441, 193] width 883 height 387
click at [513, 246] on button "Next" at bounding box center [501, 236] width 118 height 29
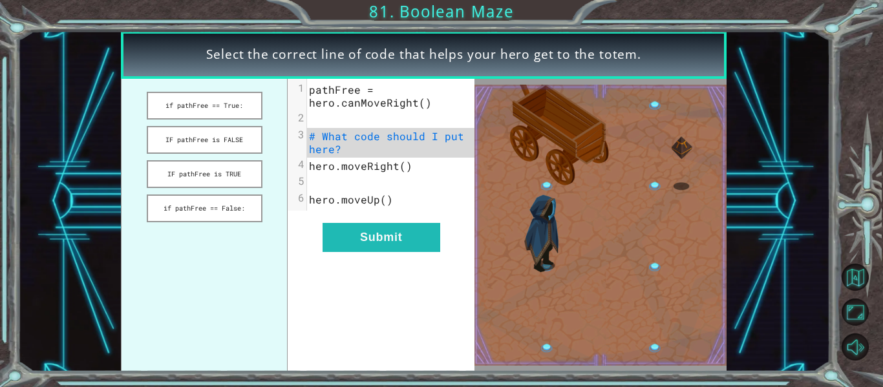
click at [513, 246] on img at bounding box center [601, 225] width 252 height 281
click at [511, 250] on img at bounding box center [601, 225] width 252 height 281
click at [236, 95] on button "if pathFree == True:" at bounding box center [205, 106] width 116 height 28
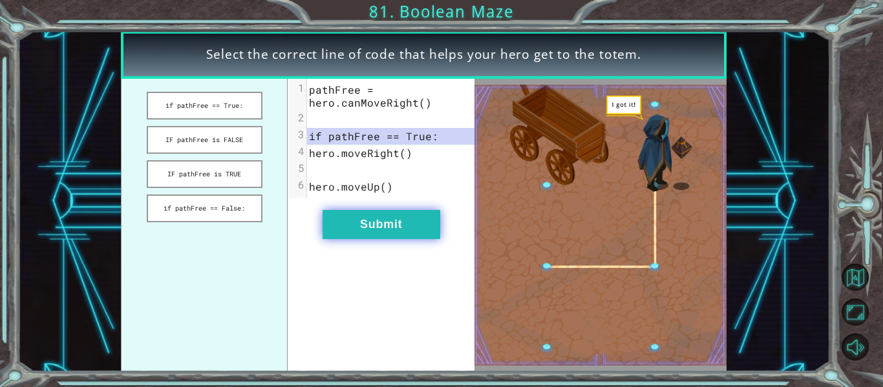
click at [409, 220] on button "Submit" at bounding box center [382, 224] width 118 height 29
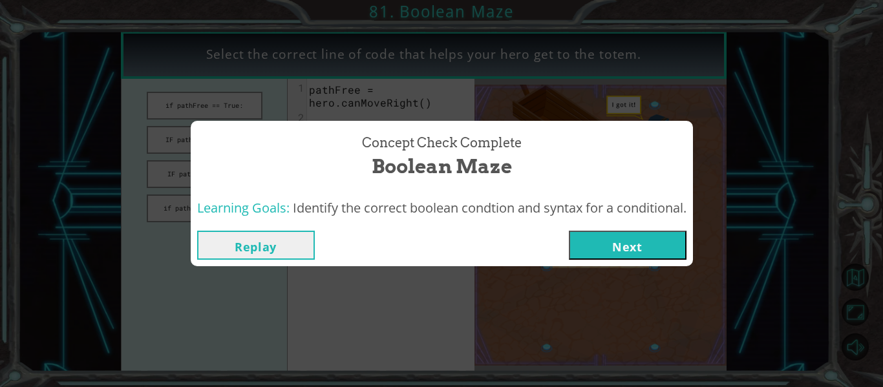
click at [654, 231] on button "Next" at bounding box center [628, 245] width 118 height 29
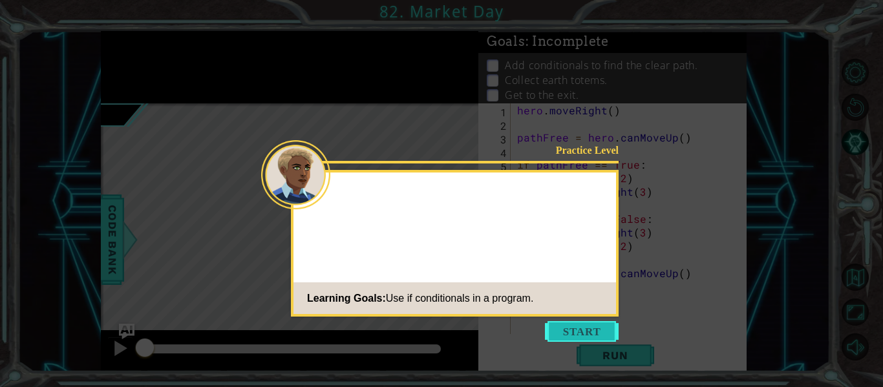
click at [581, 326] on button "Start" at bounding box center [582, 331] width 74 height 21
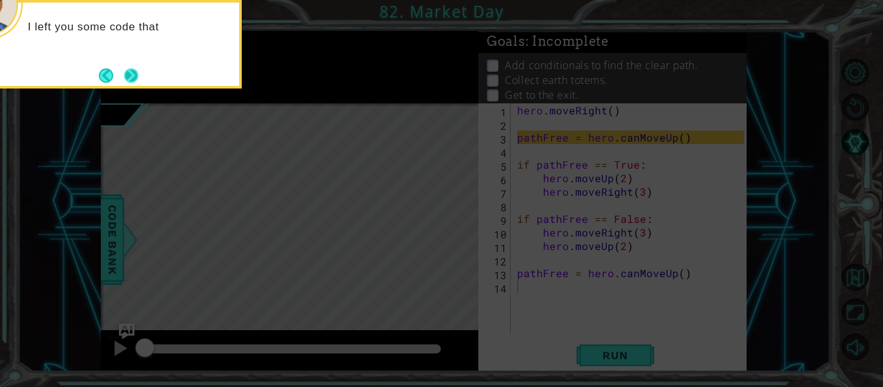
click at [126, 71] on button "Next" at bounding box center [131, 76] width 14 height 14
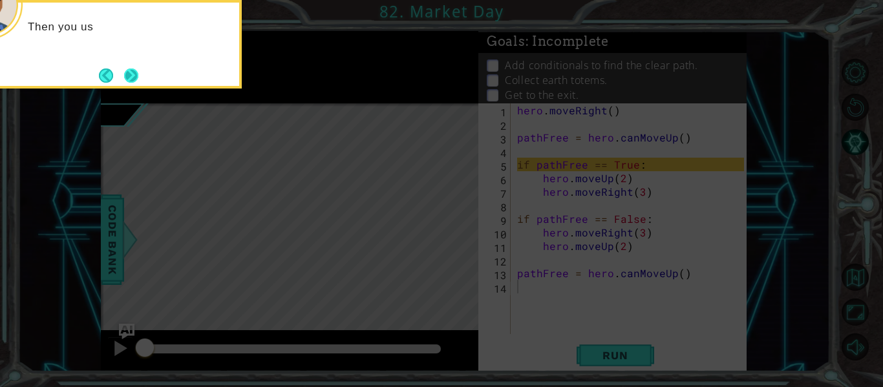
click at [133, 73] on button "Next" at bounding box center [131, 76] width 14 height 14
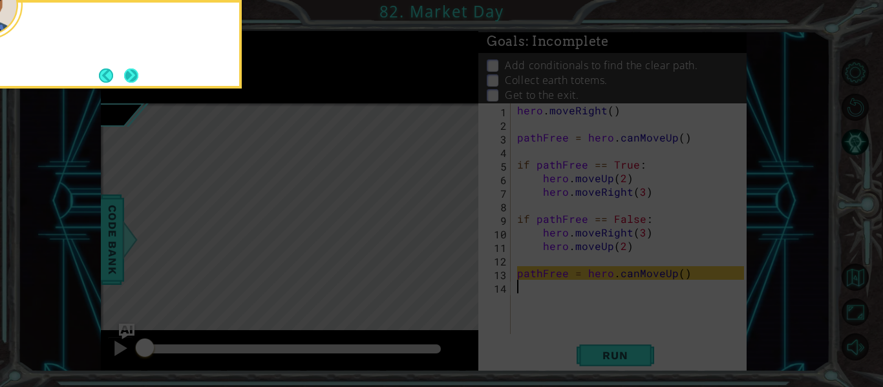
click at [133, 73] on button "Next" at bounding box center [130, 75] width 15 height 15
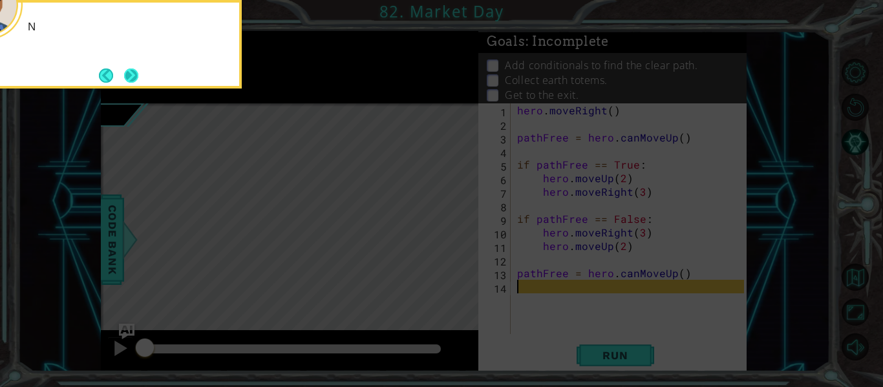
click at [133, 73] on button "Next" at bounding box center [131, 76] width 14 height 14
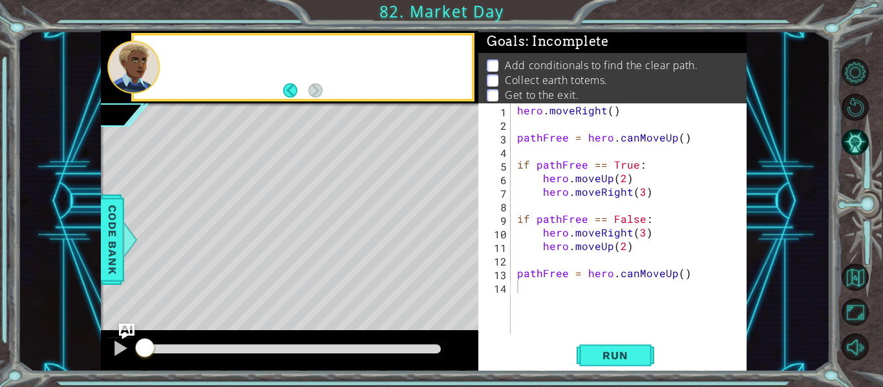
click at [133, 73] on div at bounding box center [133, 67] width 52 height 53
click at [618, 375] on div "1 ההההההההההההההההההההההההההההההההההההההההההההההההההההההההההההההההההההההההההההה…" at bounding box center [441, 193] width 883 height 387
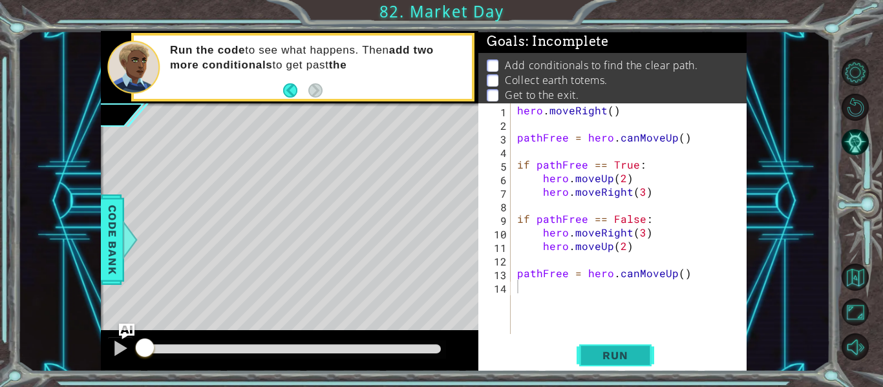
click at [610, 357] on span "Run" at bounding box center [615, 355] width 51 height 13
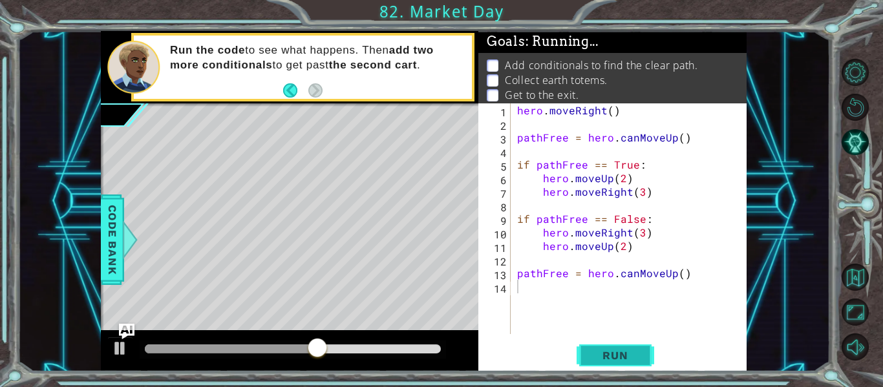
click at [608, 357] on span "Run" at bounding box center [615, 355] width 51 height 13
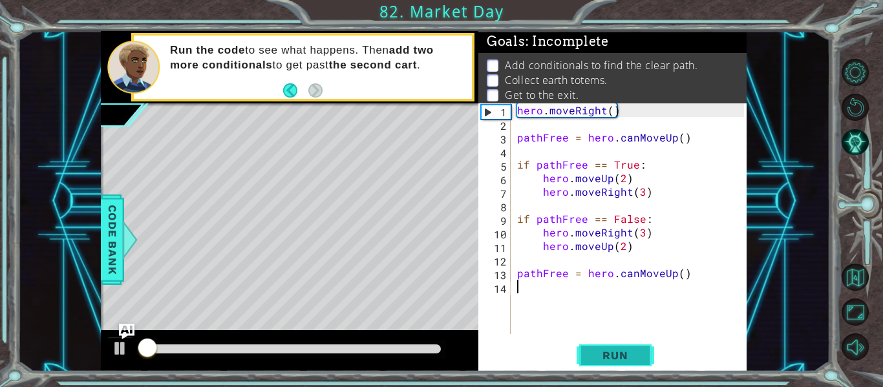
click at [606, 358] on span "Run" at bounding box center [615, 355] width 51 height 13
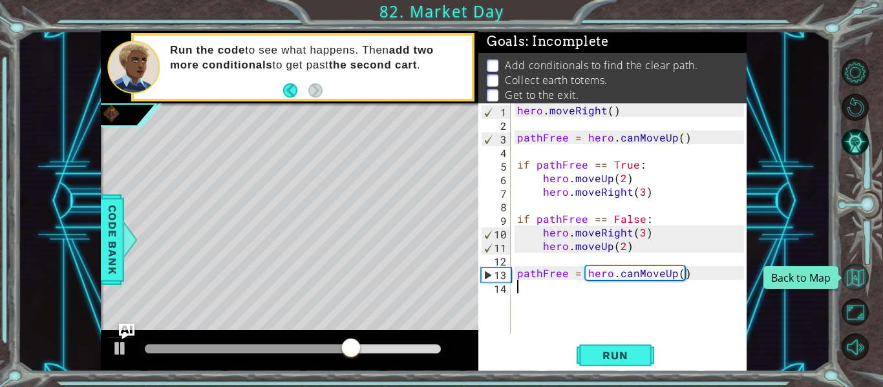
click at [852, 286] on button "Back to Map" at bounding box center [855, 277] width 27 height 27
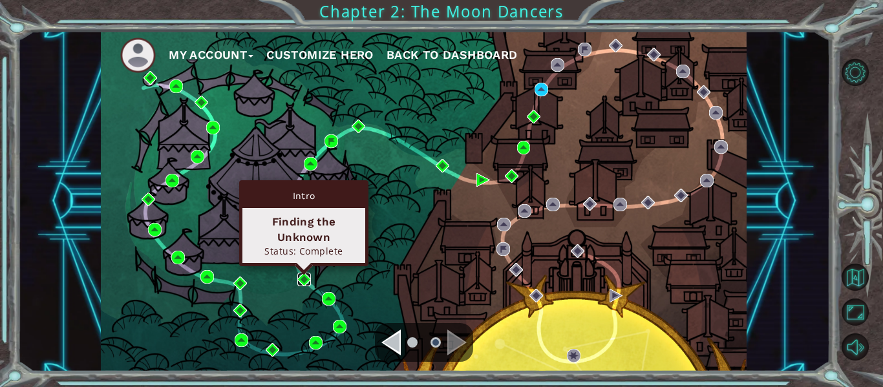
click at [305, 281] on img at bounding box center [304, 280] width 14 height 14
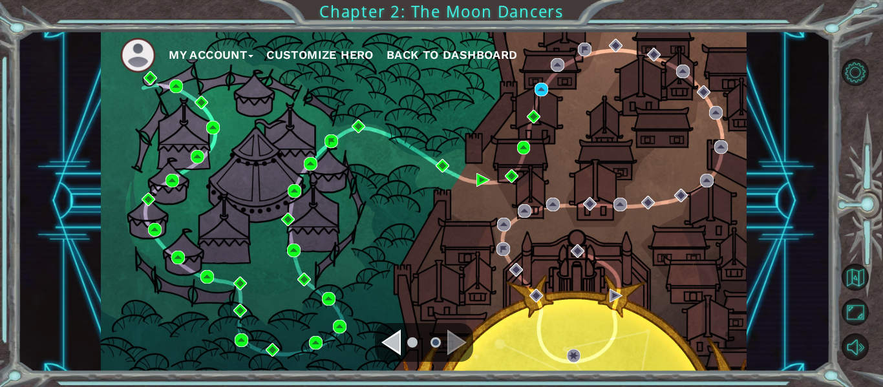
click at [332, 288] on div "My Account Customize Hero Back to Dashboard" at bounding box center [424, 201] width 646 height 341
click at [334, 309] on div "My Account Customize Hero Back to Dashboard" at bounding box center [424, 201] width 646 height 341
click at [332, 306] on div "My Account Customize Hero Back to Dashboard" at bounding box center [424, 201] width 646 height 341
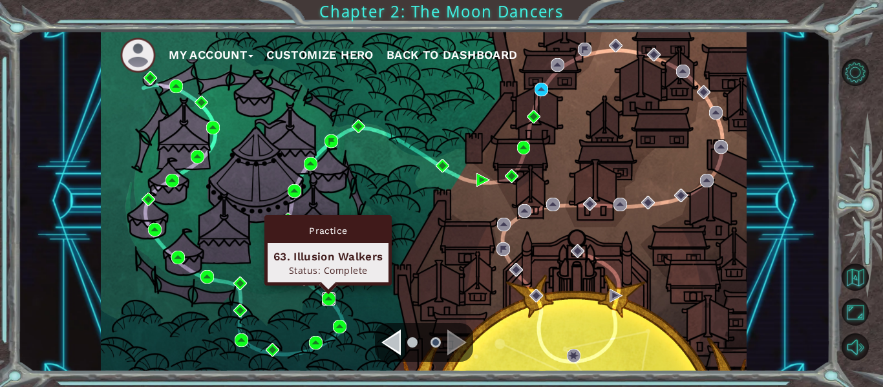
click at [330, 303] on img at bounding box center [329, 299] width 14 height 14
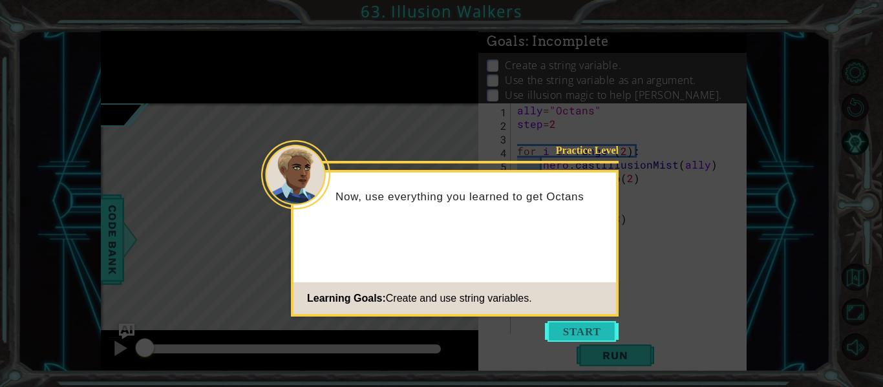
click at [566, 328] on button "Start" at bounding box center [582, 331] width 74 height 21
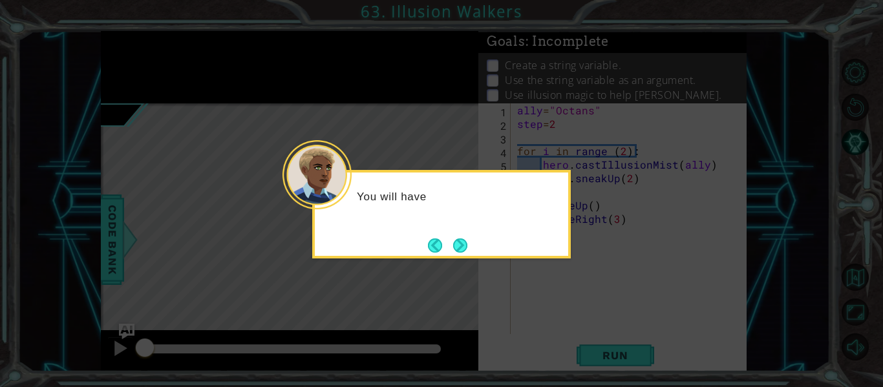
click at [476, 237] on div "You will have" at bounding box center [441, 214] width 259 height 89
click at [467, 241] on button "Next" at bounding box center [460, 246] width 14 height 14
click at [466, 241] on button "Next" at bounding box center [460, 246] width 14 height 14
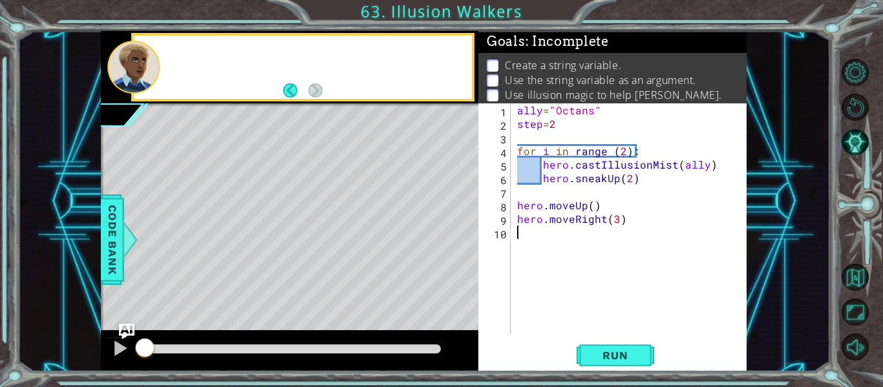
click at [466, 241] on div "Level Map" at bounding box center [399, 293] width 597 height 381
